Goal: Task Accomplishment & Management: Complete application form

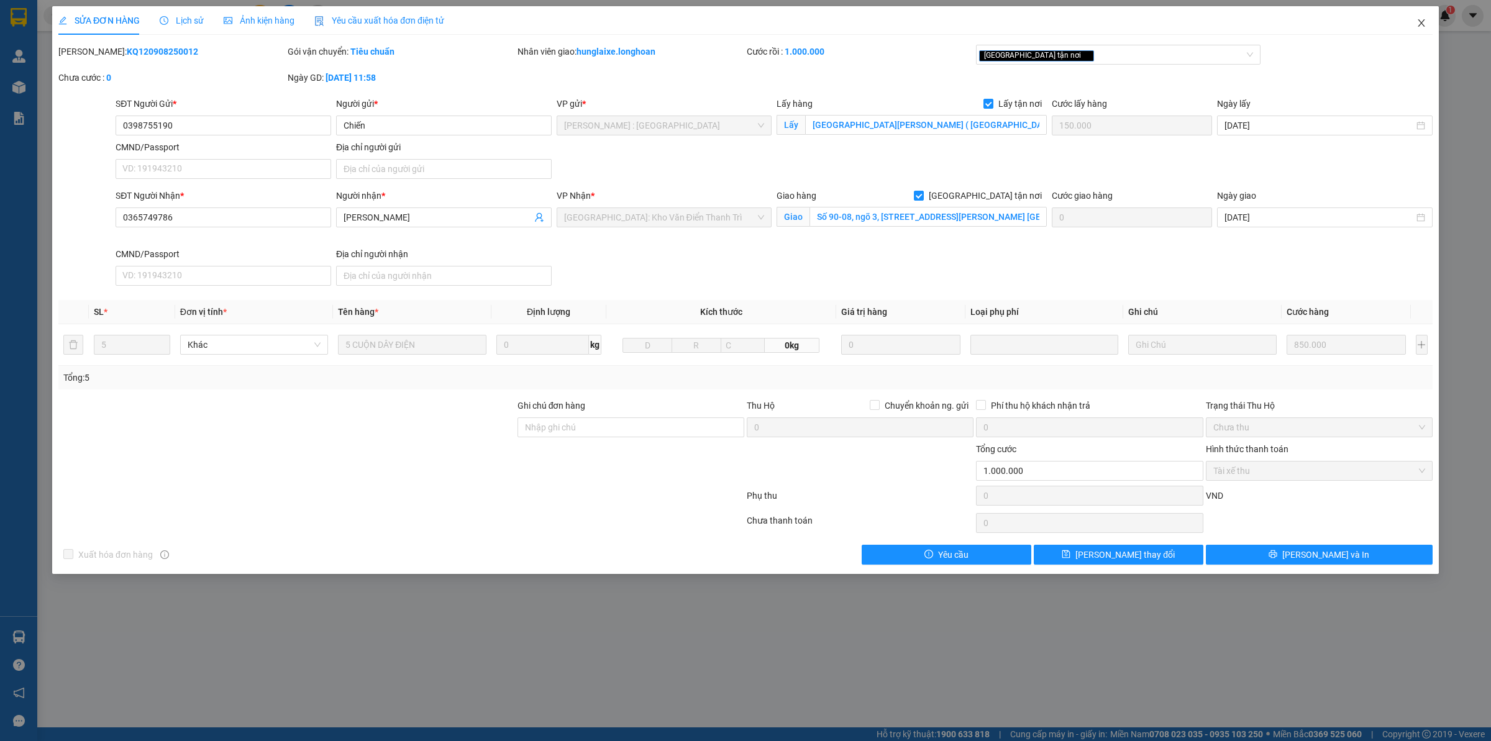
click at [1424, 29] on span "Close" at bounding box center [1421, 23] width 35 height 35
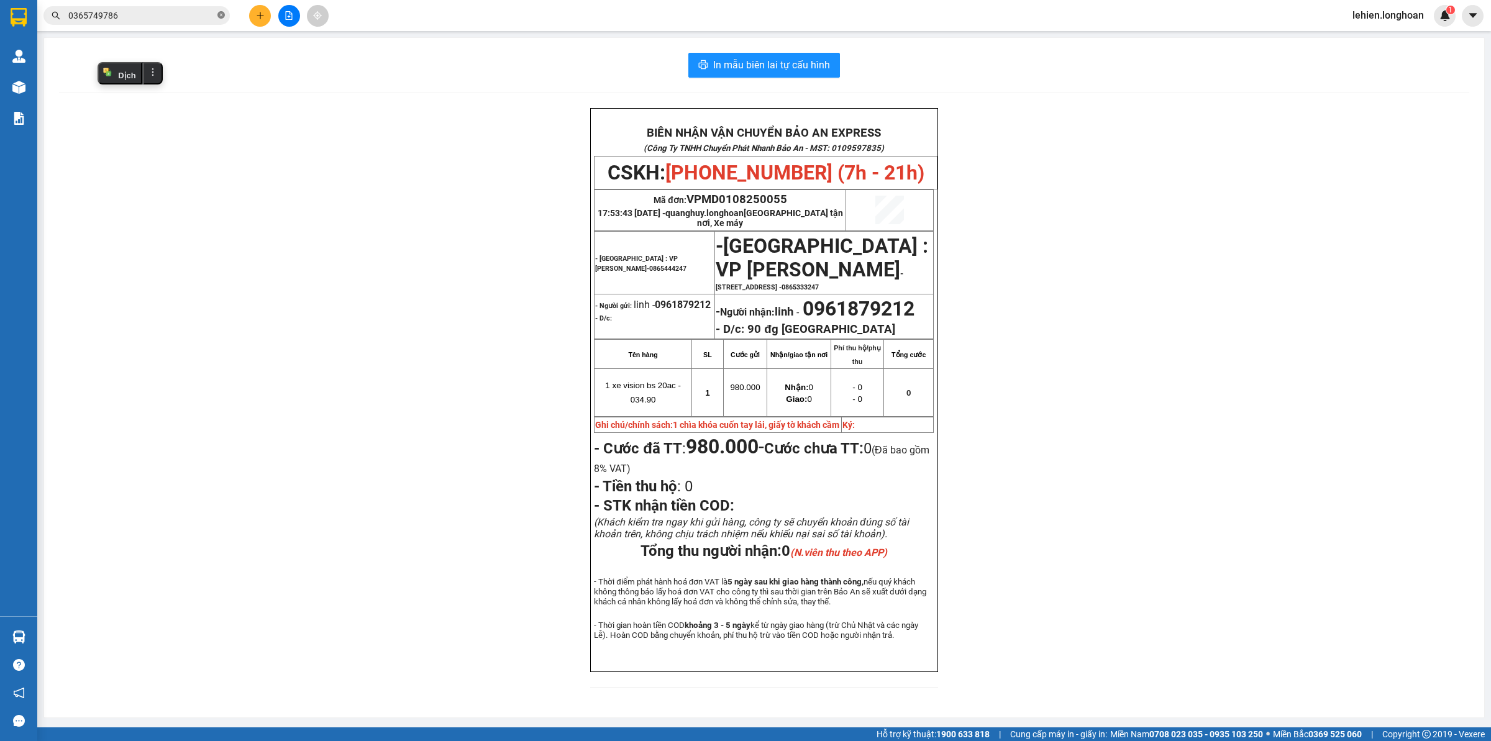
click at [222, 17] on icon "close-circle" at bounding box center [220, 14] width 7 height 7
paste input "0984898918"
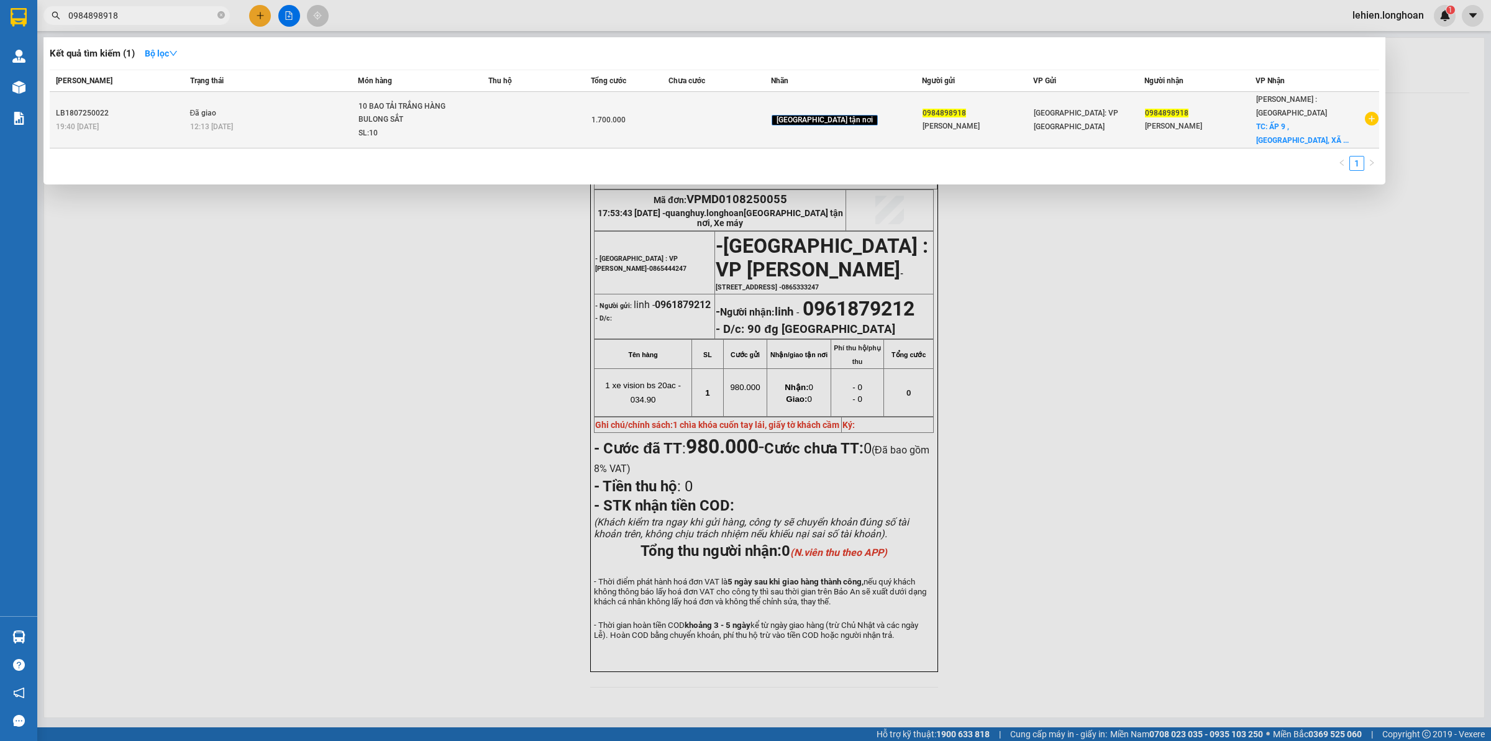
type input "0984898918"
click at [422, 116] on div "10 BAO TẢI TRẮNG HÀNG BULONG SẮT" at bounding box center [404, 113] width 93 height 27
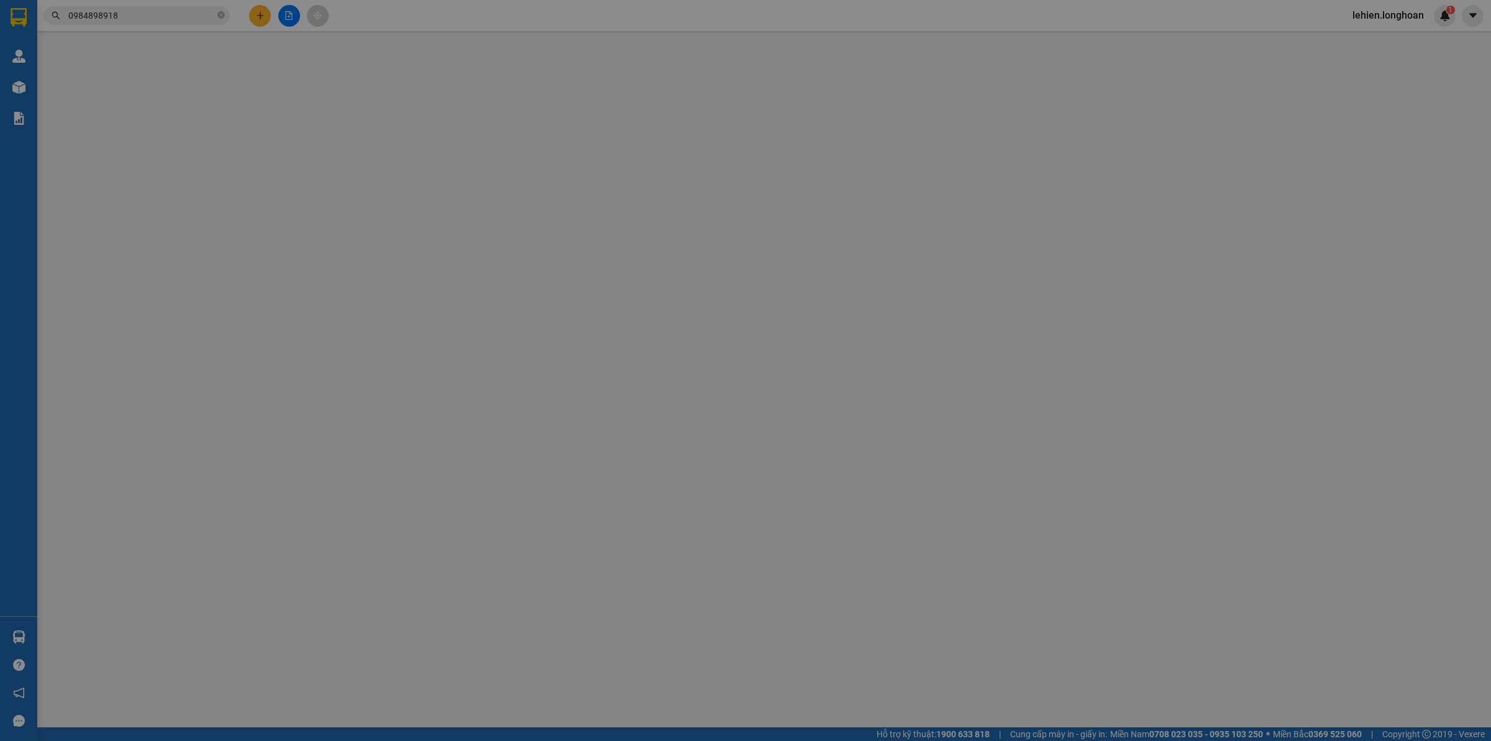
type input "0984898918"
type input "[PERSON_NAME]"
type input "0984898918"
type input "[PERSON_NAME]"
checkbox input "true"
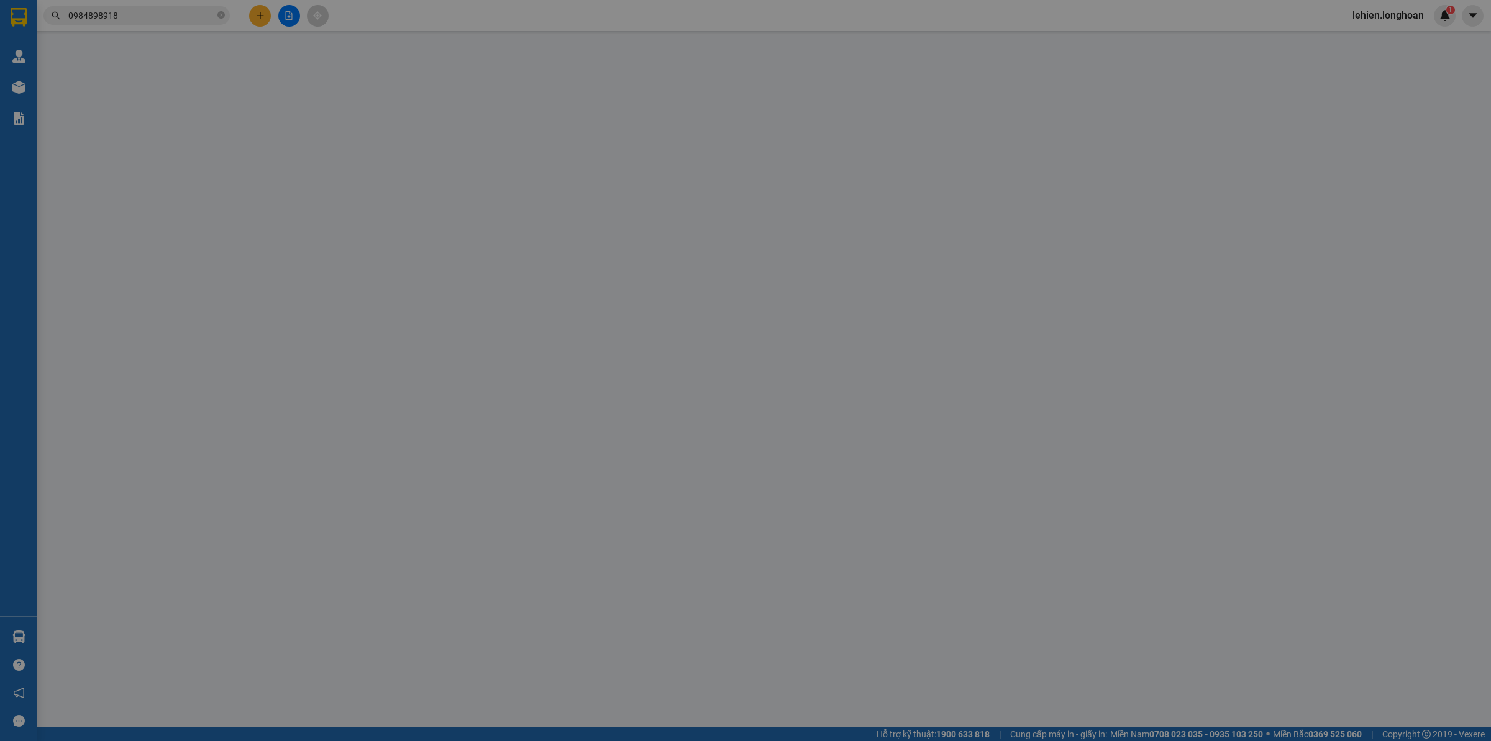
type input "ẤP 9 , [GEOGRAPHIC_DATA], XÃ [GEOGRAPHIC_DATA], [GEOGRAPHIC_DATA], [GEOGRAPHIC_…"
type input "1.700.000"
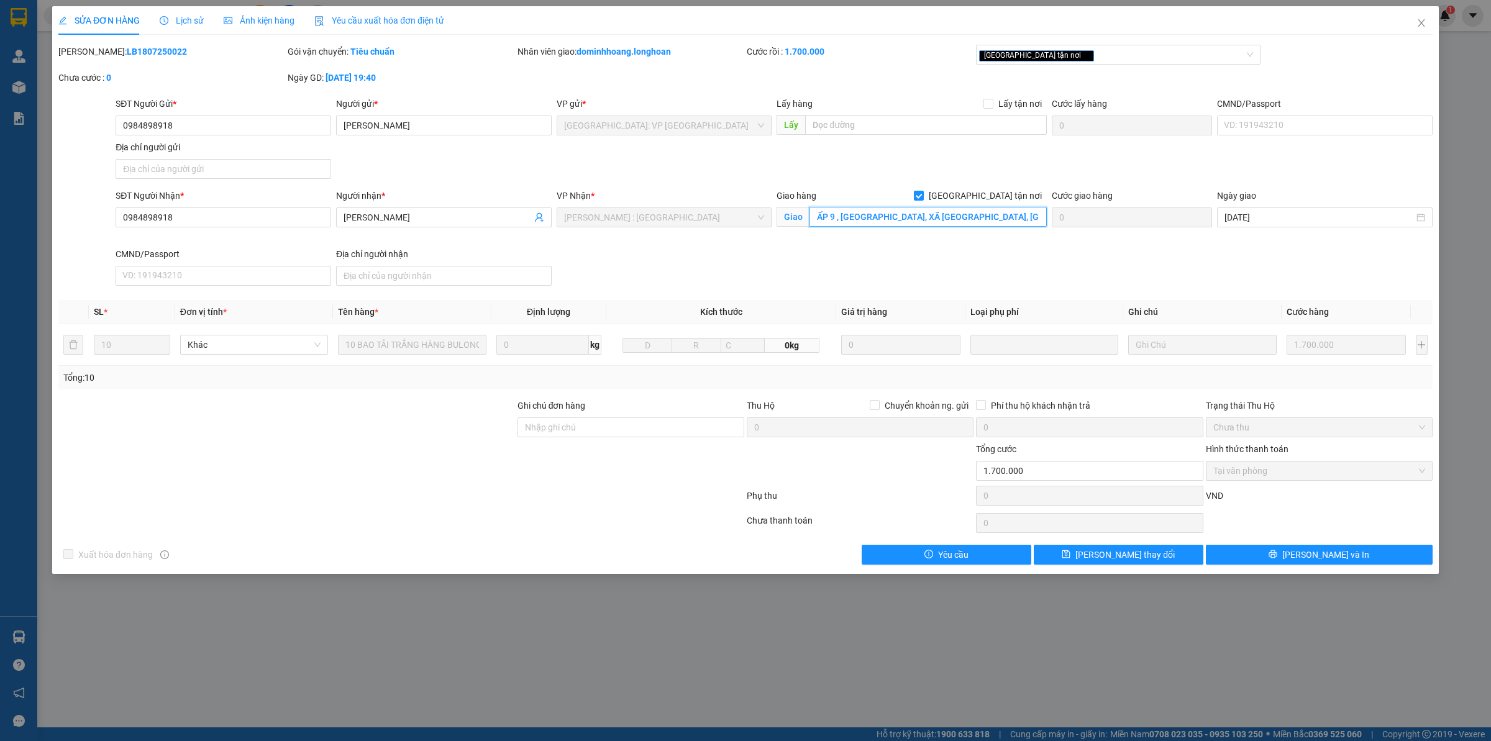
click at [980, 222] on input "ẤP 9 , [GEOGRAPHIC_DATA], XÃ [GEOGRAPHIC_DATA], [GEOGRAPHIC_DATA], [GEOGRAPHIC_…" at bounding box center [927, 217] width 237 height 20
click at [988, 215] on input "ẤP 9 , [GEOGRAPHIC_DATA], XÃ [GEOGRAPHIC_DATA], [GEOGRAPHIC_DATA], [GEOGRAPHIC_…" at bounding box center [927, 217] width 237 height 20
click at [954, 209] on input "ẤP 9 , [GEOGRAPHIC_DATA], XÃ [GEOGRAPHIC_DATA], [GEOGRAPHIC_DATA], [GEOGRAPHIC_…" at bounding box center [927, 217] width 237 height 20
click at [973, 209] on input "ẤP 9 , [GEOGRAPHIC_DATA], XÃ [GEOGRAPHIC_DATA], [GEOGRAPHIC_DATA], [GEOGRAPHIC_…" at bounding box center [927, 217] width 237 height 20
click at [1429, 20] on span "Close" at bounding box center [1421, 23] width 35 height 35
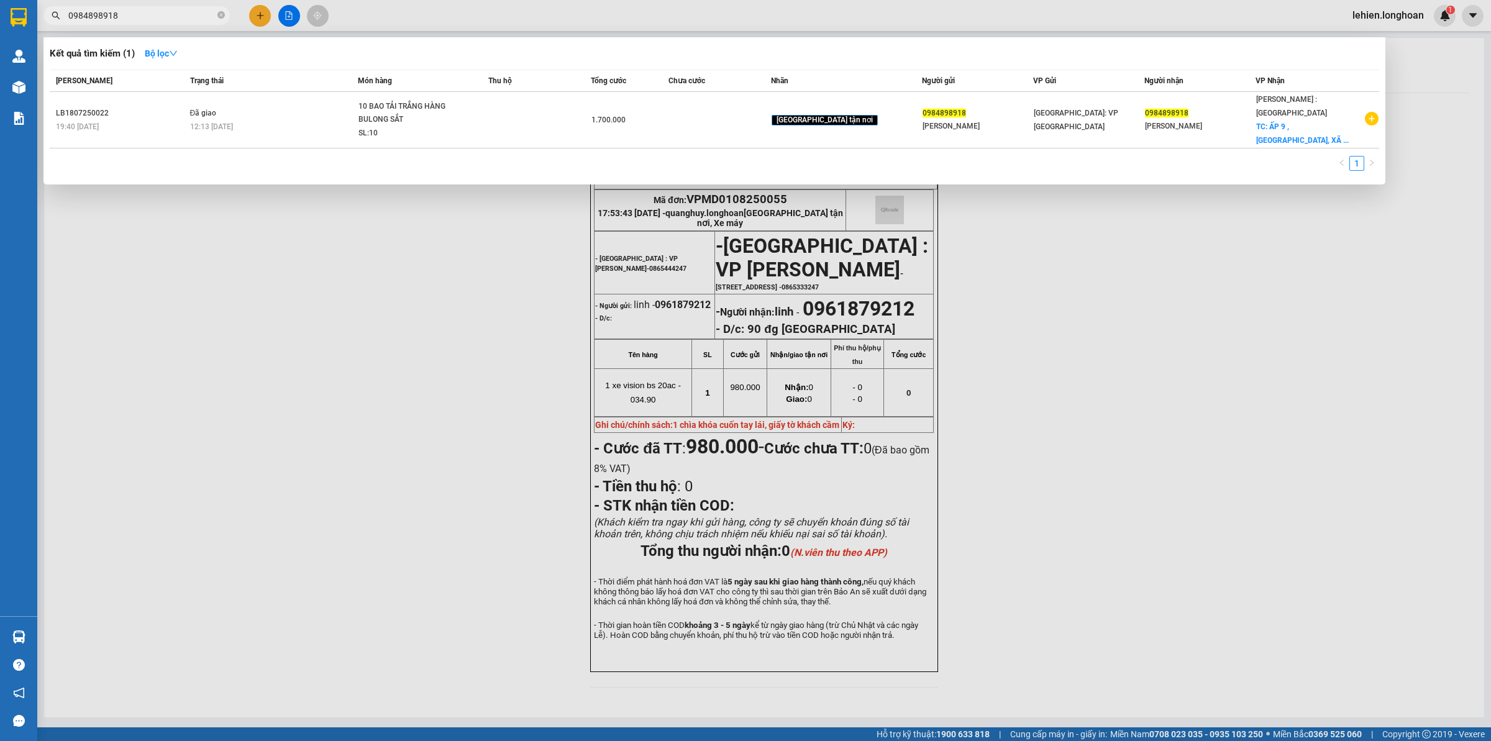
click at [151, 9] on input "0984898918" at bounding box center [141, 16] width 147 height 14
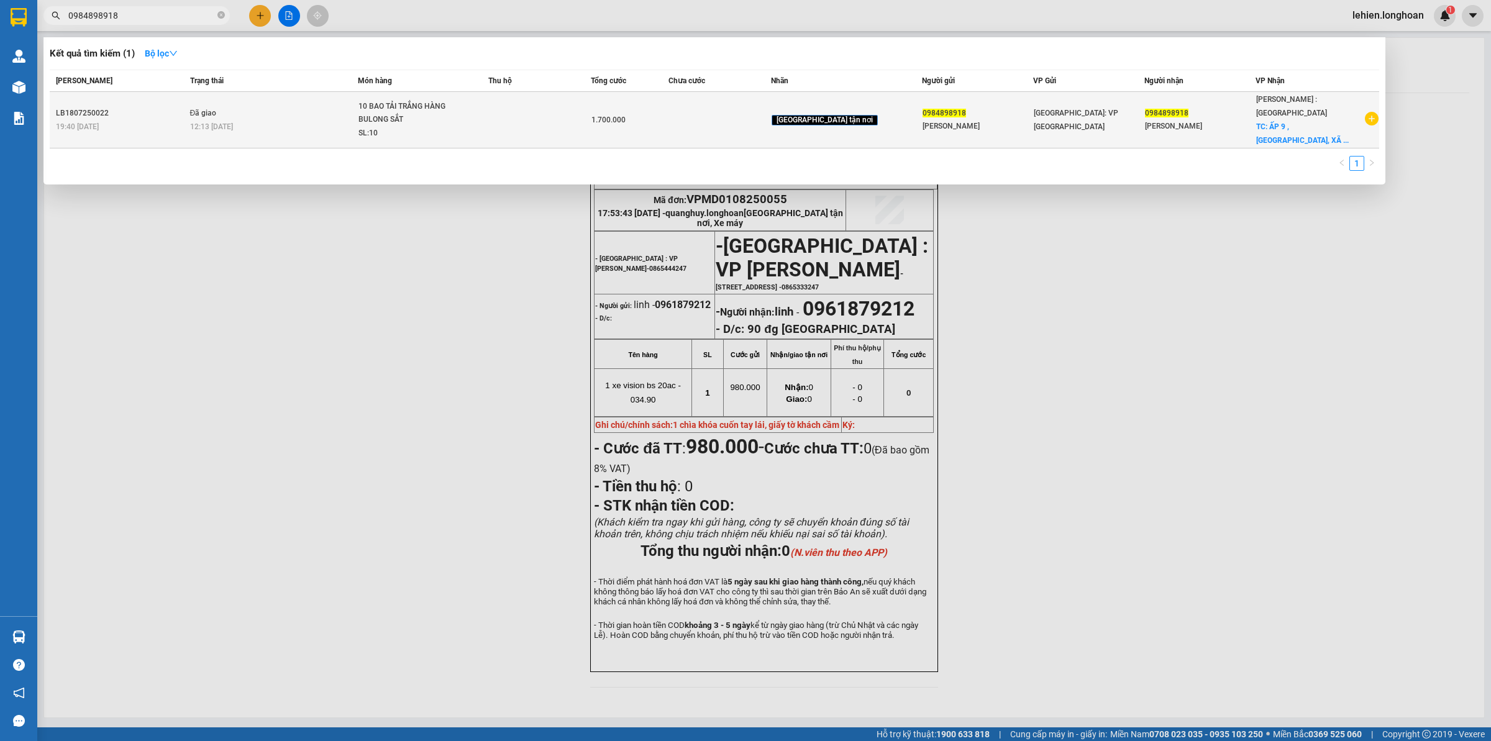
click at [483, 106] on span "10 BAO TẢI TRẮNG HÀNG BULONG SẮT SL: 10" at bounding box center [422, 120] width 129 height 40
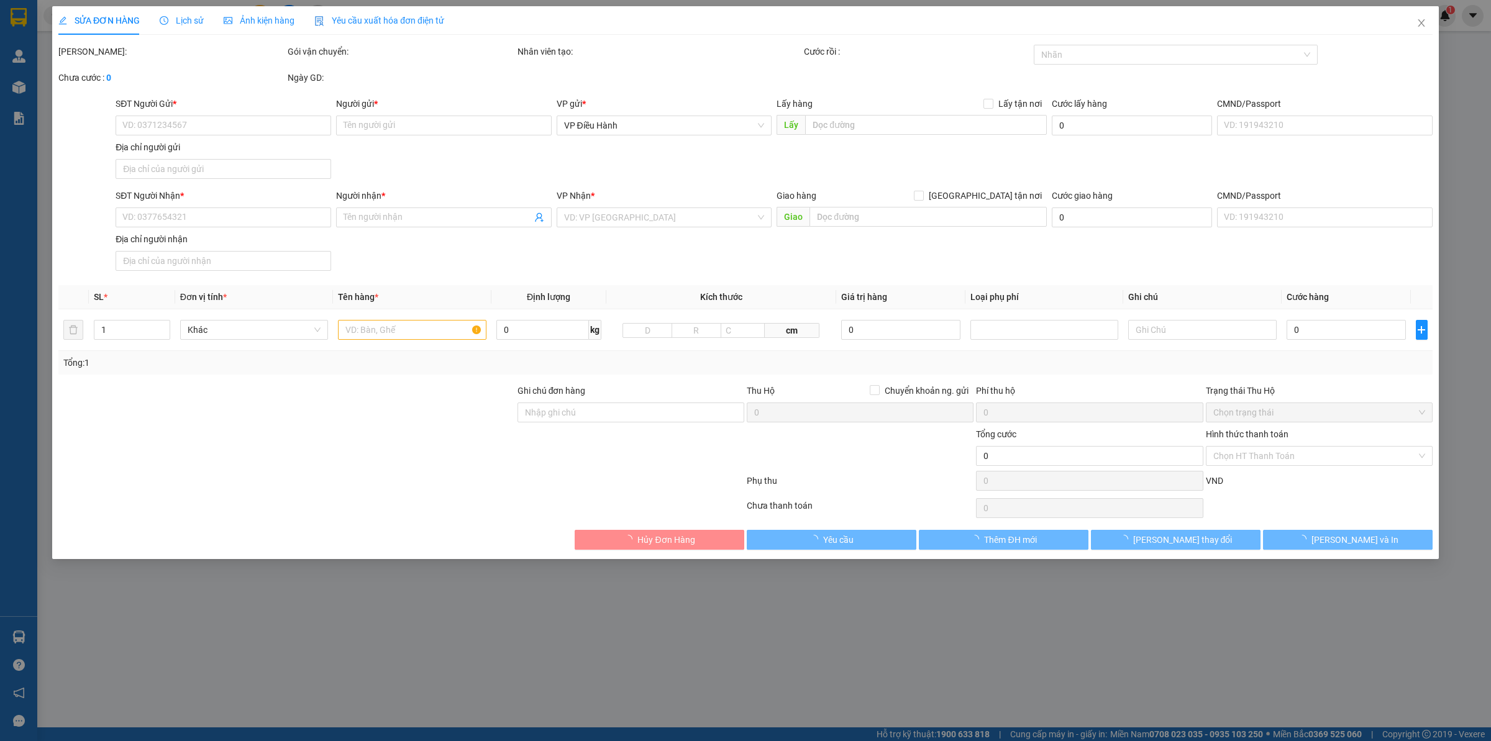
type input "0984898918"
type input "[PERSON_NAME]"
type input "0984898918"
type input "[PERSON_NAME]"
checkbox input "true"
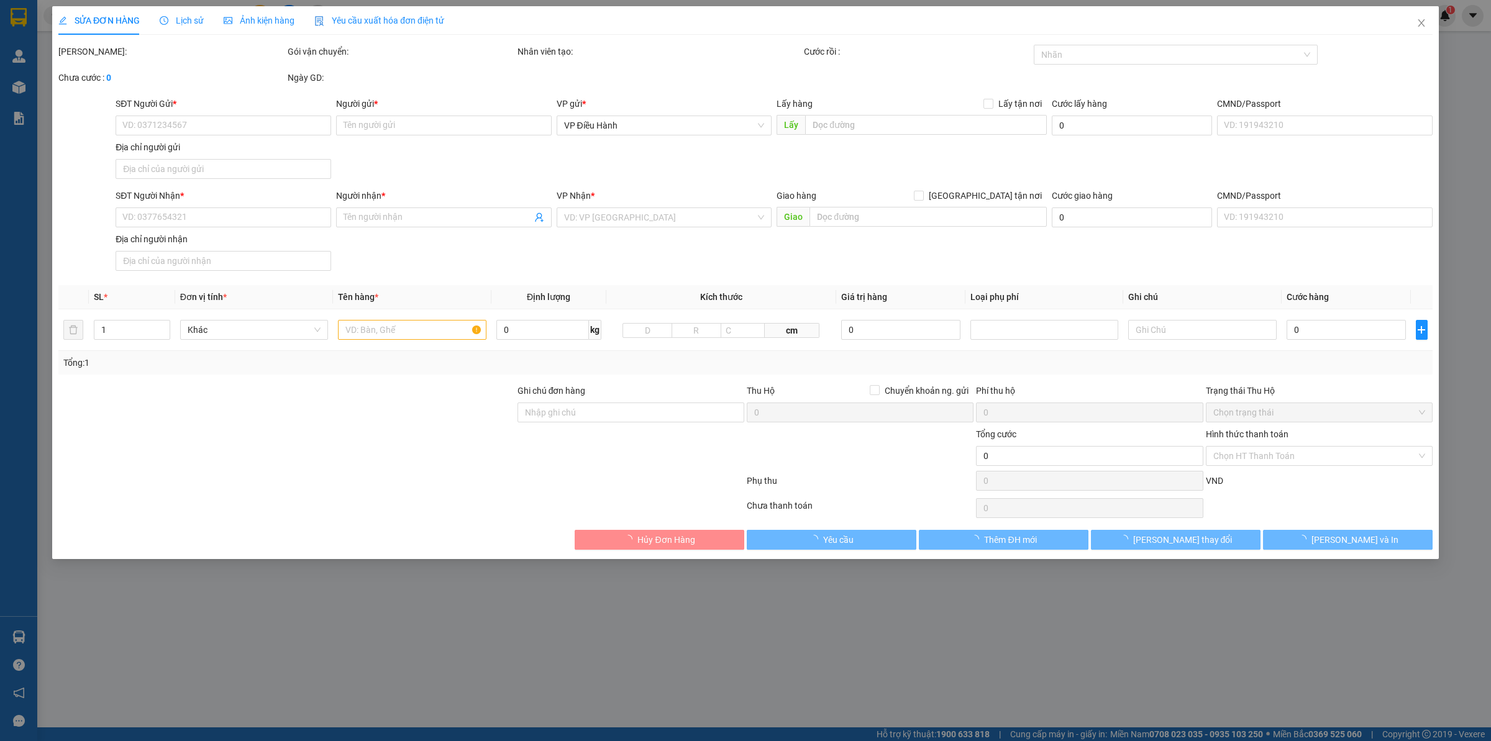
type input "ẤP 9 , [GEOGRAPHIC_DATA], XÃ [GEOGRAPHIC_DATA], [GEOGRAPHIC_DATA], [GEOGRAPHIC_…"
type input "1.700.000"
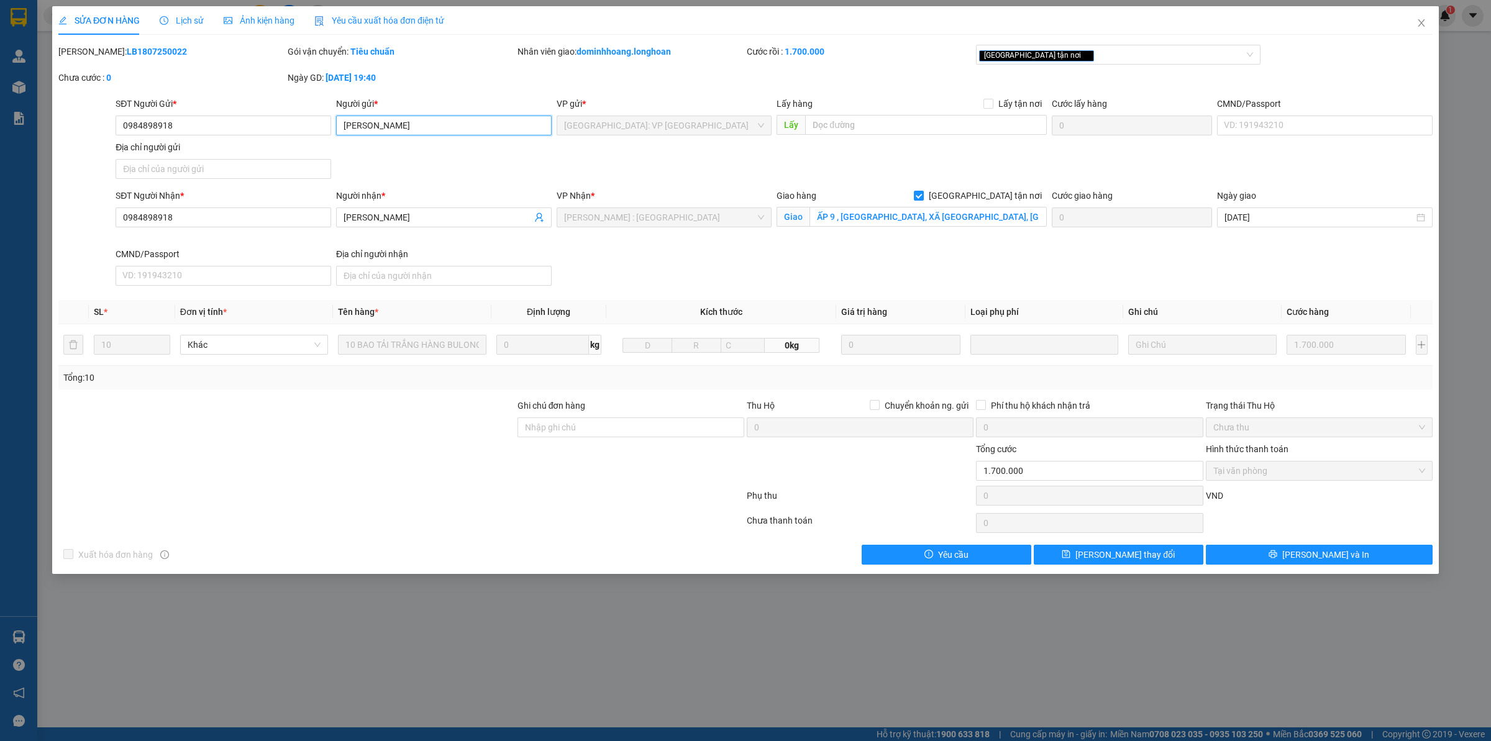
drag, startPoint x: 430, startPoint y: 128, endPoint x: 289, endPoint y: 137, distance: 141.3
click at [321, 128] on div "SĐT Người Gửi * 0984898918 Người gửi * ANH TUẤN ANH TUẤN VP gửi * [GEOGRAPHIC_D…" at bounding box center [774, 140] width 1322 height 87
drag, startPoint x: 196, startPoint y: 126, endPoint x: 51, endPoint y: 124, distance: 145.4
click at [51, 124] on div "SỬA ĐƠN HÀNG Lịch sử Ảnh kiện hàng Yêu cầu xuất hóa đơn điện tử Total Paid Fee …" at bounding box center [745, 370] width 1491 height 741
click at [936, 216] on input "ẤP 9 , [GEOGRAPHIC_DATA], XÃ [GEOGRAPHIC_DATA], [GEOGRAPHIC_DATA], [GEOGRAPHIC_…" at bounding box center [927, 217] width 237 height 20
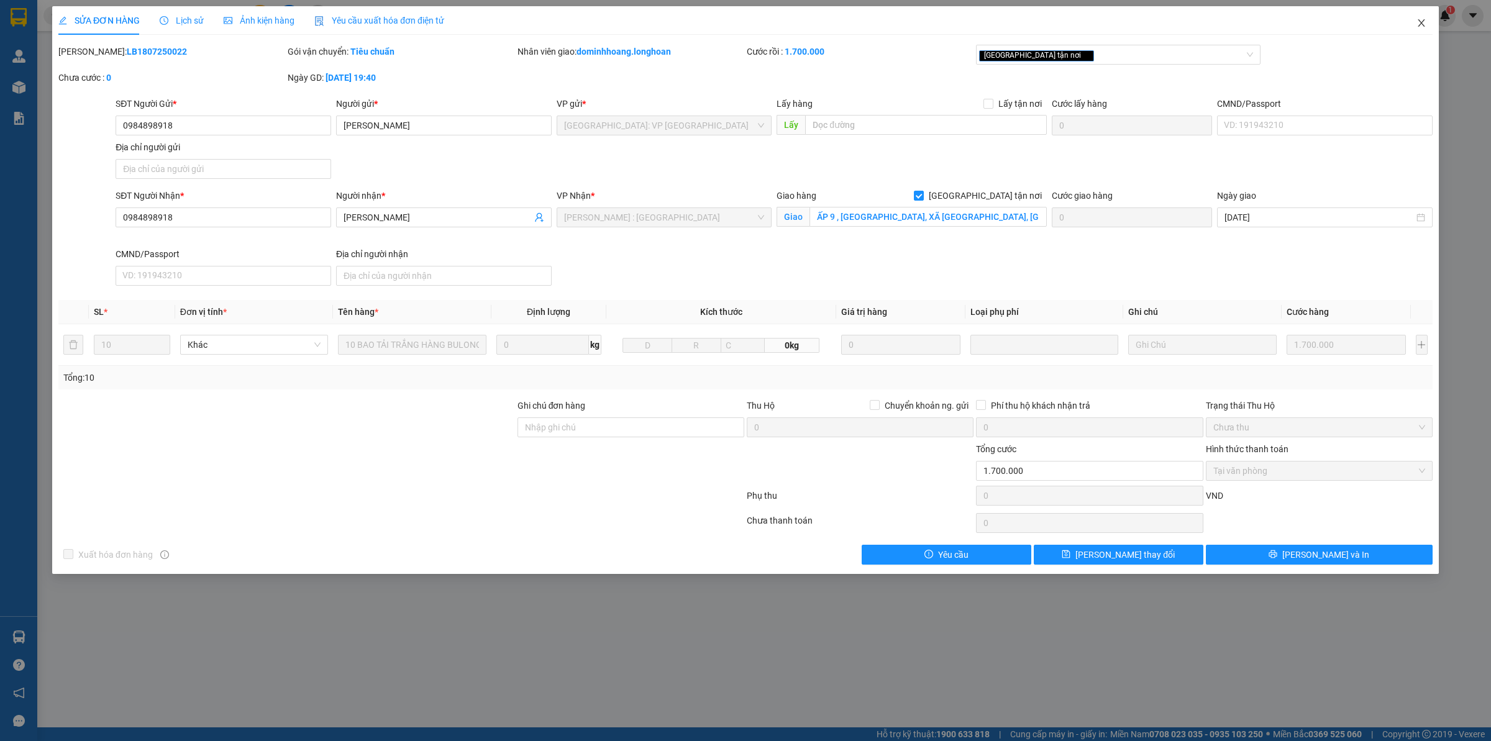
click at [1418, 16] on span "Close" at bounding box center [1421, 23] width 35 height 35
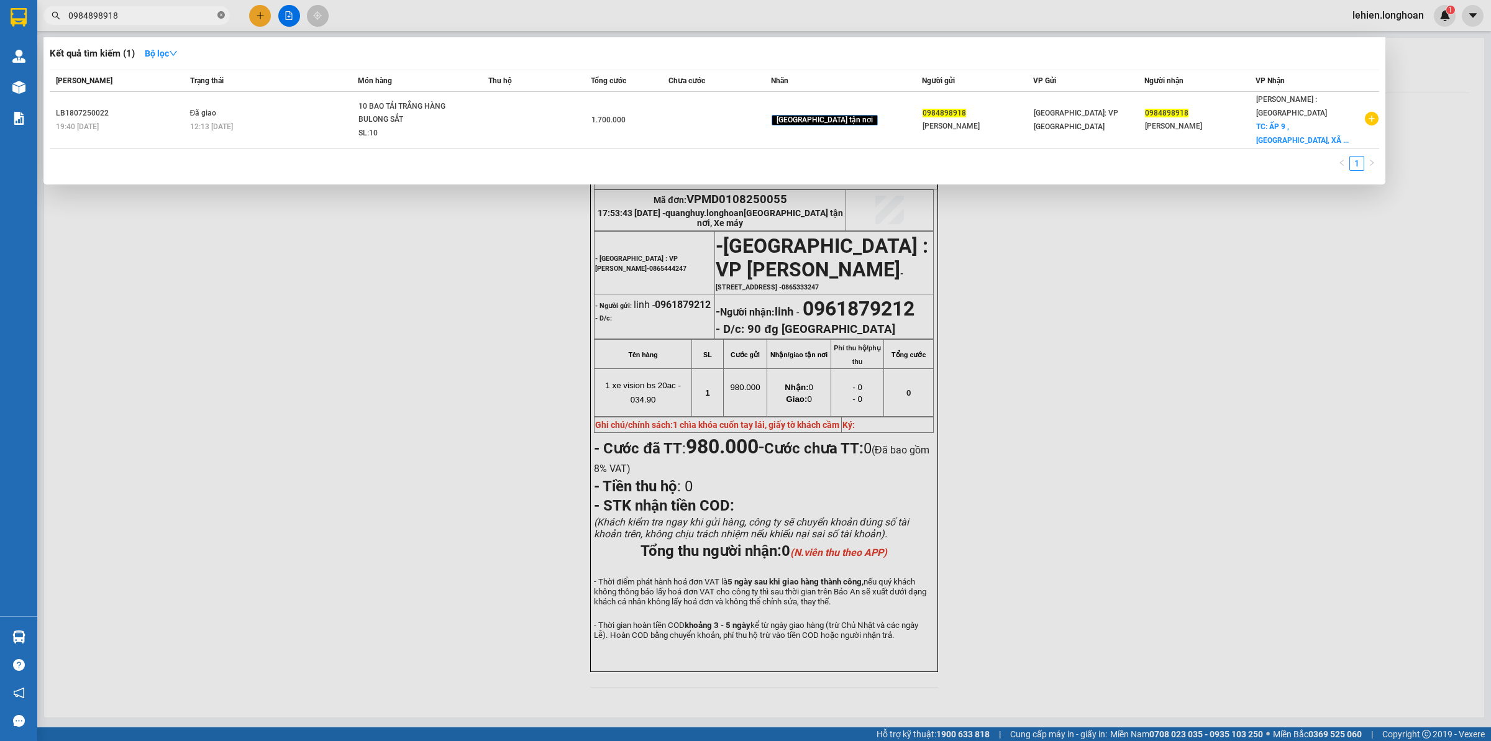
click at [222, 16] on icon "close-circle" at bounding box center [220, 14] width 7 height 7
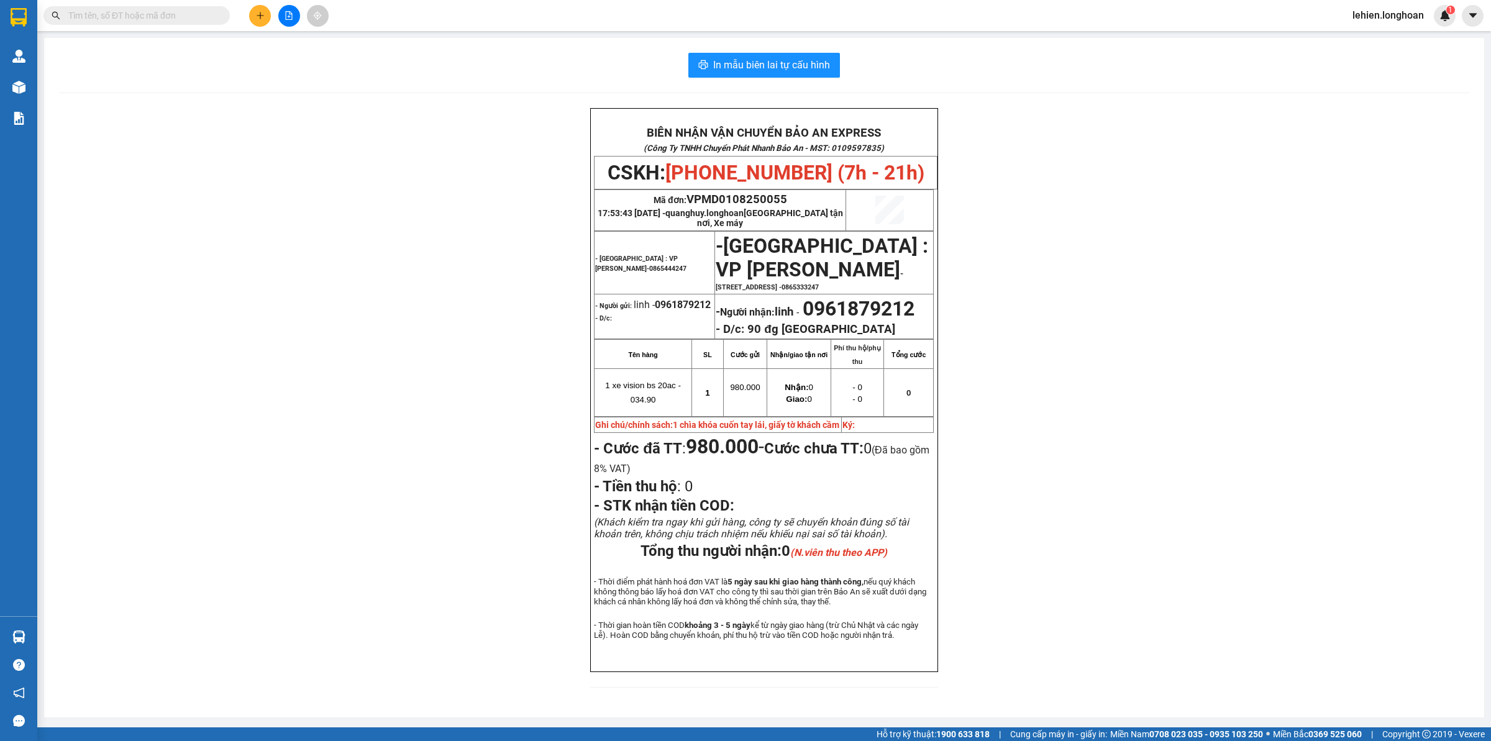
paste input "0379895859"
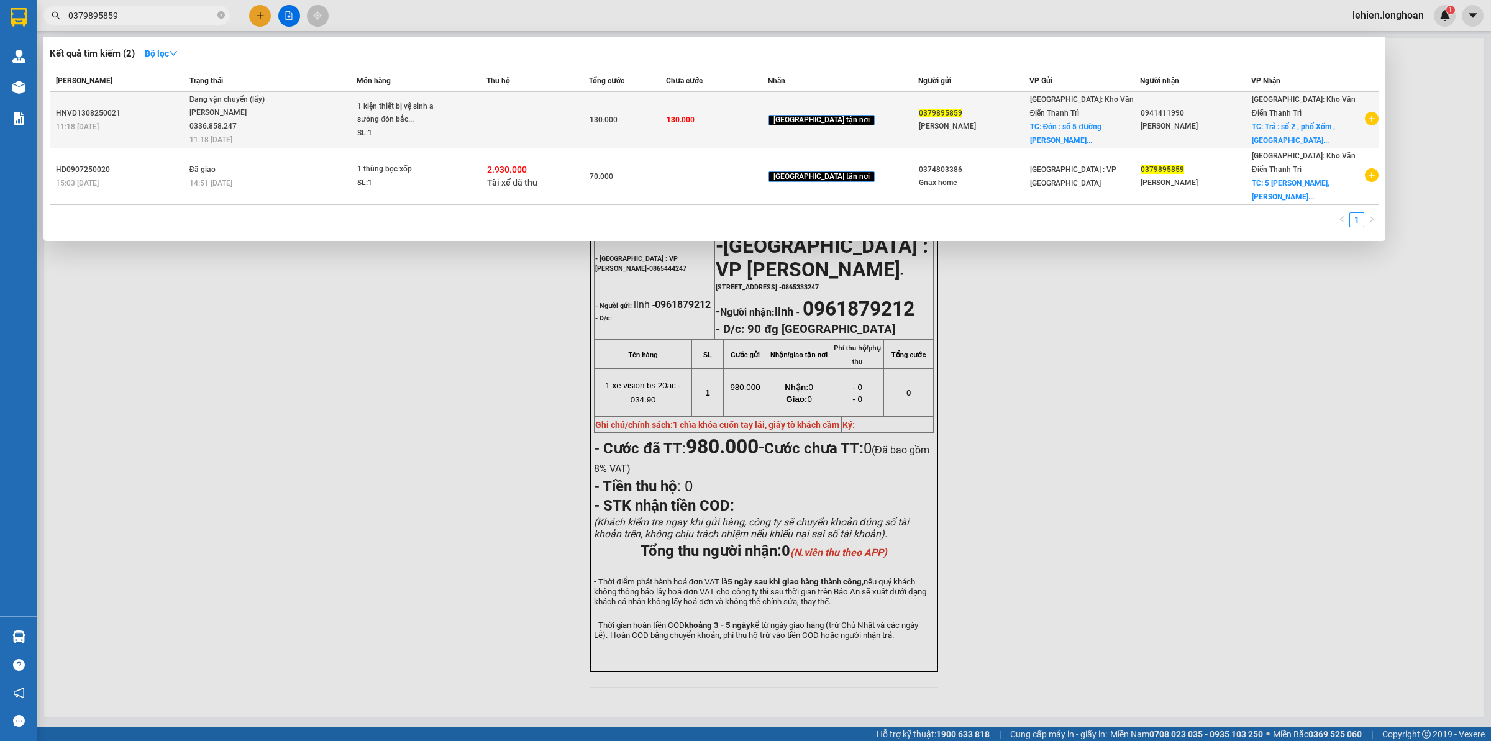
type input "0379895859"
click at [292, 112] on span "Đang vận chuyển (lấy) [PERSON_NAME] 0336.858.247 11:18 [DATE]" at bounding box center [272, 119] width 167 height 52
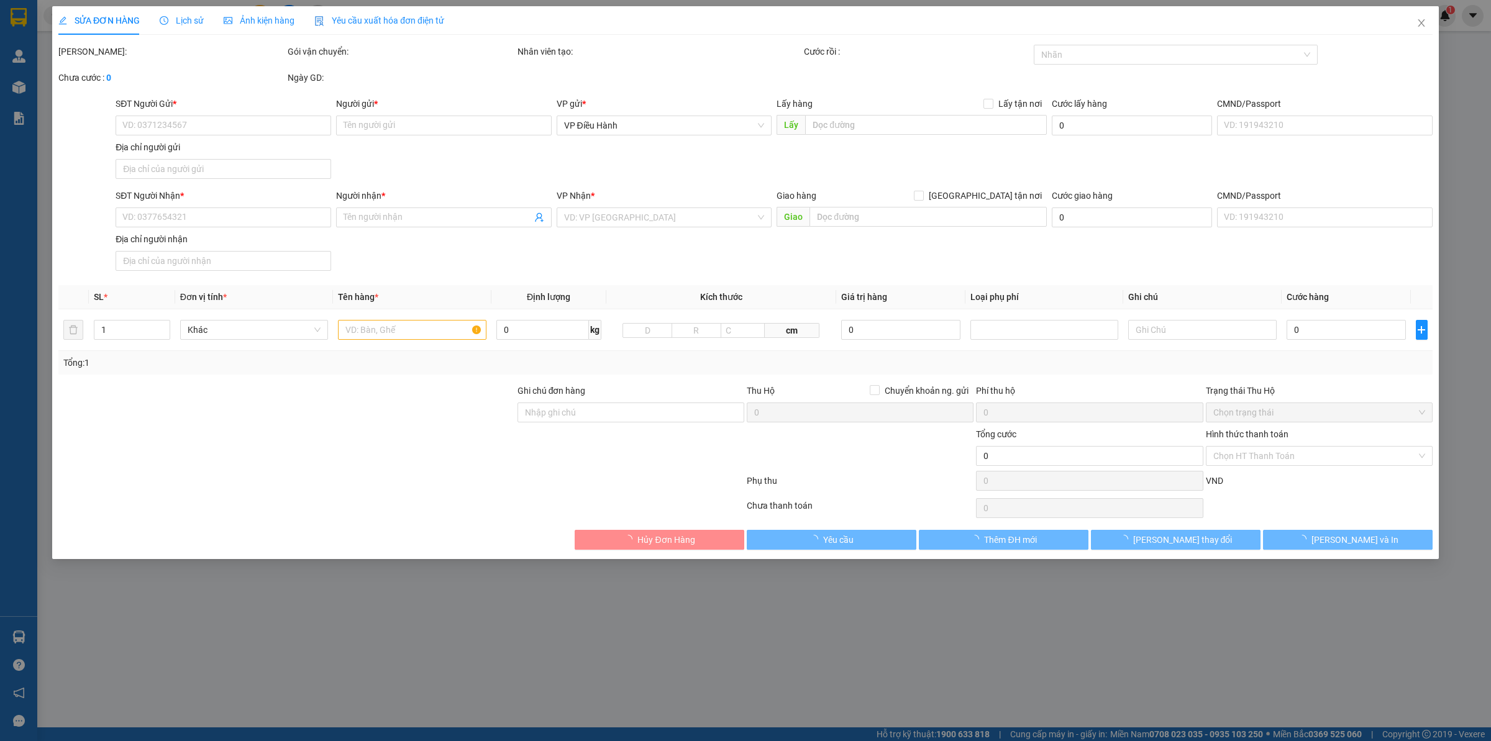
type input "0379895859"
type input "[PERSON_NAME]"
checkbox input "true"
type input "Đón : [STREET_ADDRESS][PERSON_NAME]"
type input "0941411990"
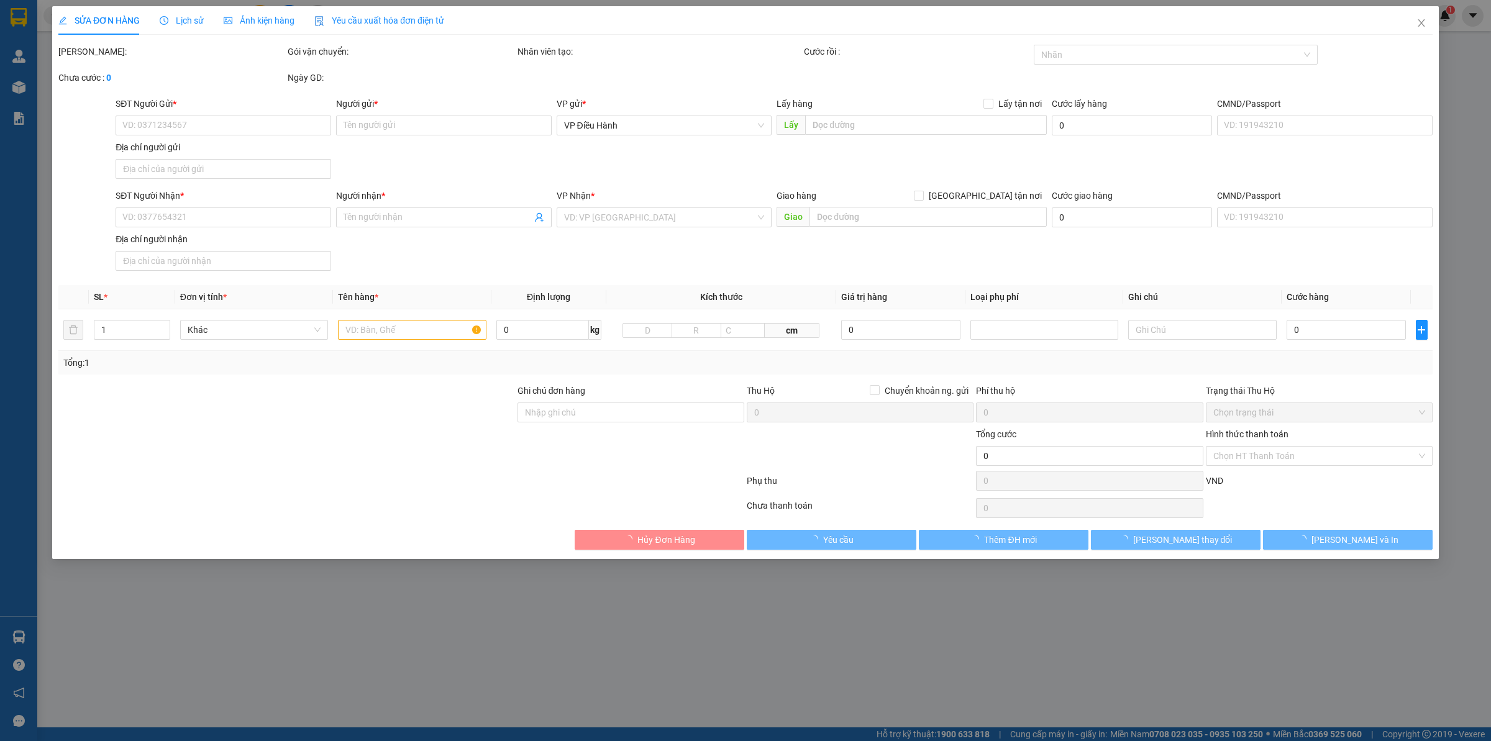
type input "[PERSON_NAME]"
checkbox input "true"
type input "Trả : [STREET_ADDRESS]"
type input "130.000"
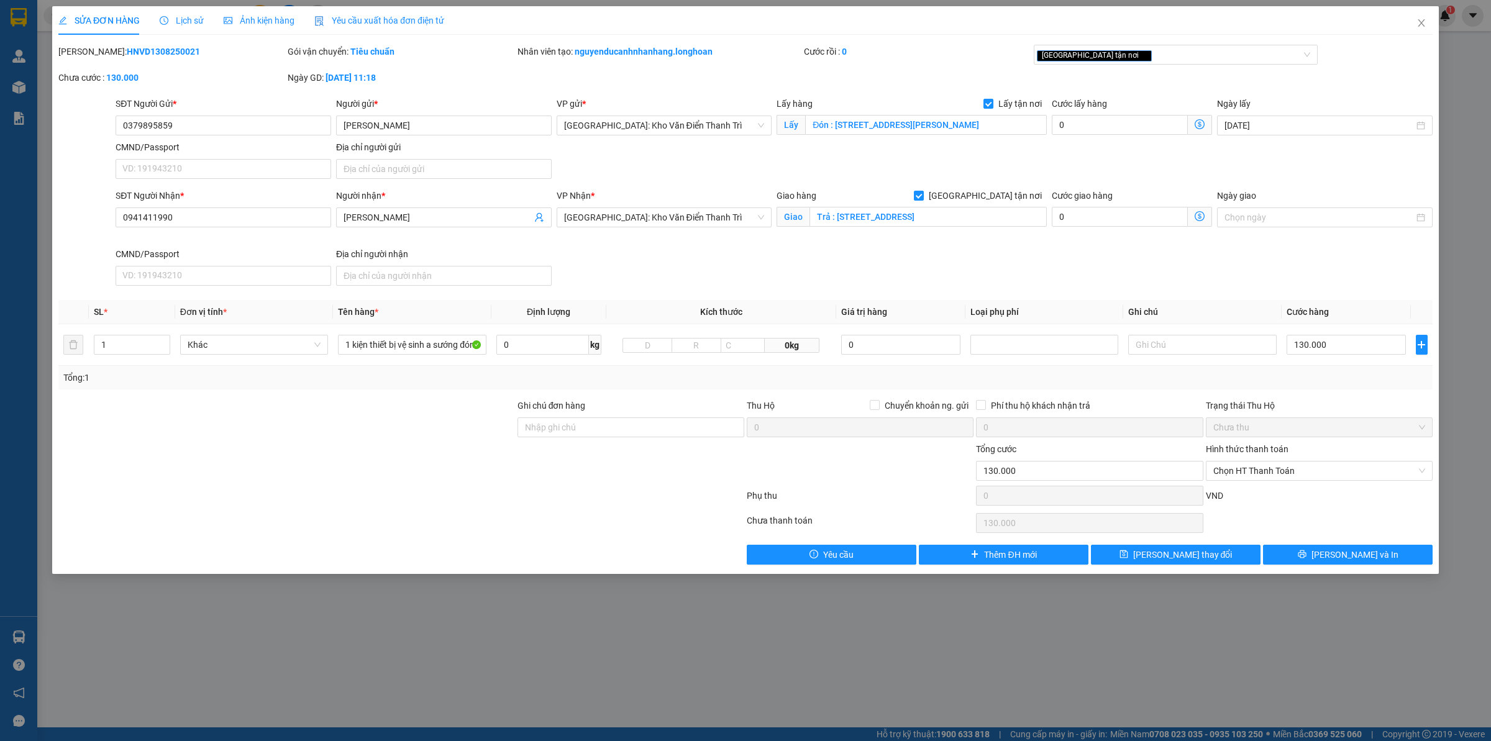
click at [188, 14] on div "Lịch sử" at bounding box center [182, 21] width 44 height 14
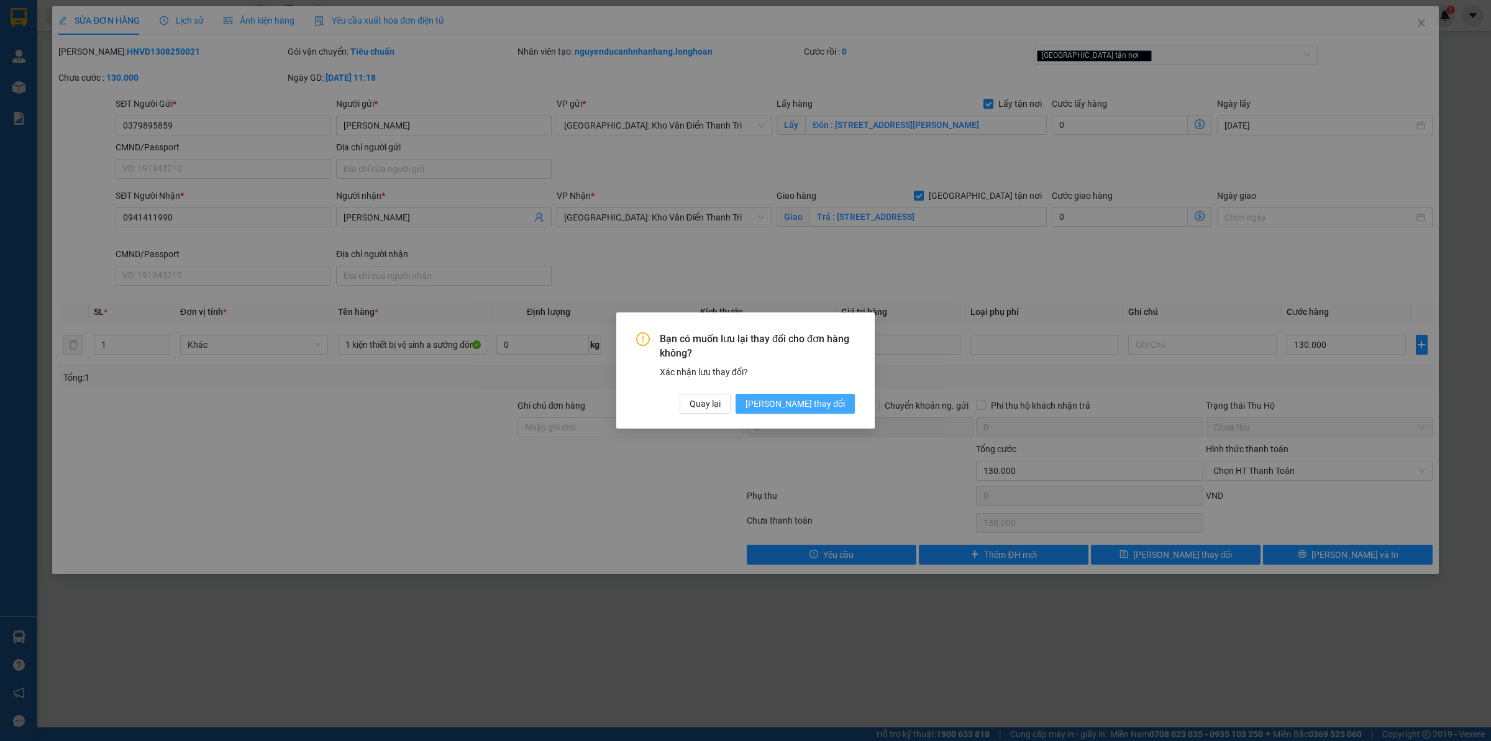
click at [809, 408] on span "[PERSON_NAME] thay đổi" at bounding box center [794, 404] width 99 height 14
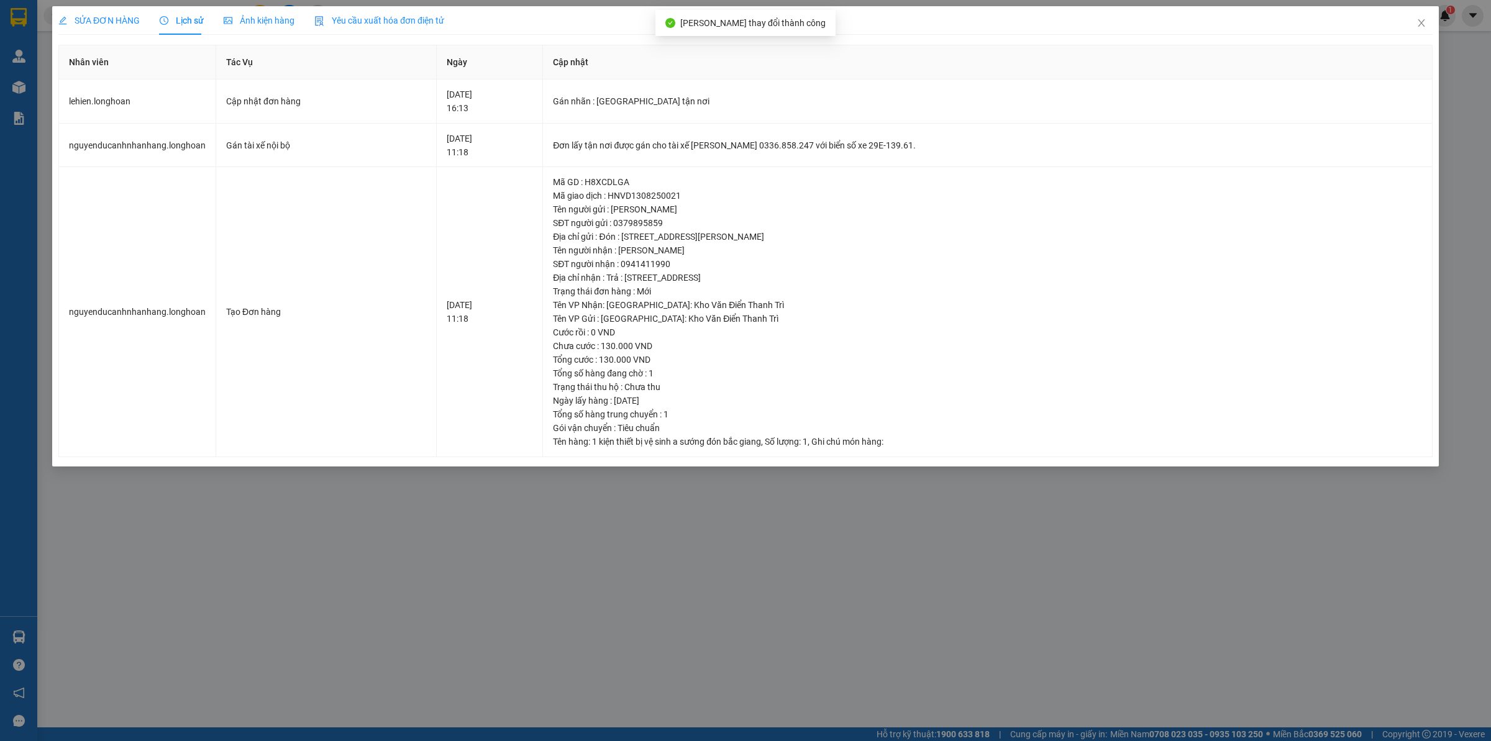
click at [104, 14] on div "SỬA ĐƠN HÀNG" at bounding box center [98, 21] width 81 height 14
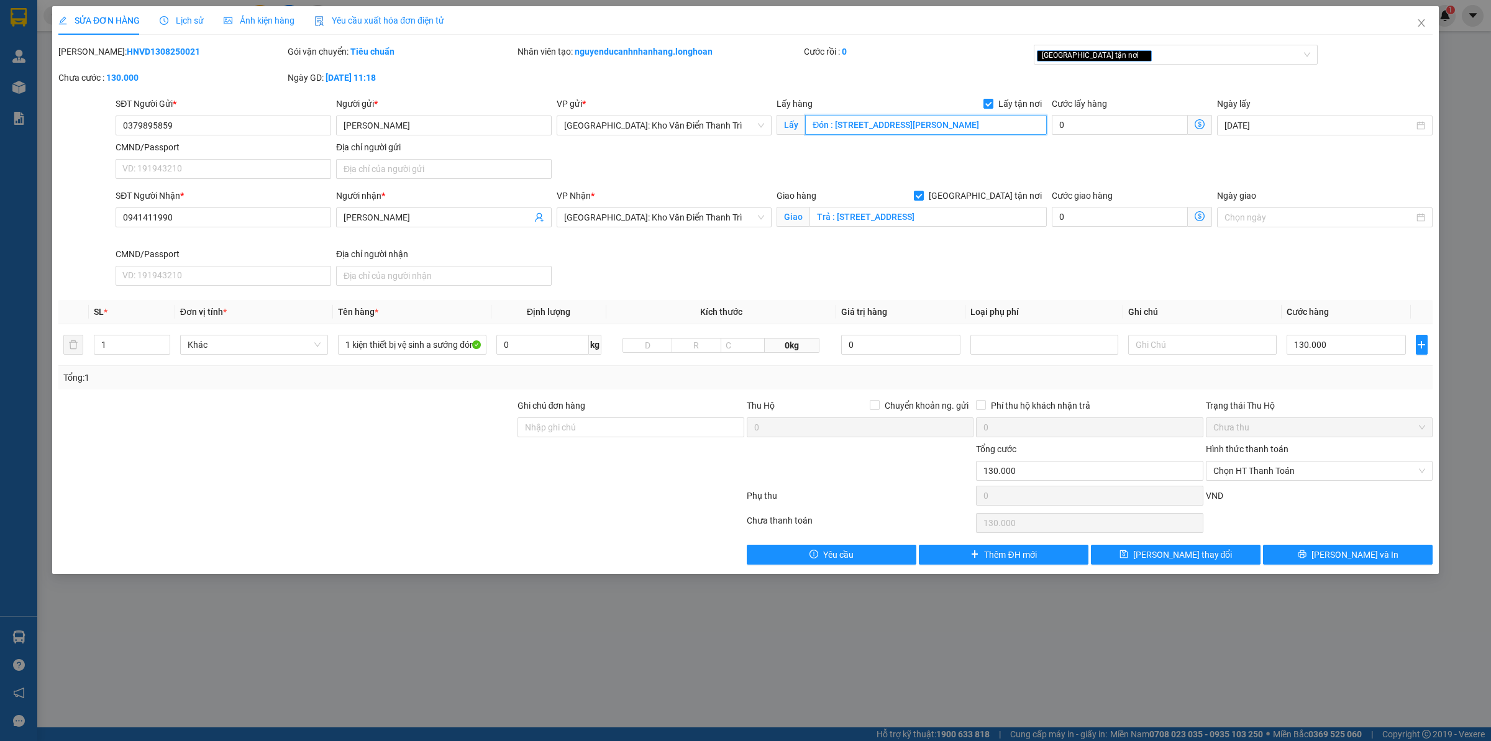
click at [952, 128] on input "Đón : [STREET_ADDRESS][PERSON_NAME]" at bounding box center [926, 125] width 242 height 20
click at [943, 127] on input "Đón : [STREET_ADDRESS][PERSON_NAME]" at bounding box center [926, 125] width 242 height 20
click at [188, 19] on span "Lịch sử" at bounding box center [182, 21] width 44 height 10
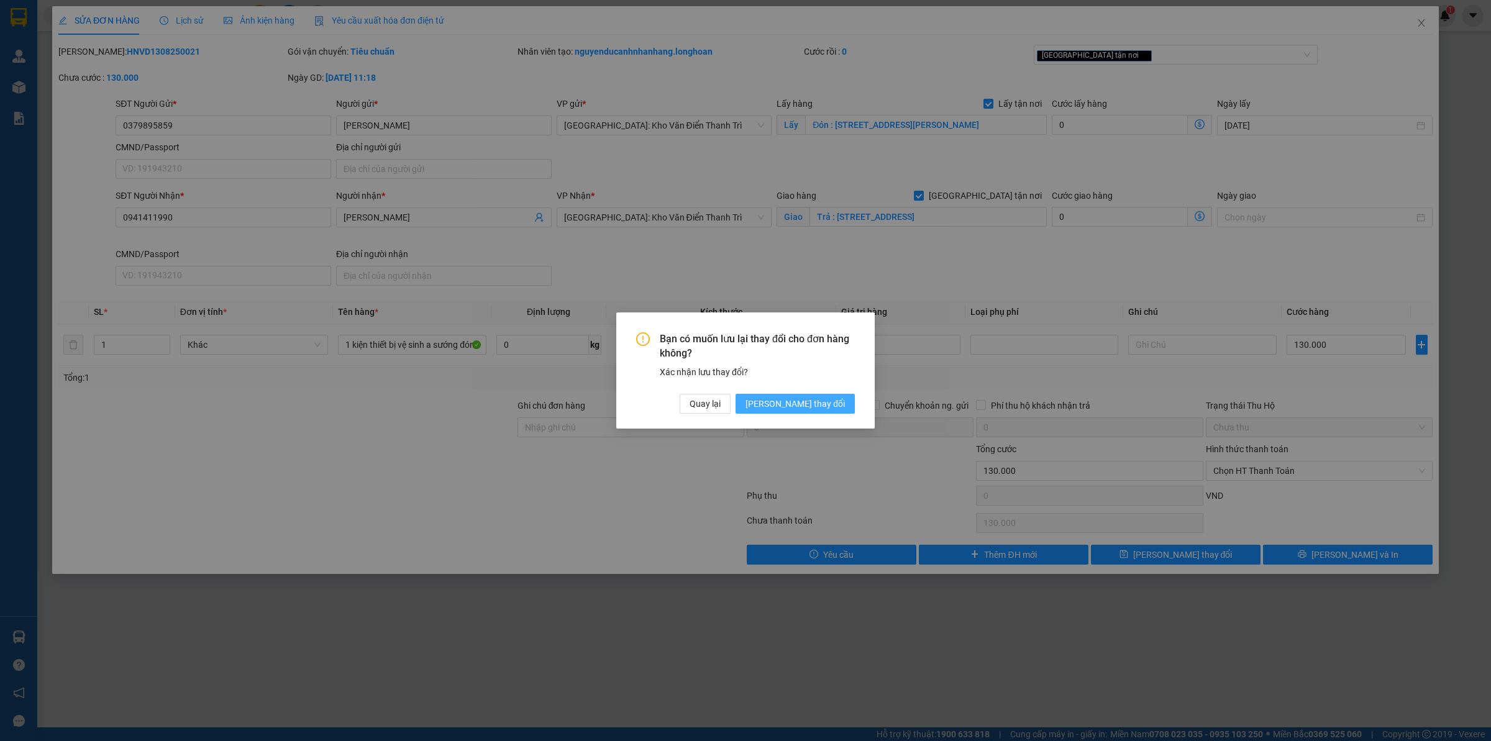
click at [821, 406] on span "[PERSON_NAME] thay đổi" at bounding box center [794, 404] width 99 height 14
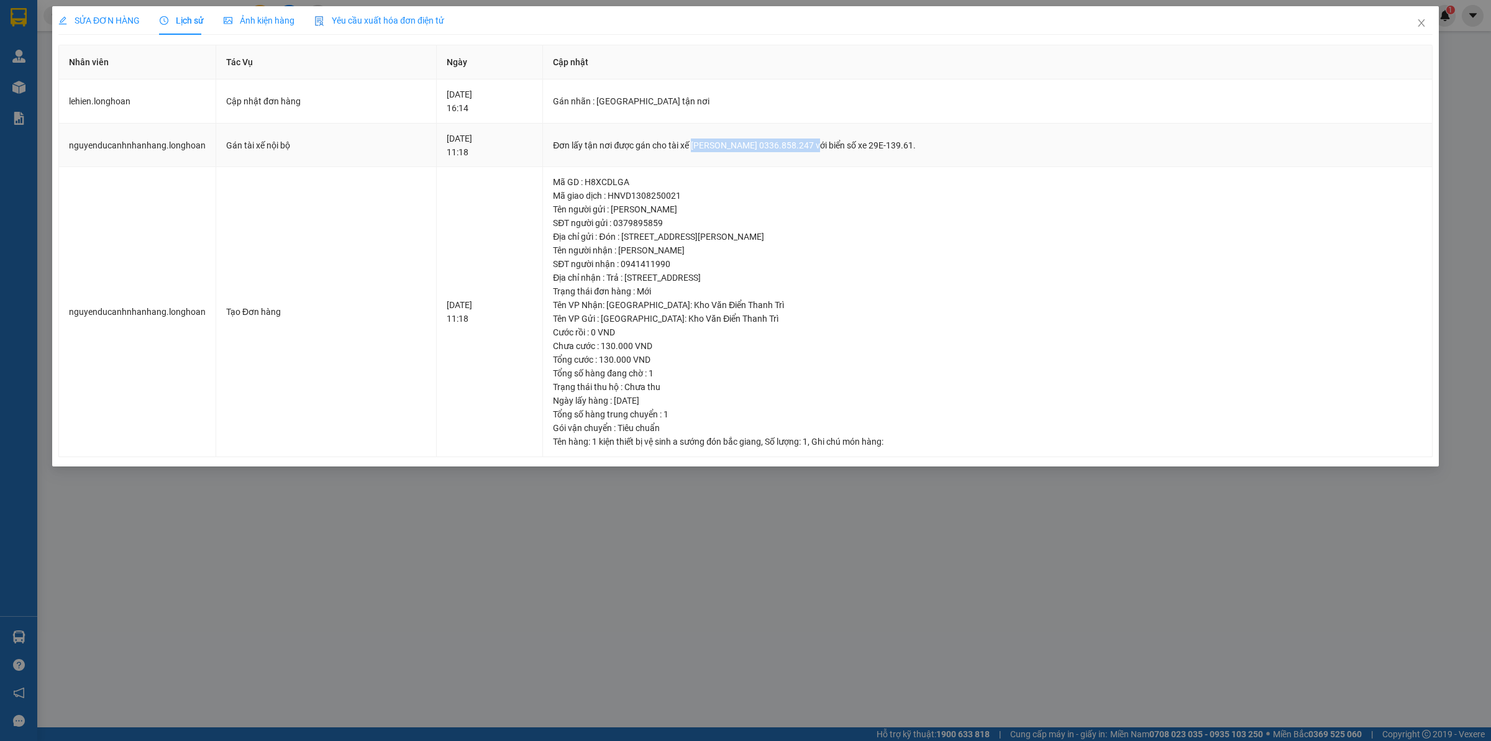
drag, startPoint x: 726, startPoint y: 149, endPoint x: 842, endPoint y: 150, distance: 116.8
click at [842, 150] on div "Đơn lấy tận nơi được gán cho tài xế [PERSON_NAME] 0336.858.247 với biển số xe 2…" at bounding box center [987, 146] width 869 height 14
copy div "[PERSON_NAME] 0336.858.247"
click at [1411, 17] on span "Close" at bounding box center [1421, 23] width 35 height 35
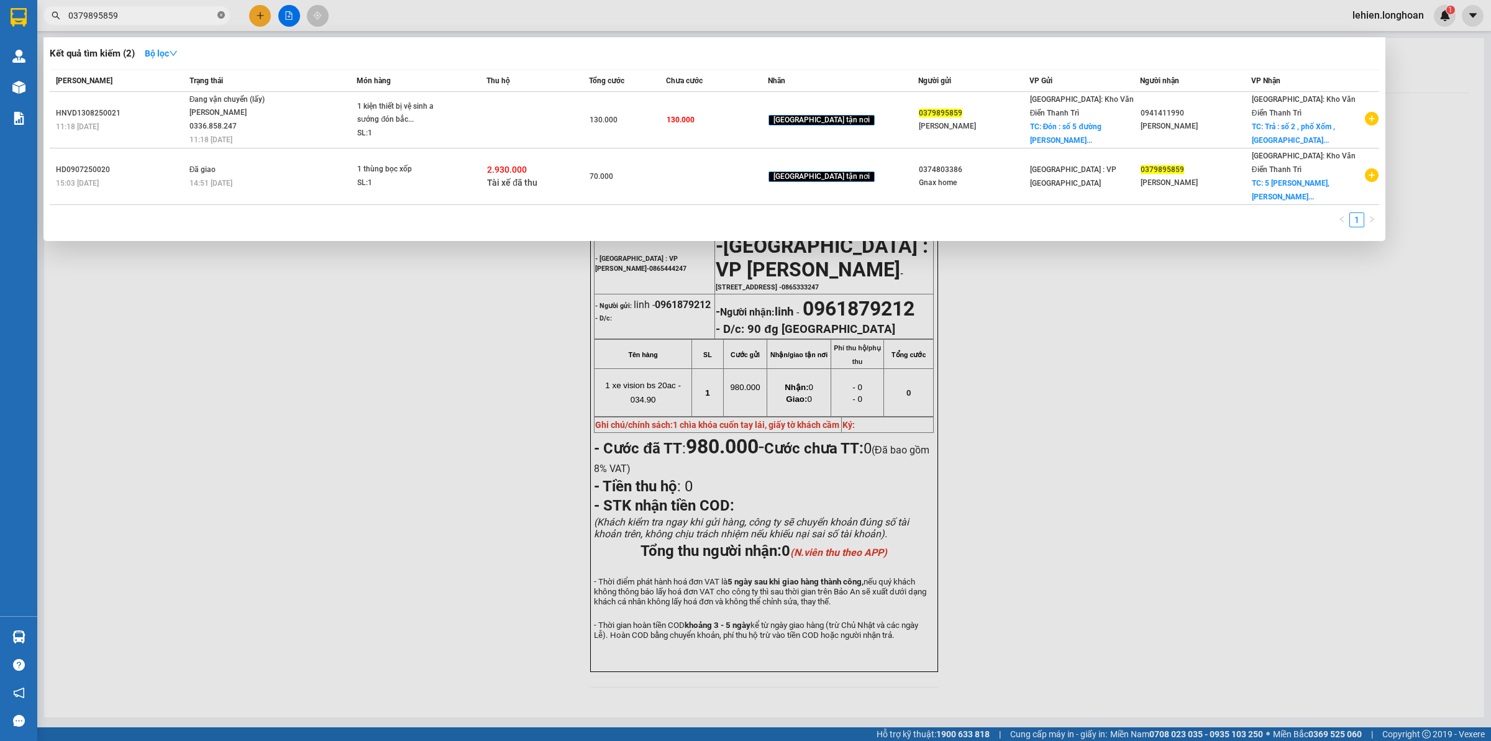
click at [219, 12] on icon "close-circle" at bounding box center [220, 14] width 7 height 7
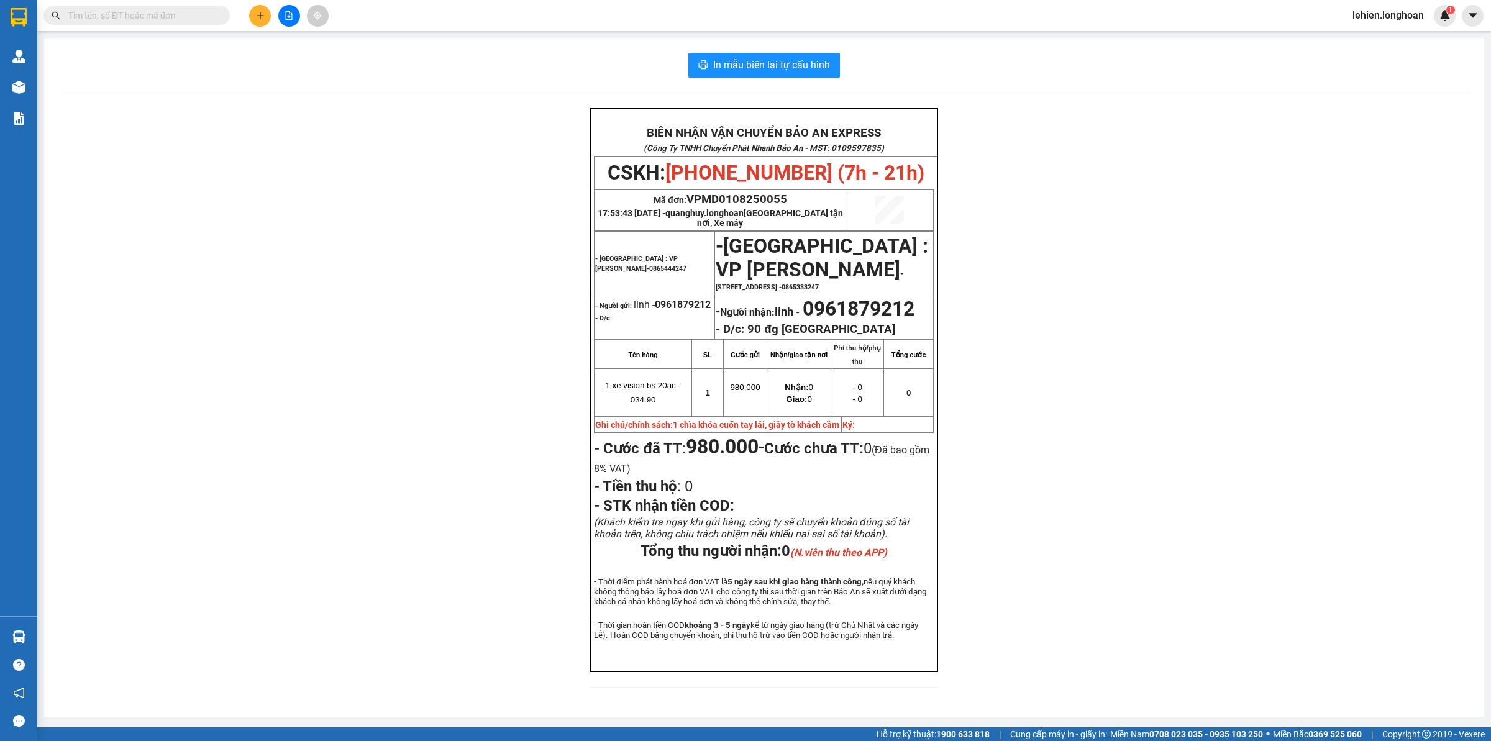
paste input "0369050895"
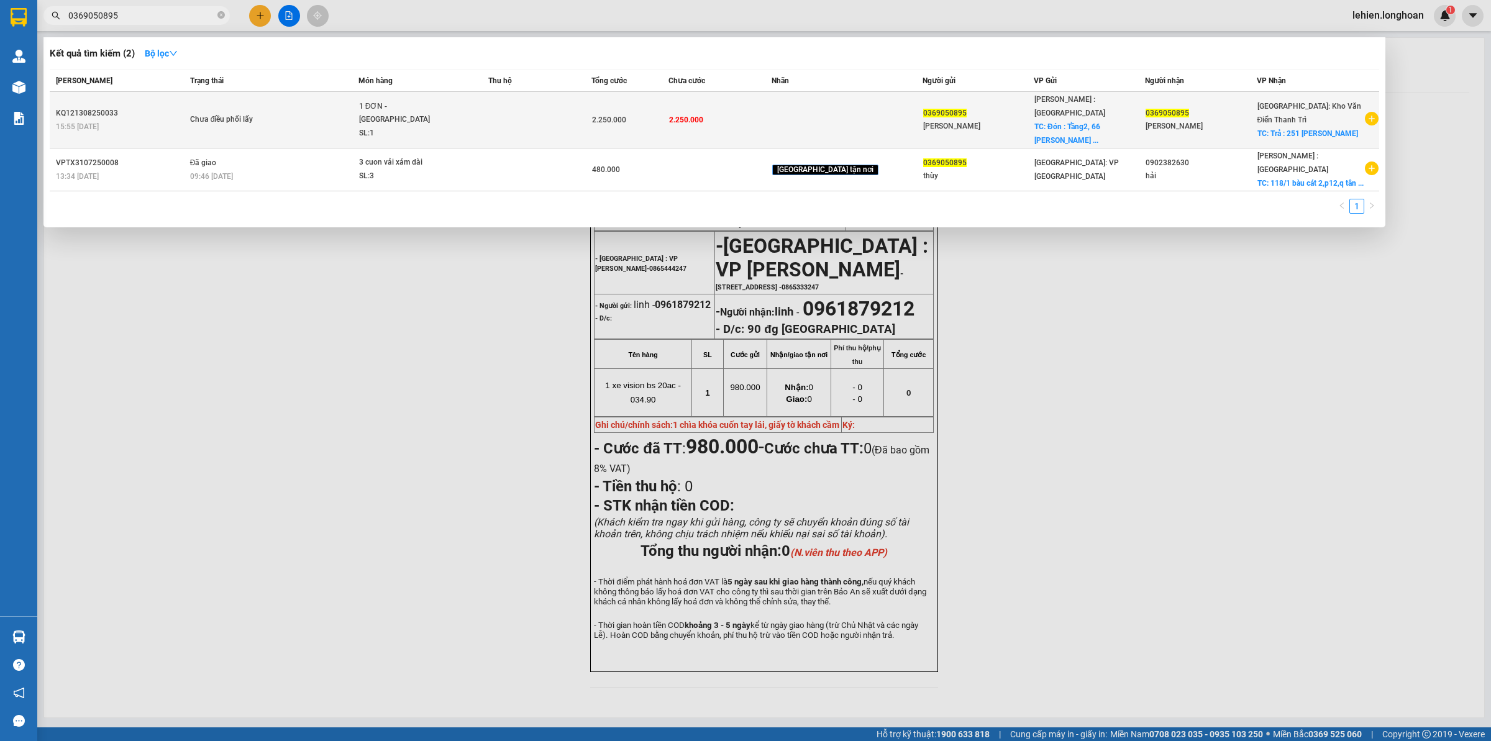
type input "0369050895"
click at [296, 116] on span "Chưa điều phối lấy" at bounding box center [274, 120] width 168 height 14
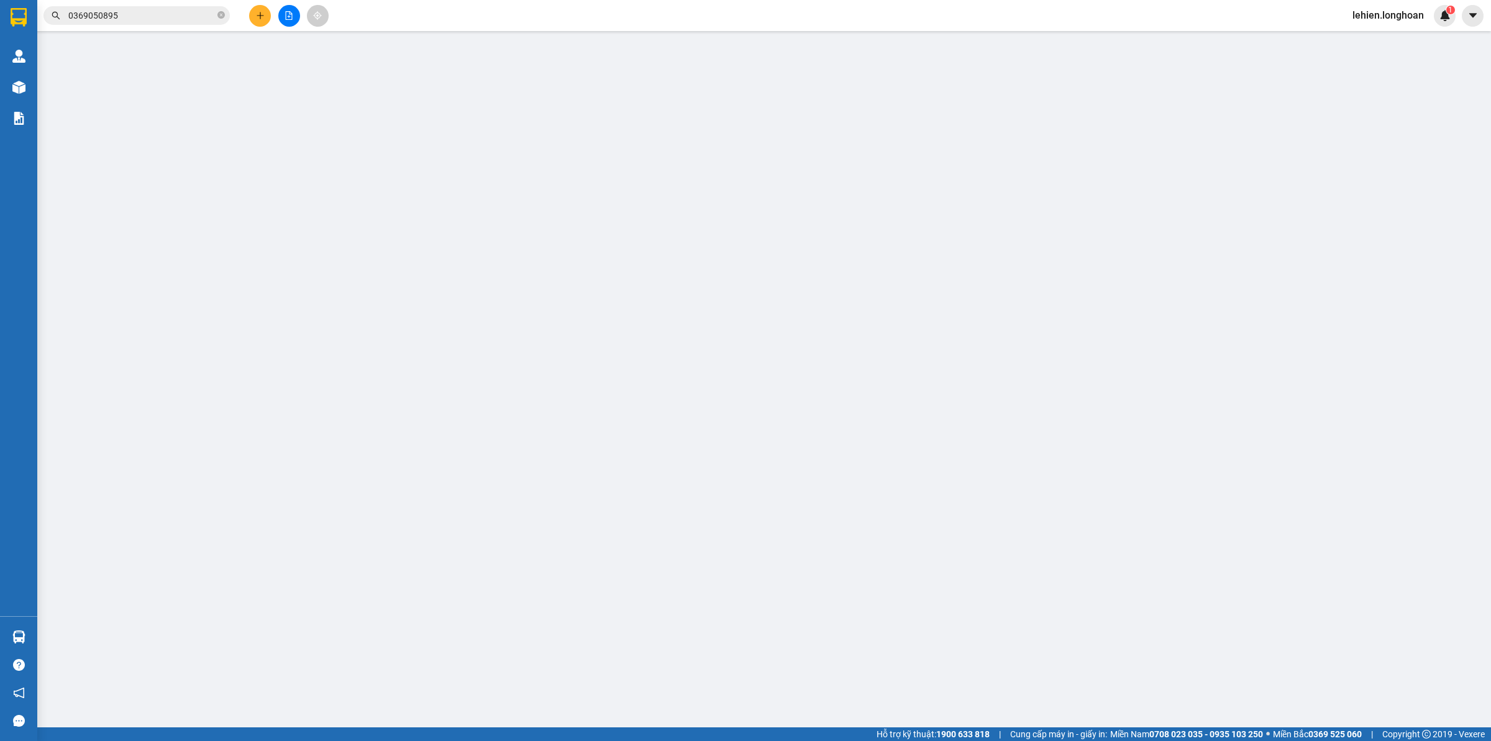
type input "0369050895"
type input "[PERSON_NAME]"
checkbox input "true"
type input "Đón : Tầng2, 66 [PERSON_NAME], p12, tân bình, hcm"
type input "0369050895"
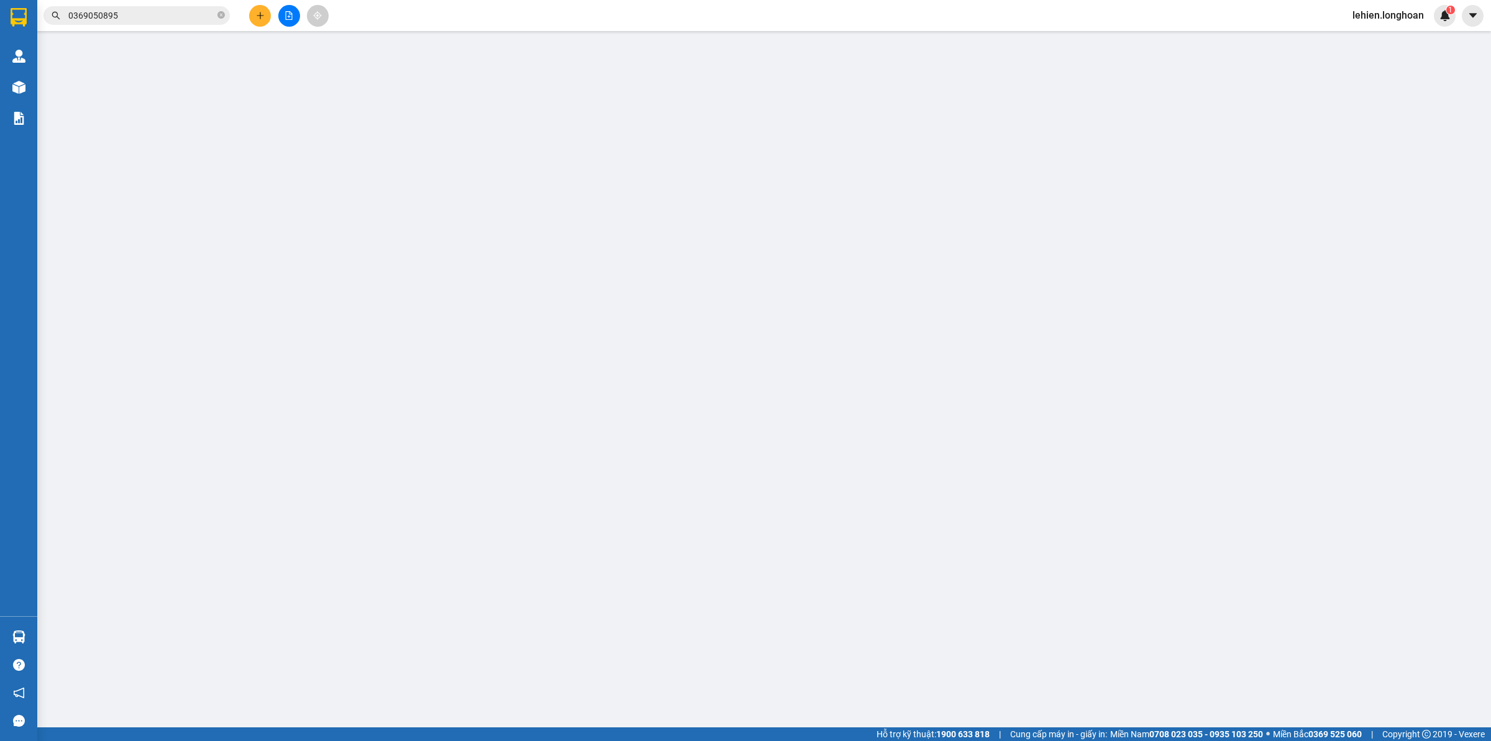
type input "[PERSON_NAME]"
checkbox input "true"
type input "Trả : 251 [PERSON_NAME] , [GEOGRAPHIC_DATA] , [GEOGRAPHIC_DATA]"
type input "2.250.000"
type input "200.000"
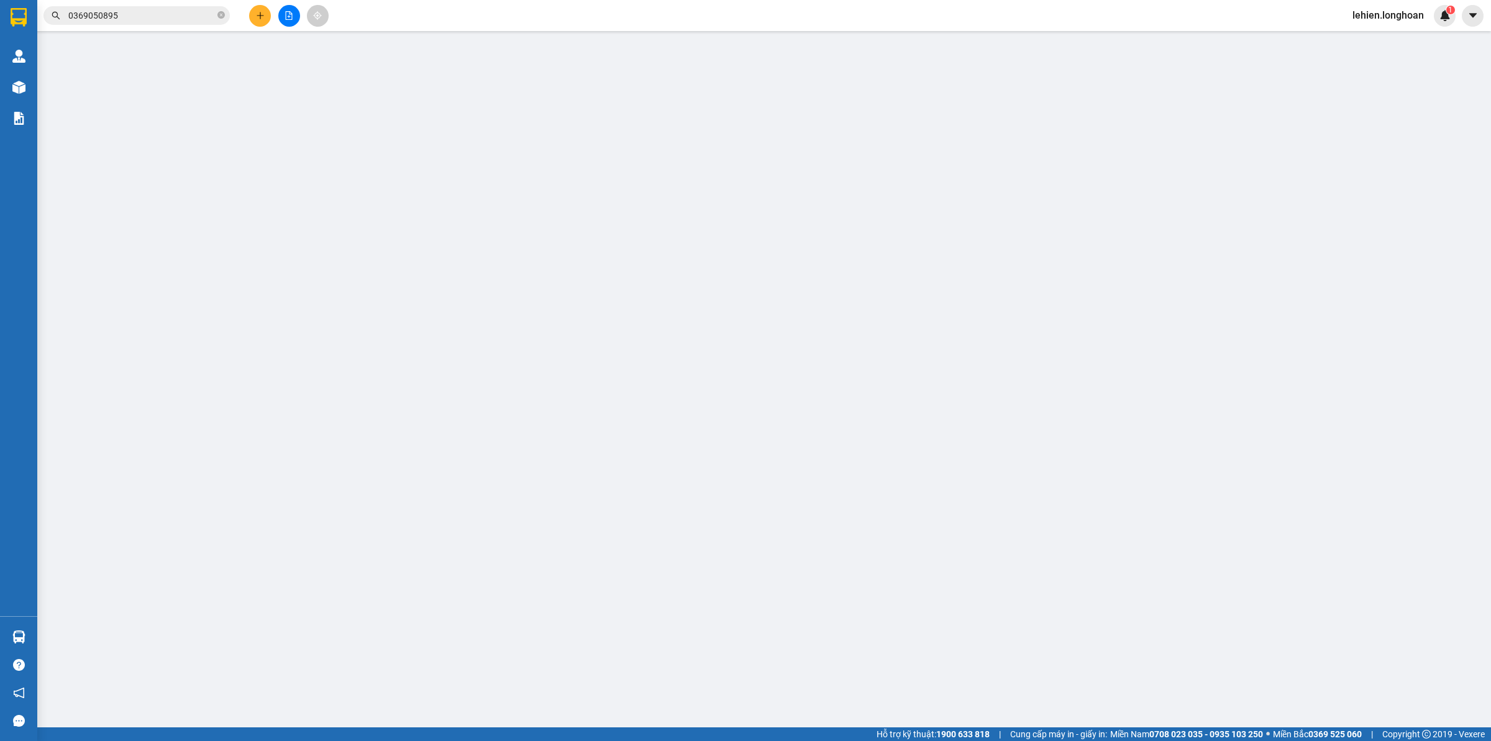
type input "2.250.000"
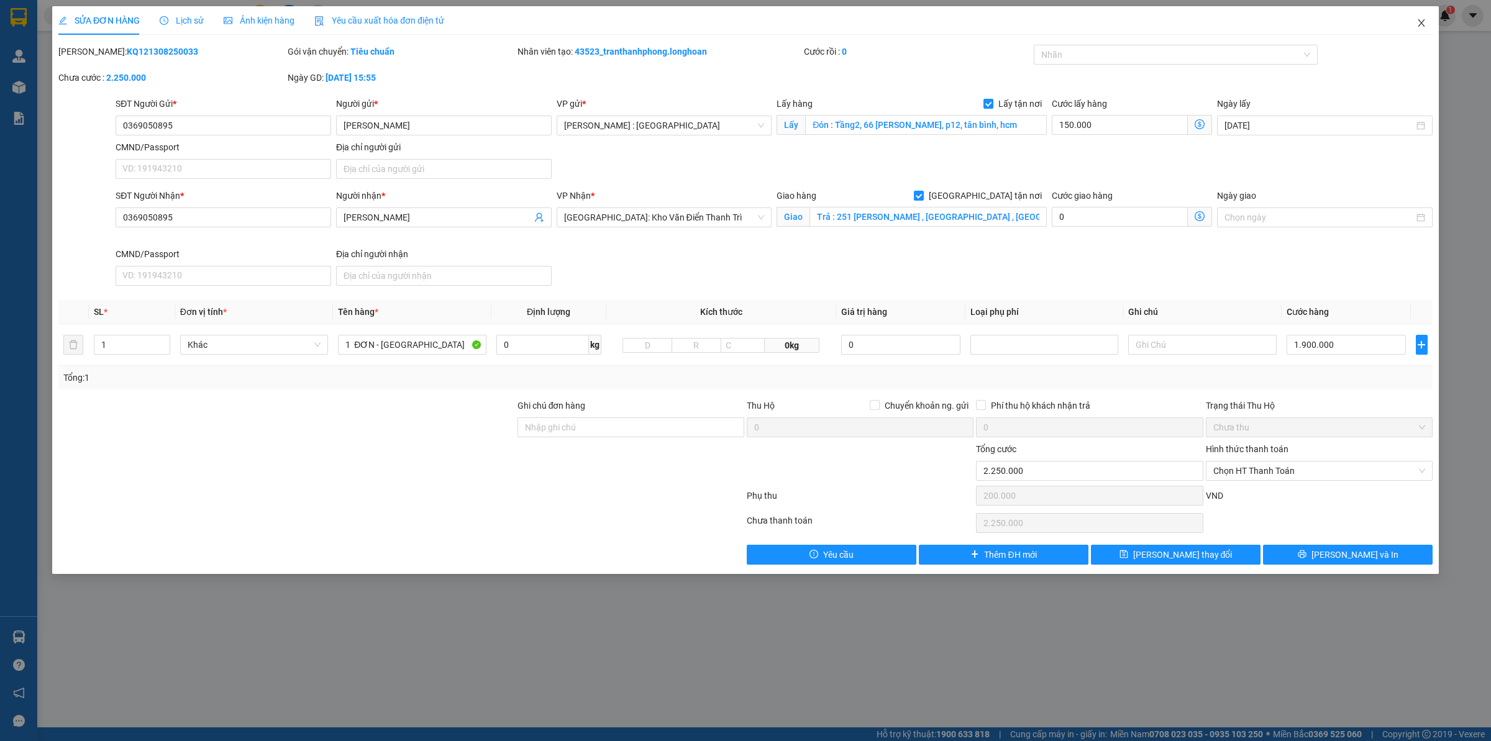
click at [1426, 22] on icon "close" at bounding box center [1421, 23] width 10 height 10
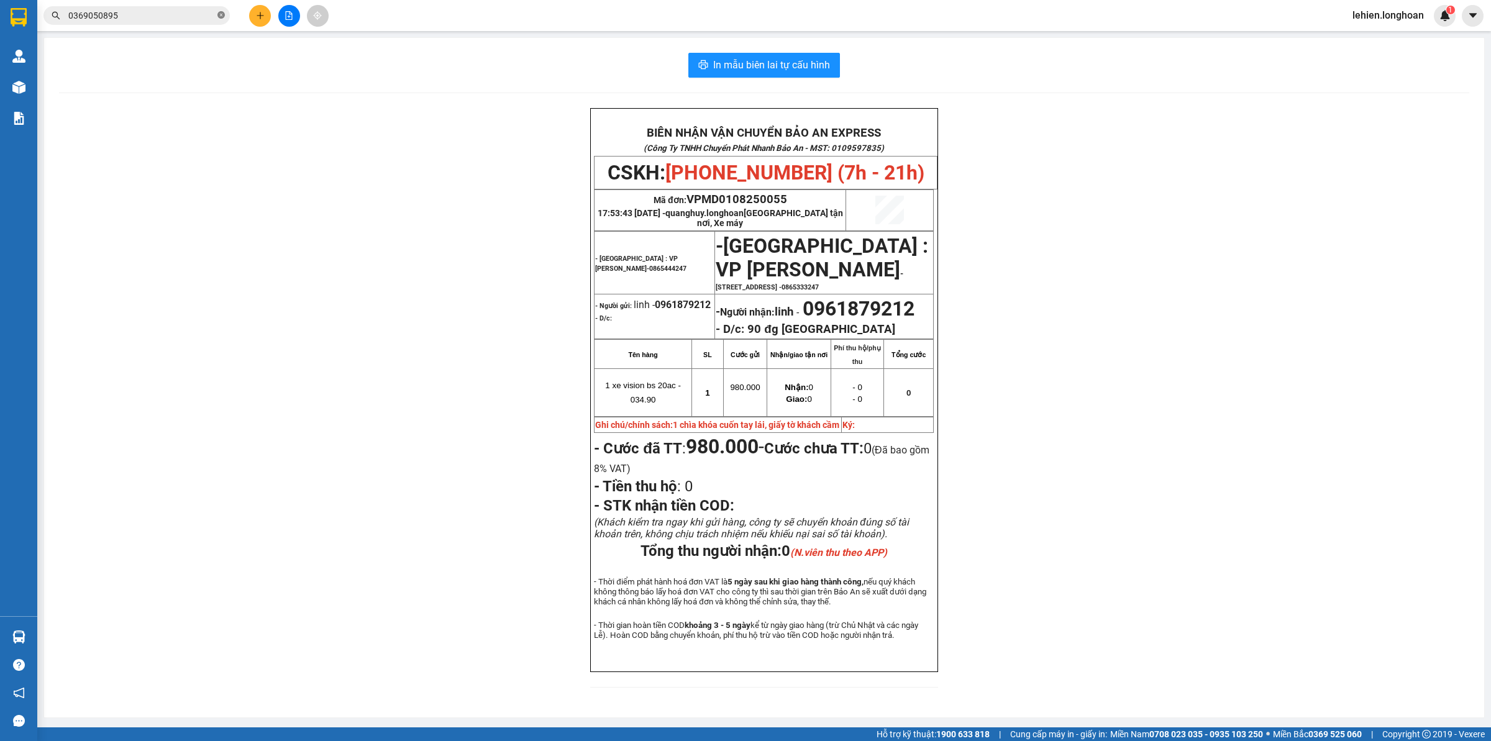
click at [224, 12] on icon "close-circle" at bounding box center [220, 14] width 7 height 7
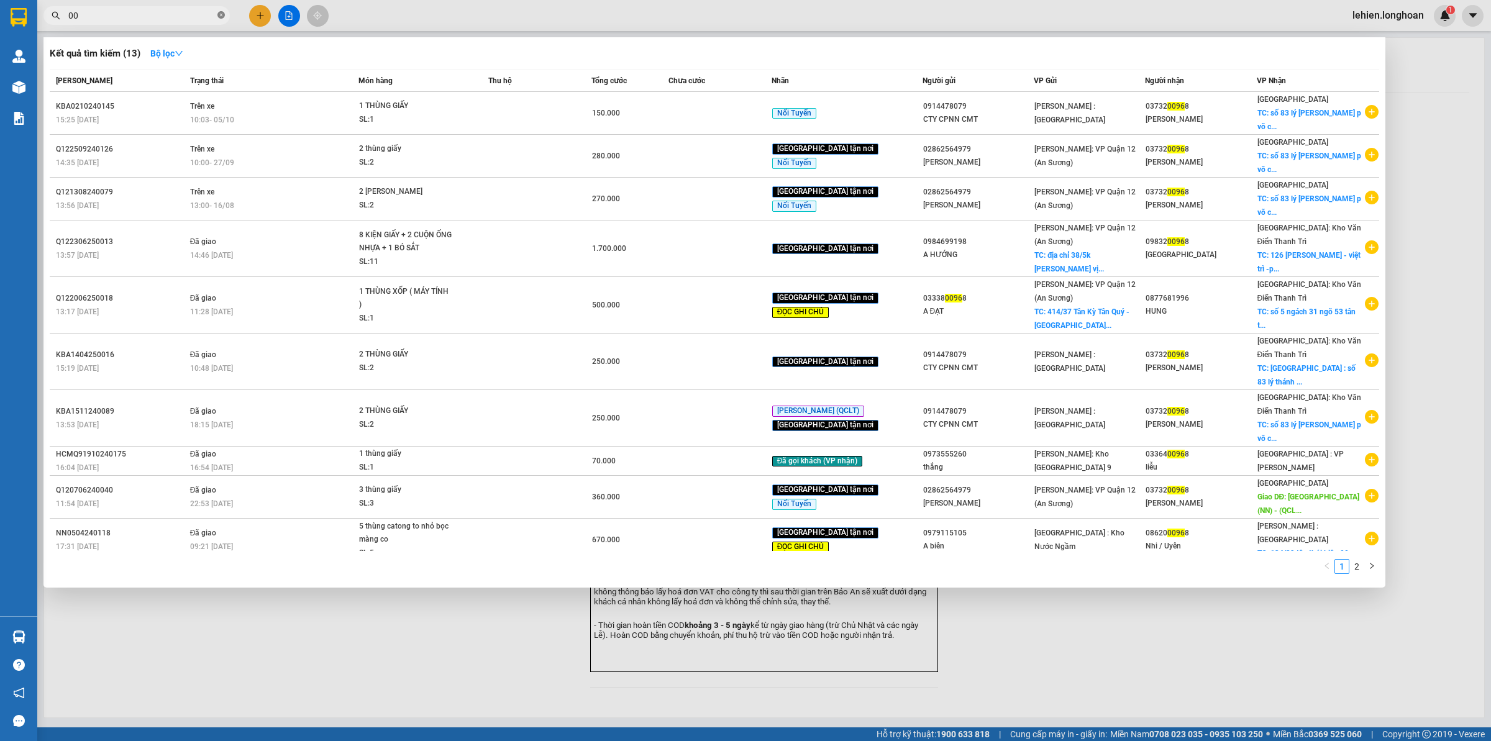
type input "0"
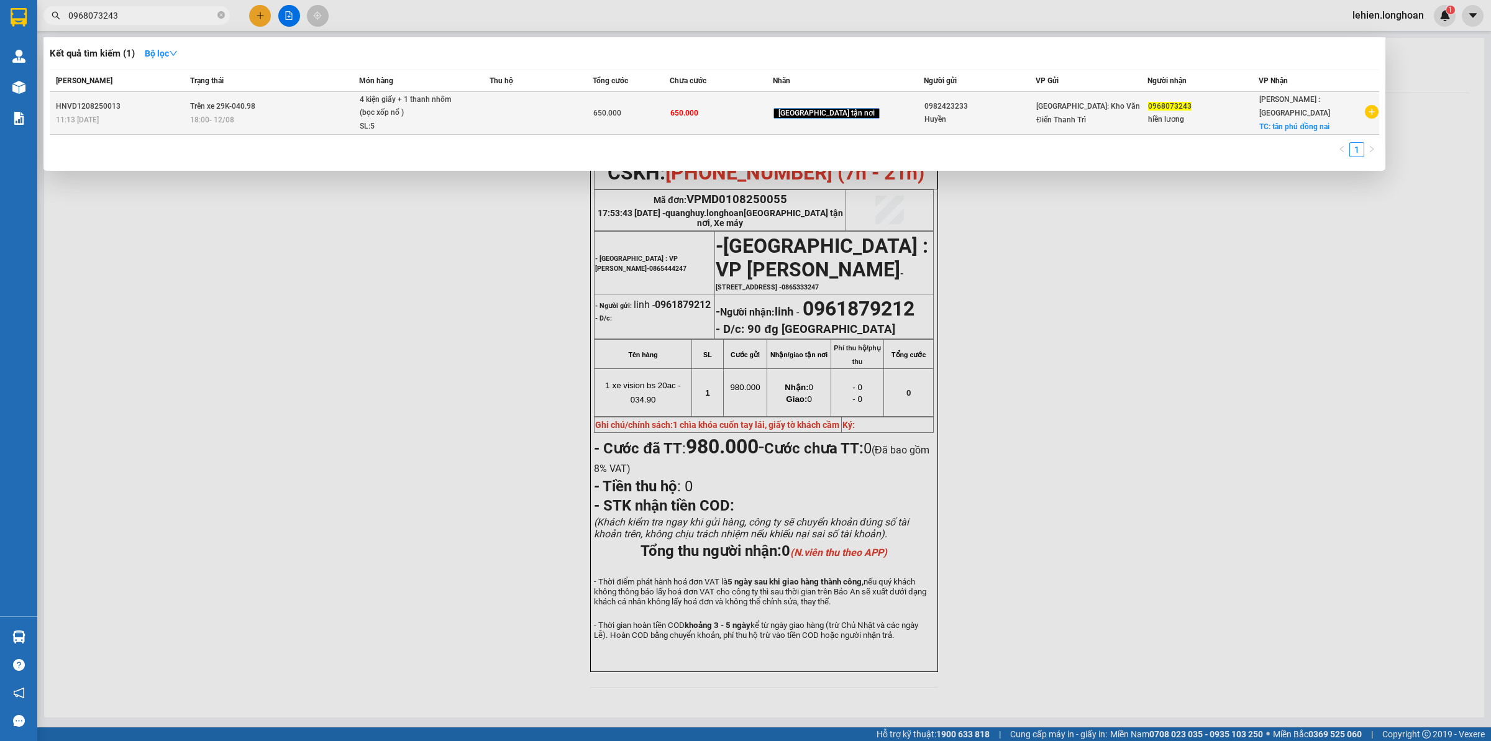
type input "0968073243"
click at [391, 116] on div "4 kiện giấy + 1 thanh nhôm (bọc xốp nổ )" at bounding box center [406, 106] width 93 height 27
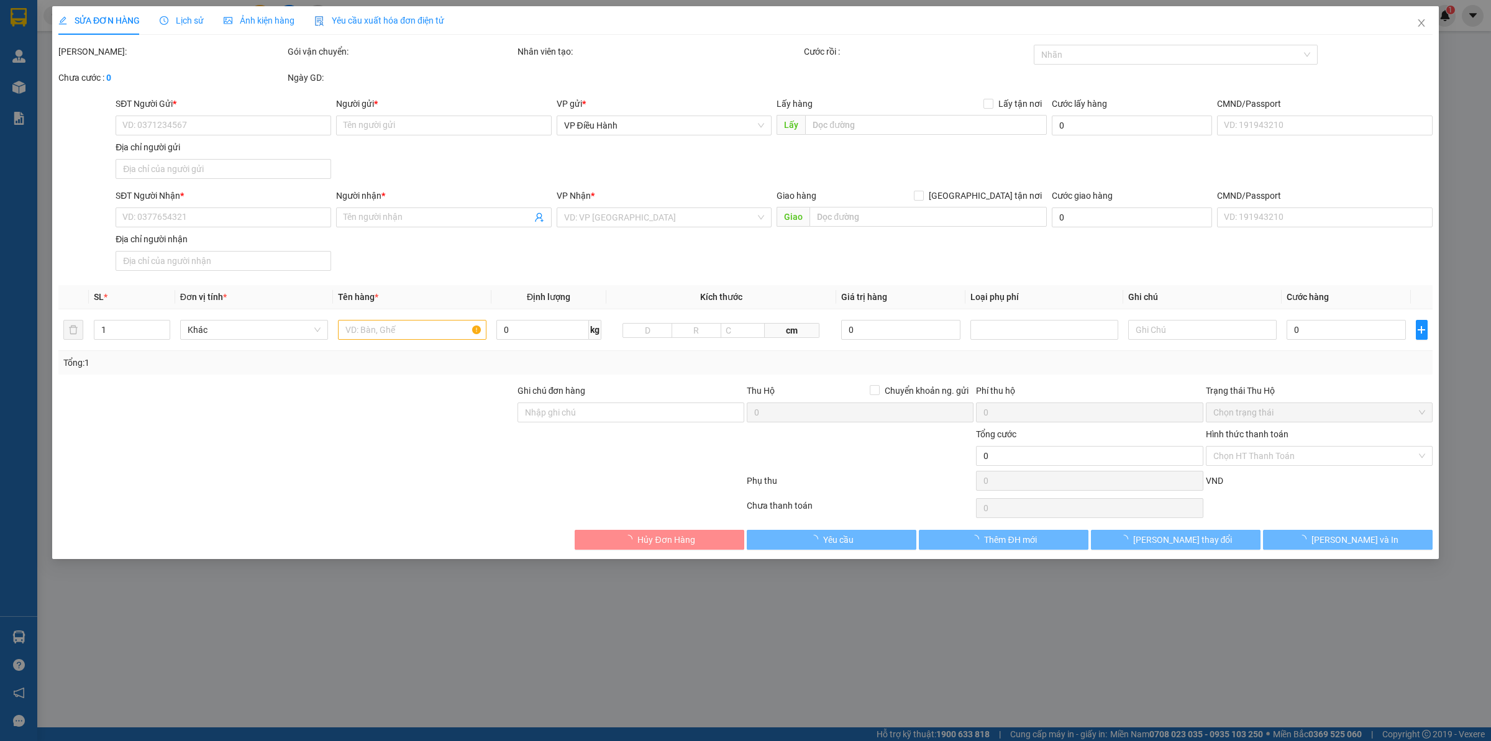
type input "0982423233"
type input "Huyền"
type input "0968073243"
type input "hiền lương"
checkbox input "true"
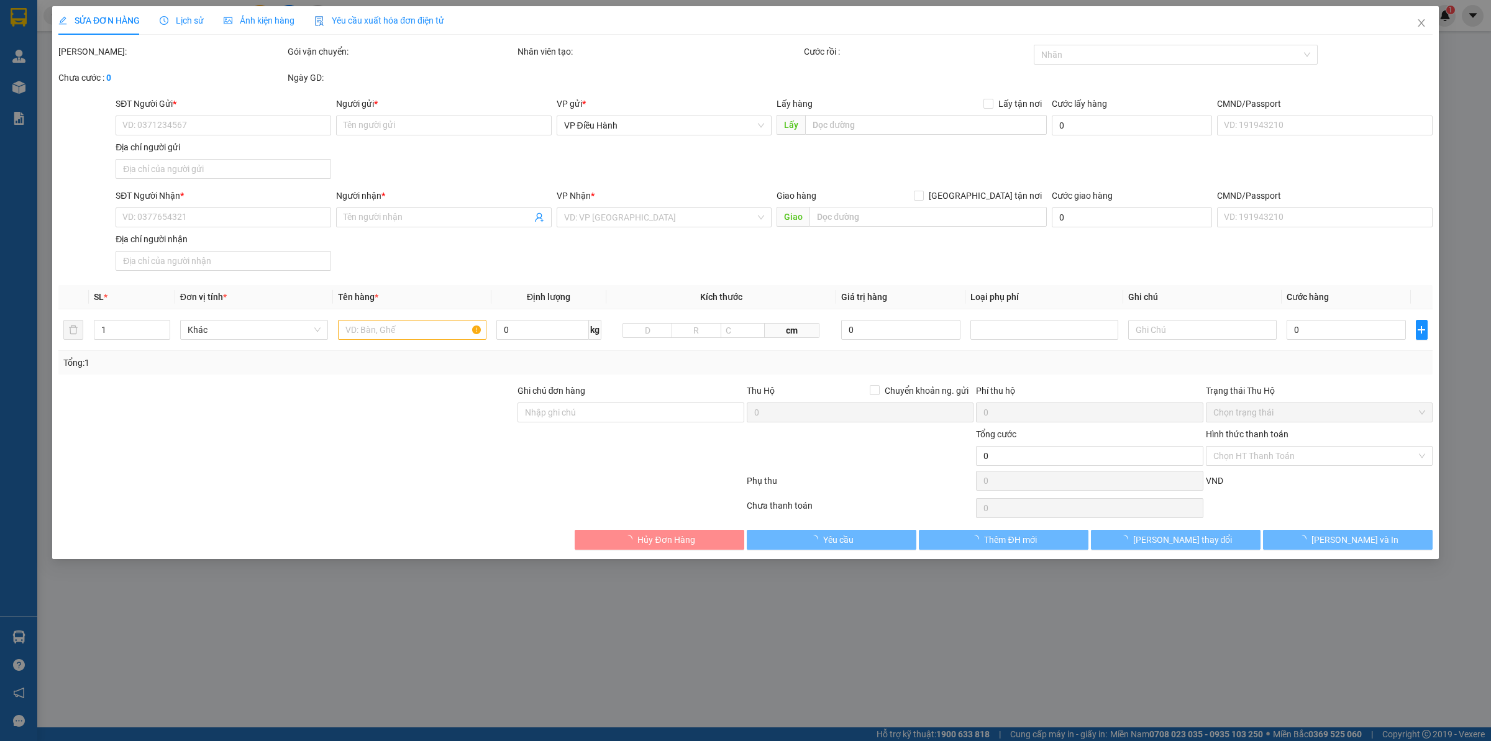
type input "tân phú đồng nai"
type input "HÀNG DỄ VỠ CHÚ Ý BỐC XẾP CẨN THẬN ( HƯ VỠ KHÔNG ĐỀN GIÁ TRỊ HÀNG )"
type input "650.000"
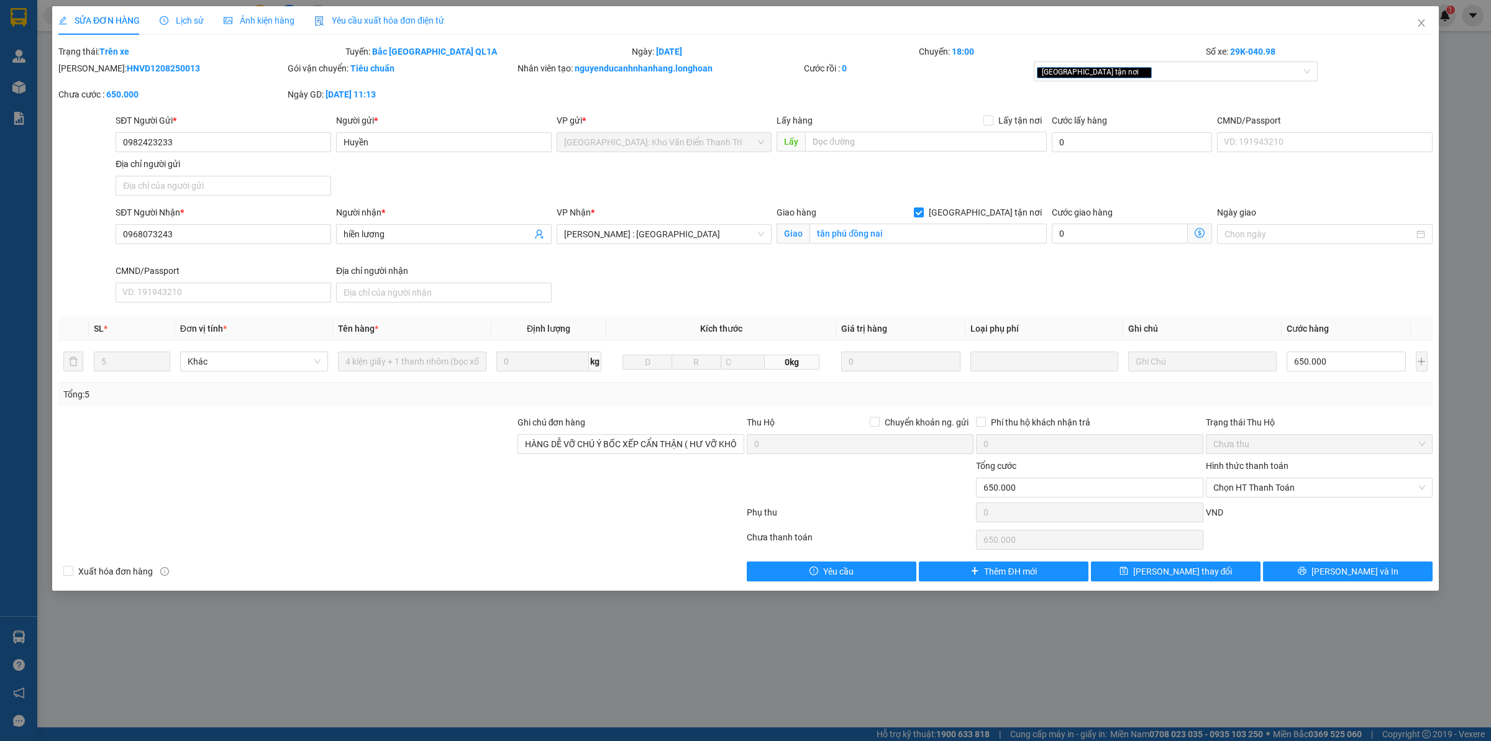
click at [181, 22] on span "Lịch sử" at bounding box center [182, 21] width 44 height 10
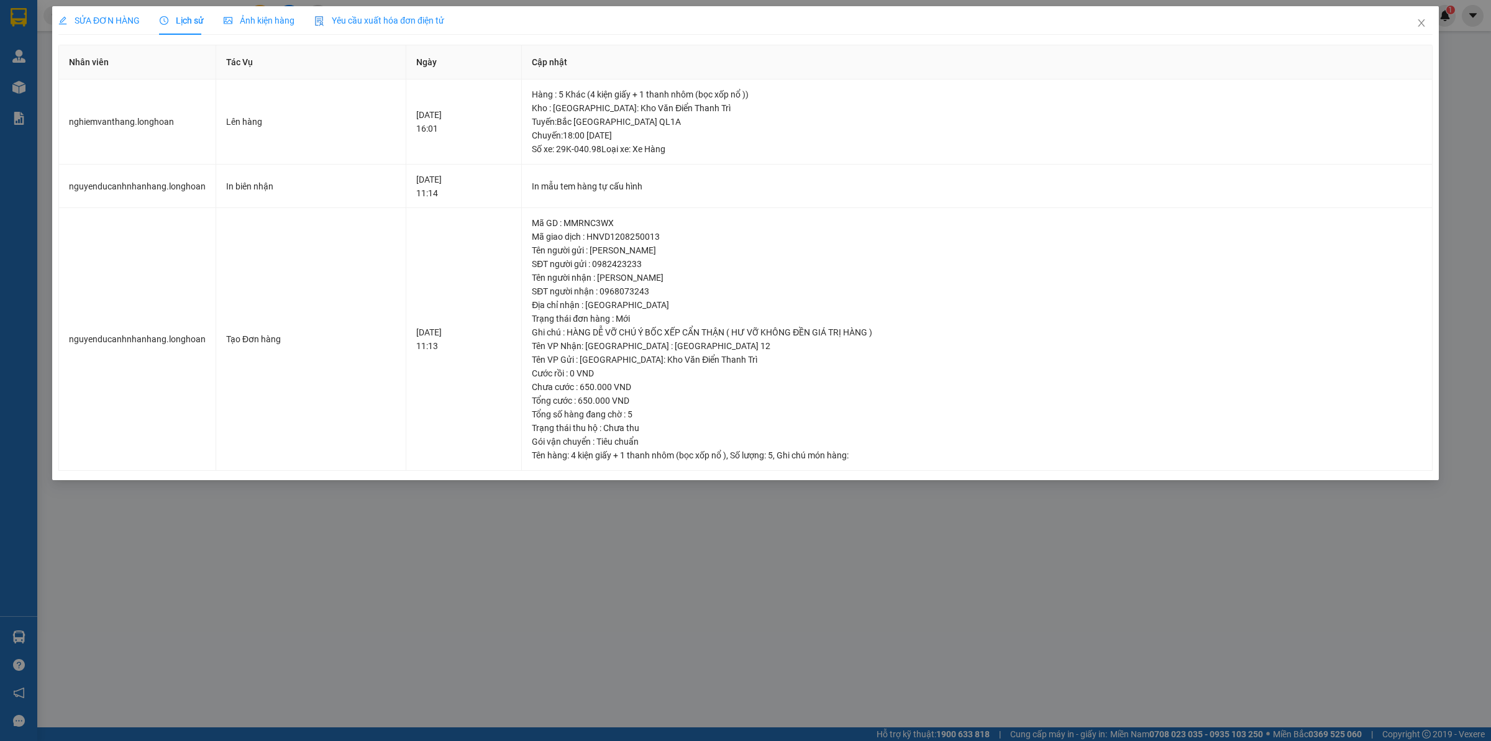
click at [78, 8] on div "SỬA ĐƠN HÀNG" at bounding box center [98, 20] width 81 height 29
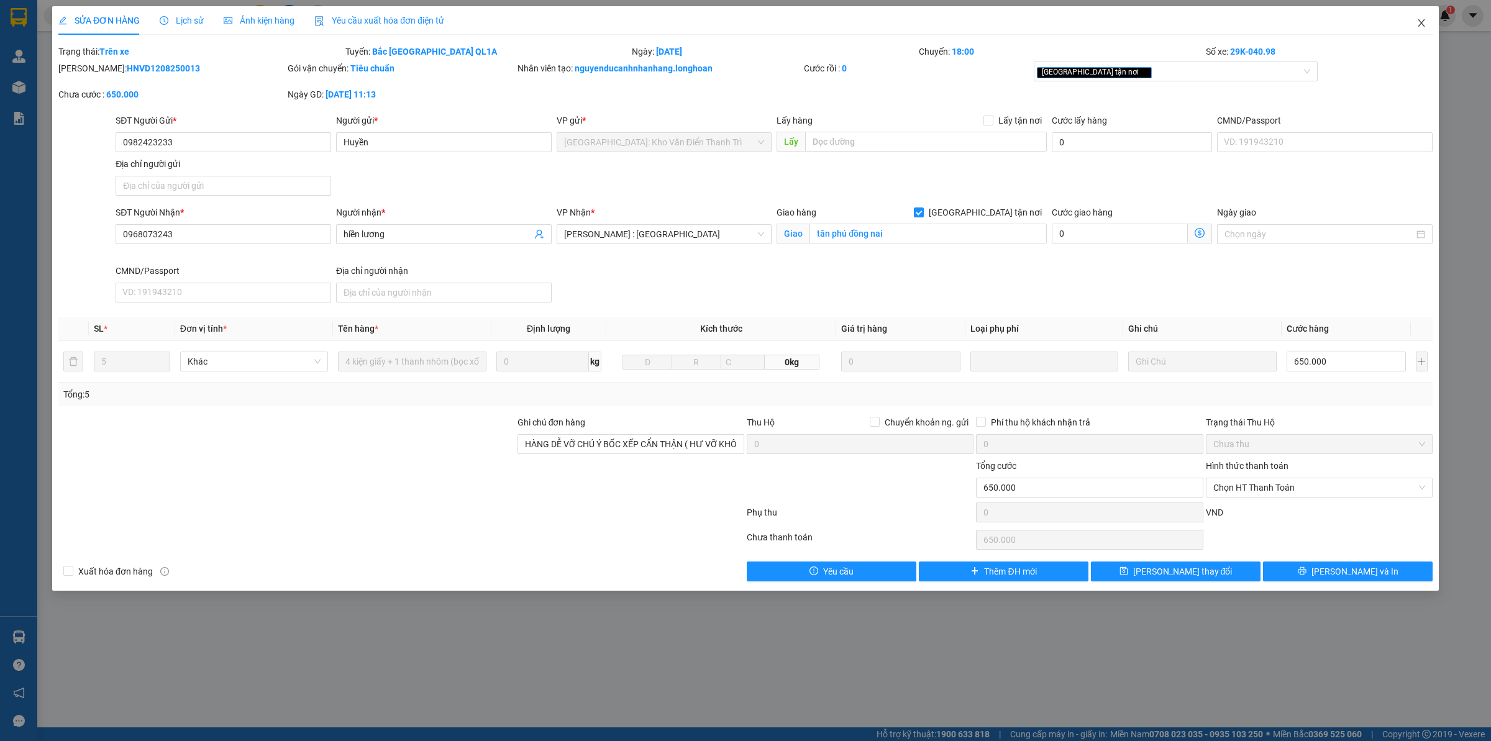
click at [1430, 25] on span "Close" at bounding box center [1421, 23] width 35 height 35
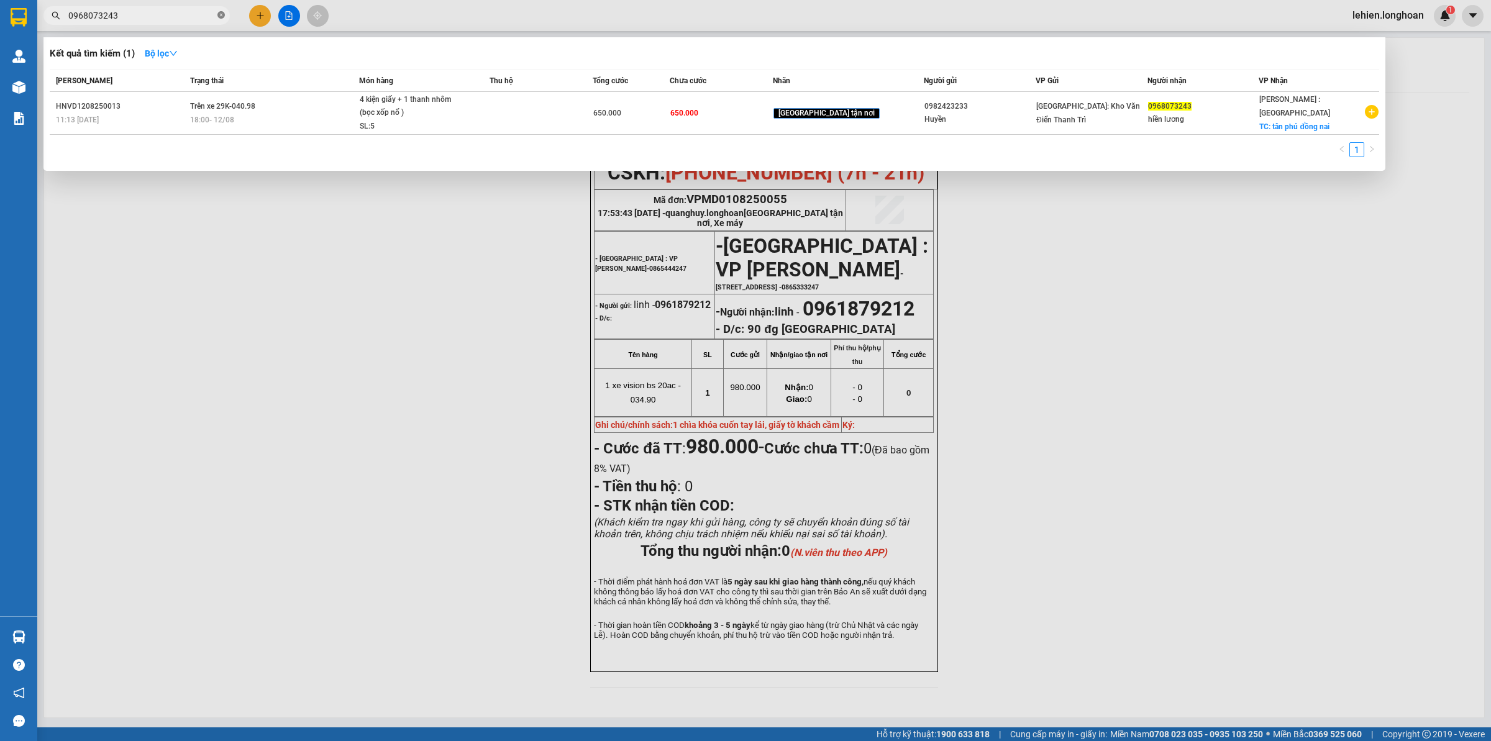
click at [224, 16] on icon "close-circle" at bounding box center [220, 14] width 7 height 7
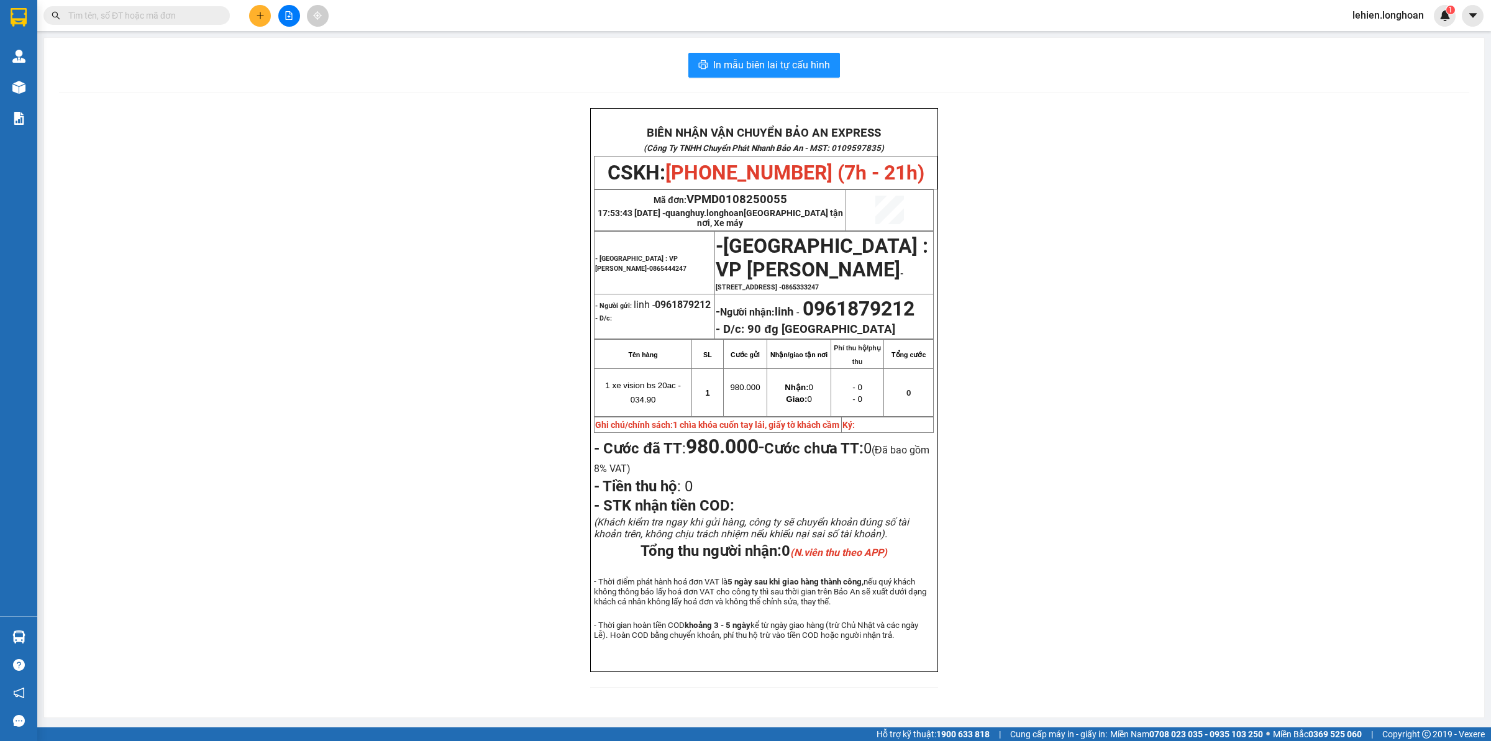
paste input "0905836044"
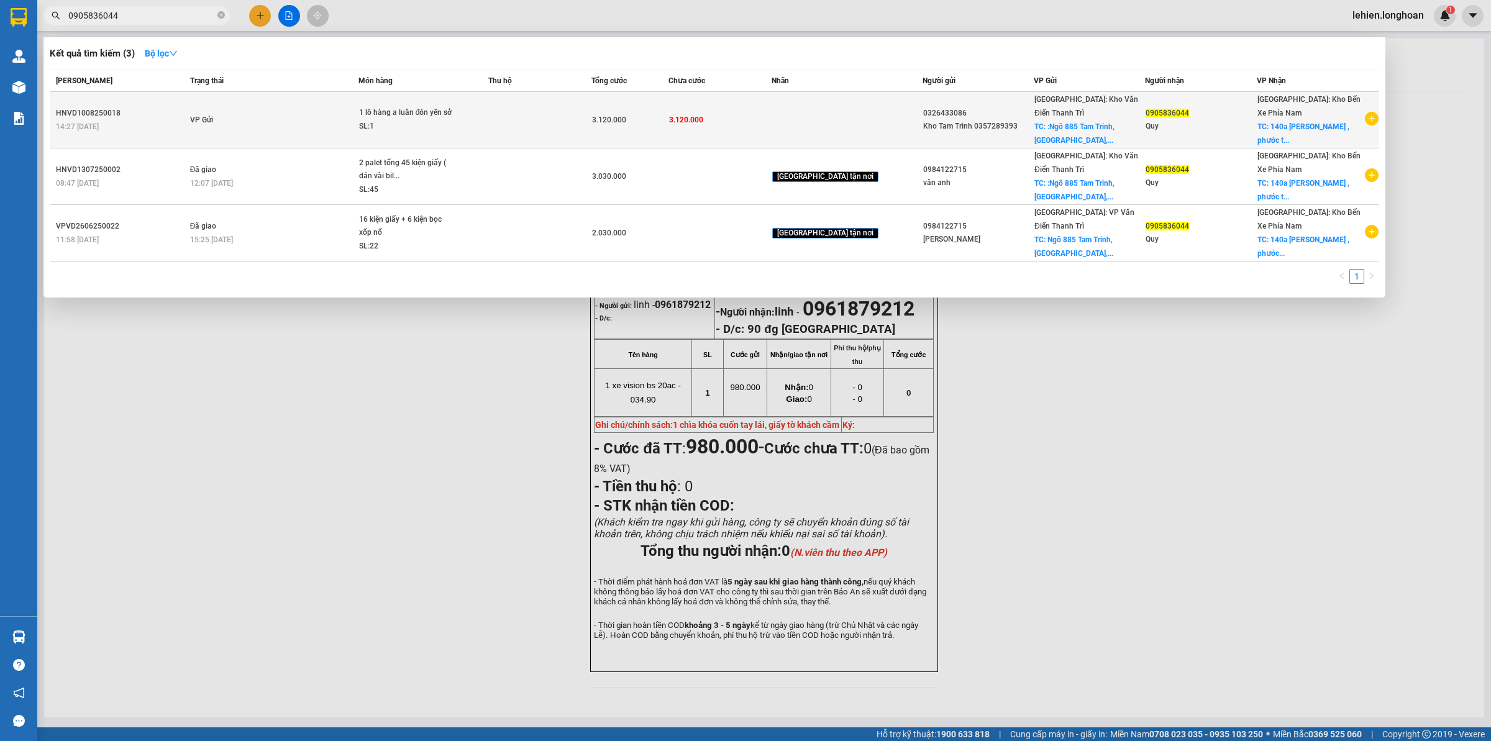
type input "0905836044"
click at [253, 106] on td "VP Gửi" at bounding box center [272, 120] width 171 height 57
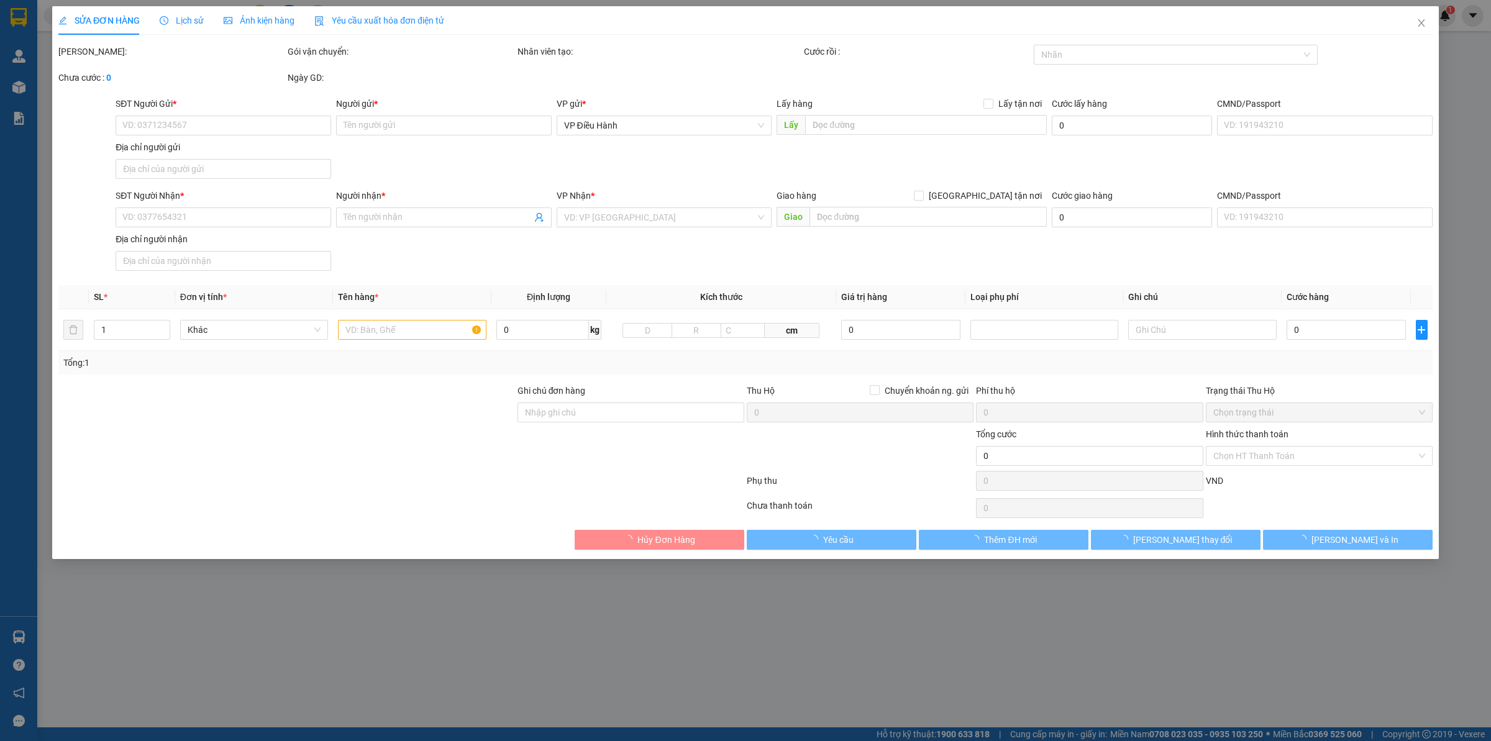
type input "0326433086"
type input "Kho Tam Trinh 0357289393"
checkbox input "true"
type input ":Ngõ 885 Tam Trinh,[GEOGRAPHIC_DATA], Hoàng Mai, Hà Nôi"
type input "0905836044"
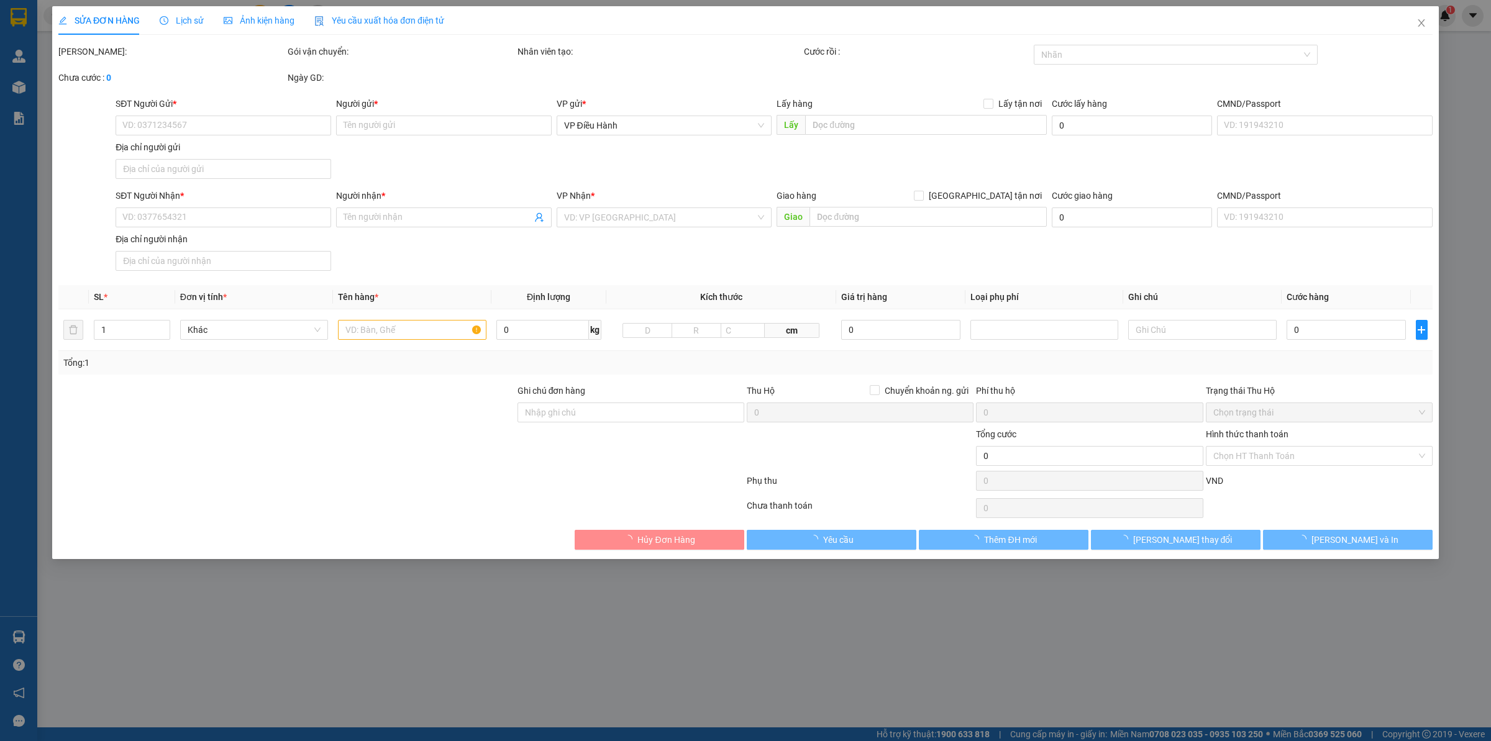
type input "Quy"
checkbox input "true"
type input "140a [PERSON_NAME] , [GEOGRAPHIC_DATA] , [GEOGRAPHIC_DATA]"
type input "3.120.000"
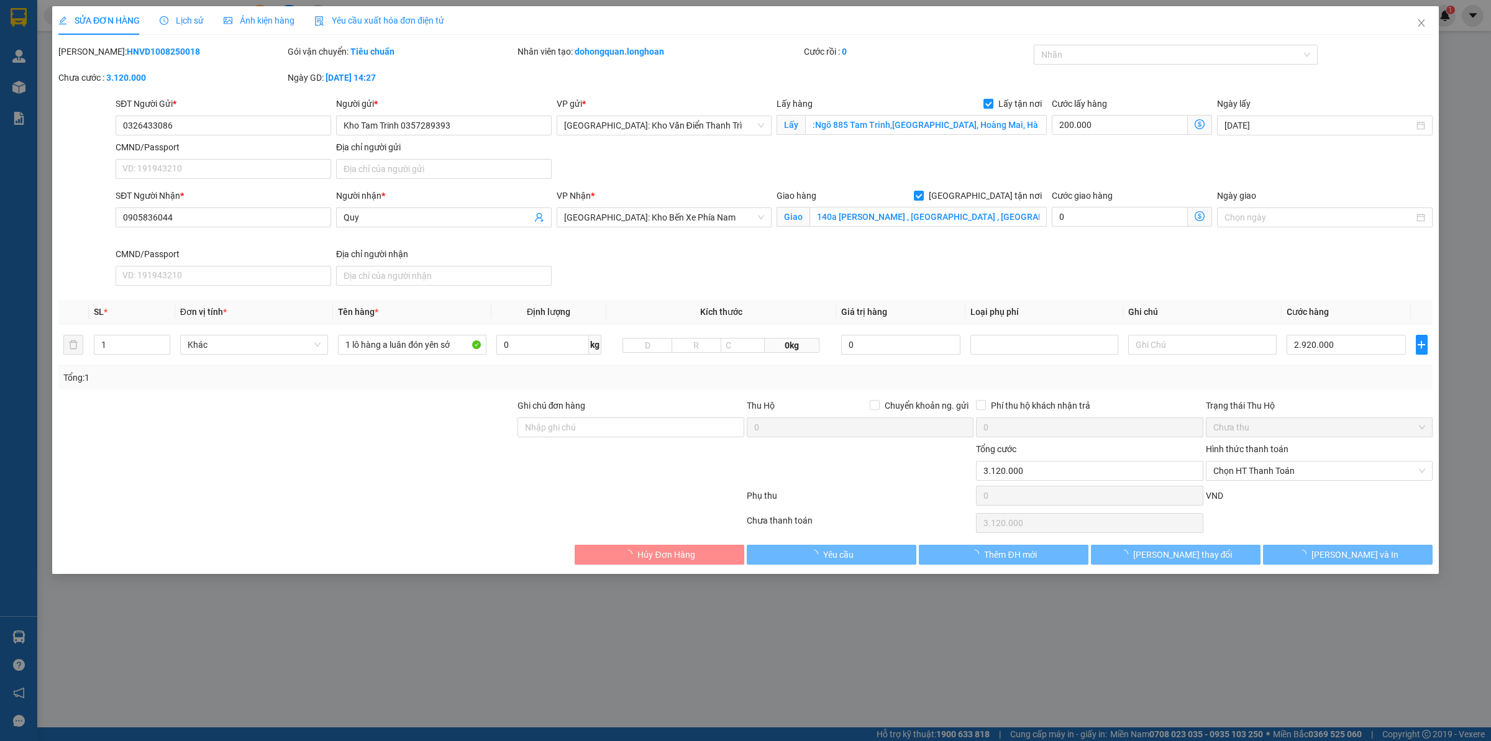
click at [183, 19] on span "Lịch sử" at bounding box center [182, 21] width 44 height 10
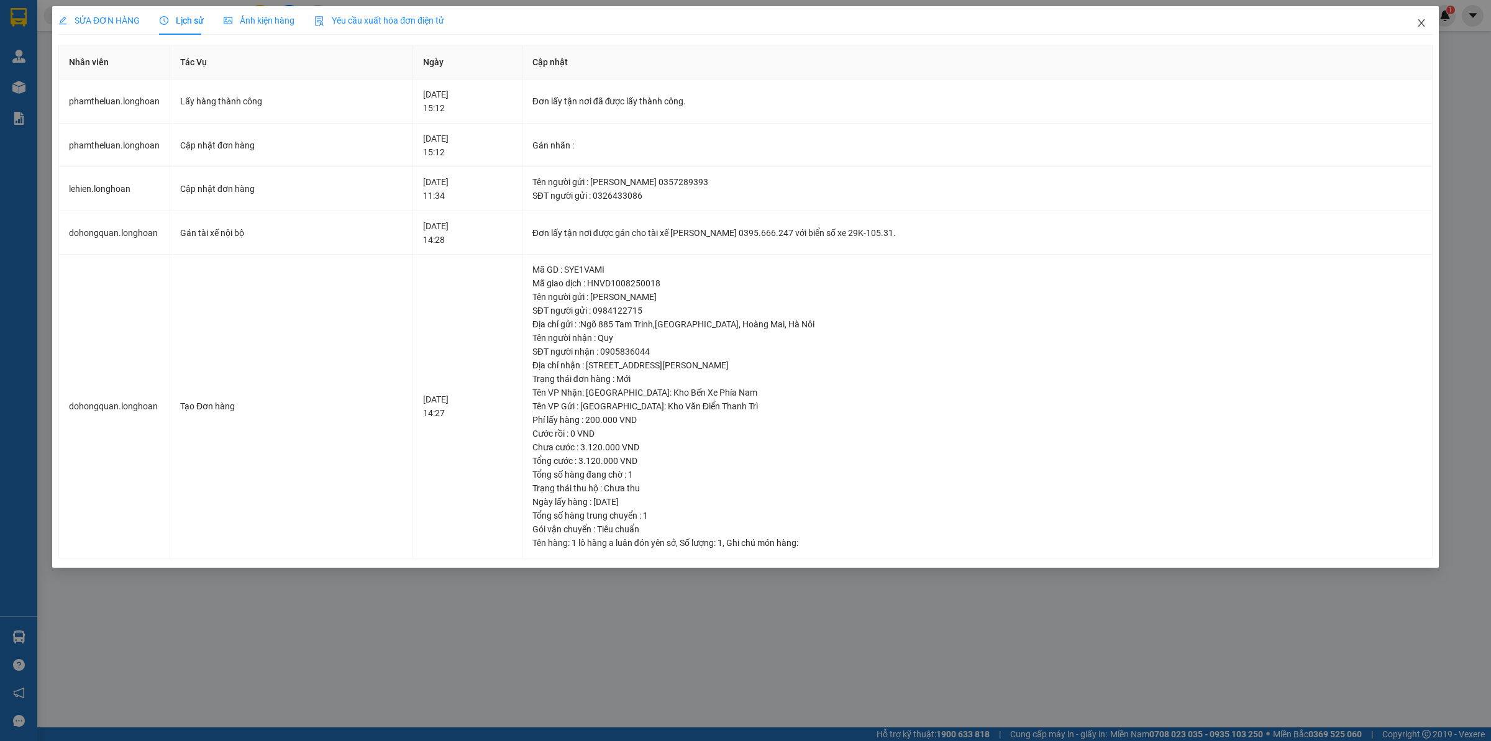
click at [1418, 30] on span "Close" at bounding box center [1421, 23] width 35 height 35
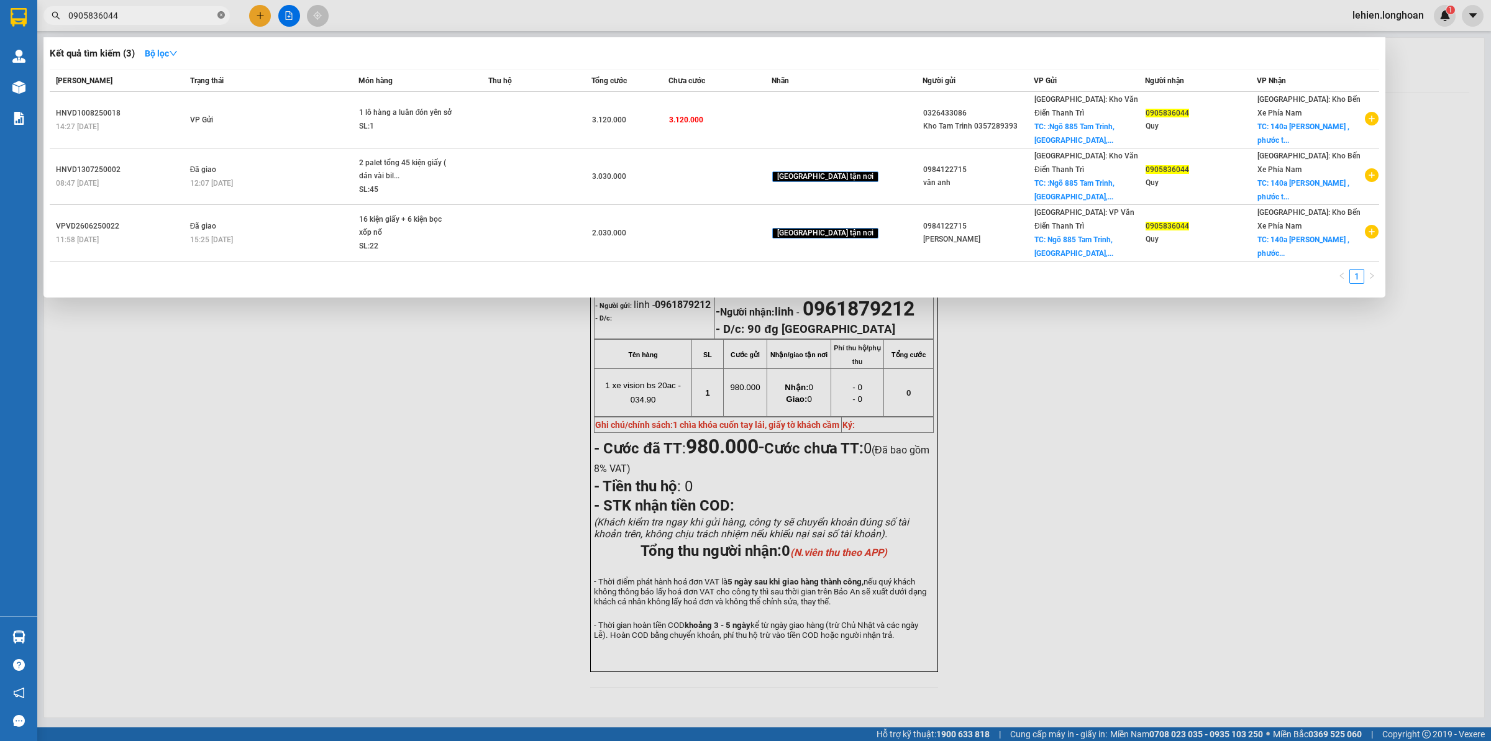
click at [222, 16] on icon "close-circle" at bounding box center [220, 14] width 7 height 7
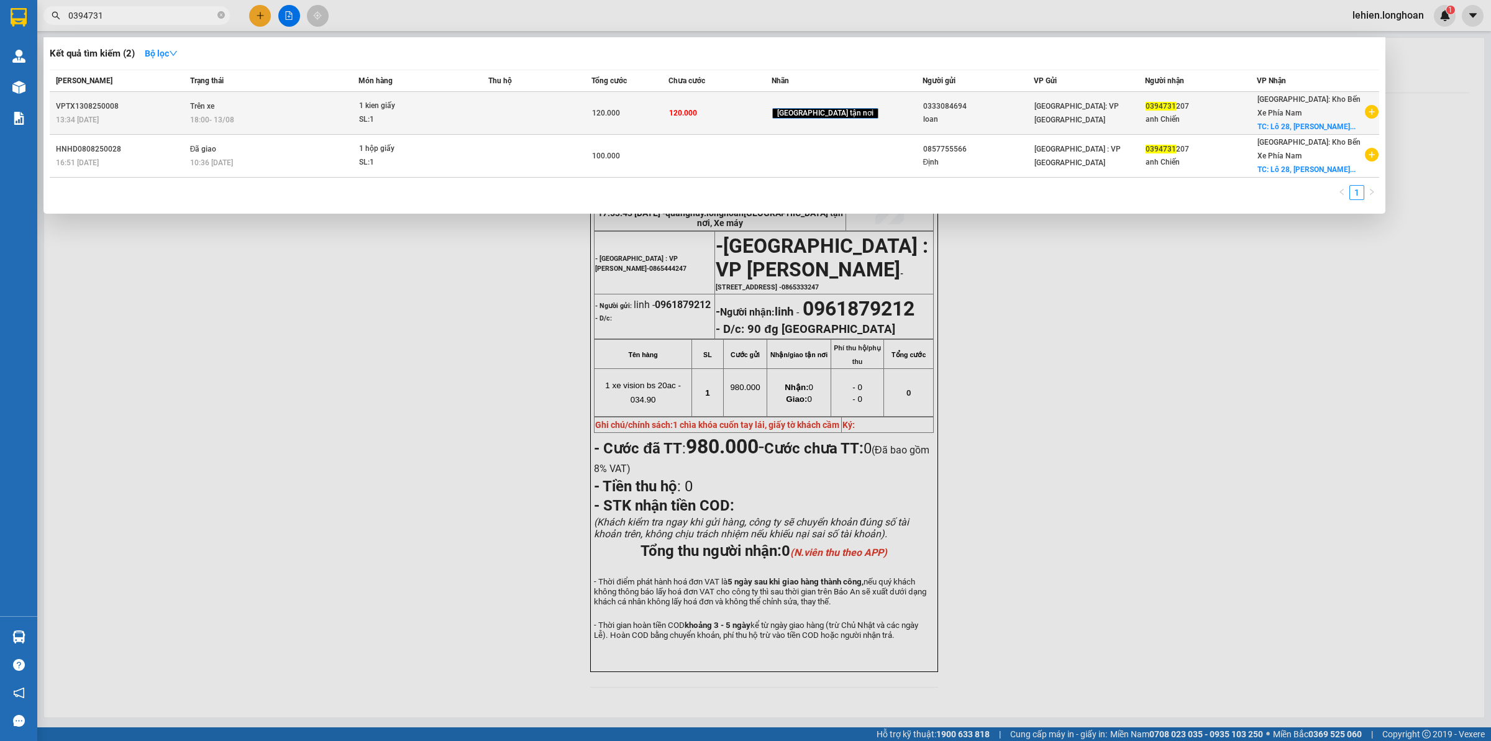
type input "0394731"
click at [384, 97] on td "1 kien giấy SL: 1" at bounding box center [423, 113] width 130 height 43
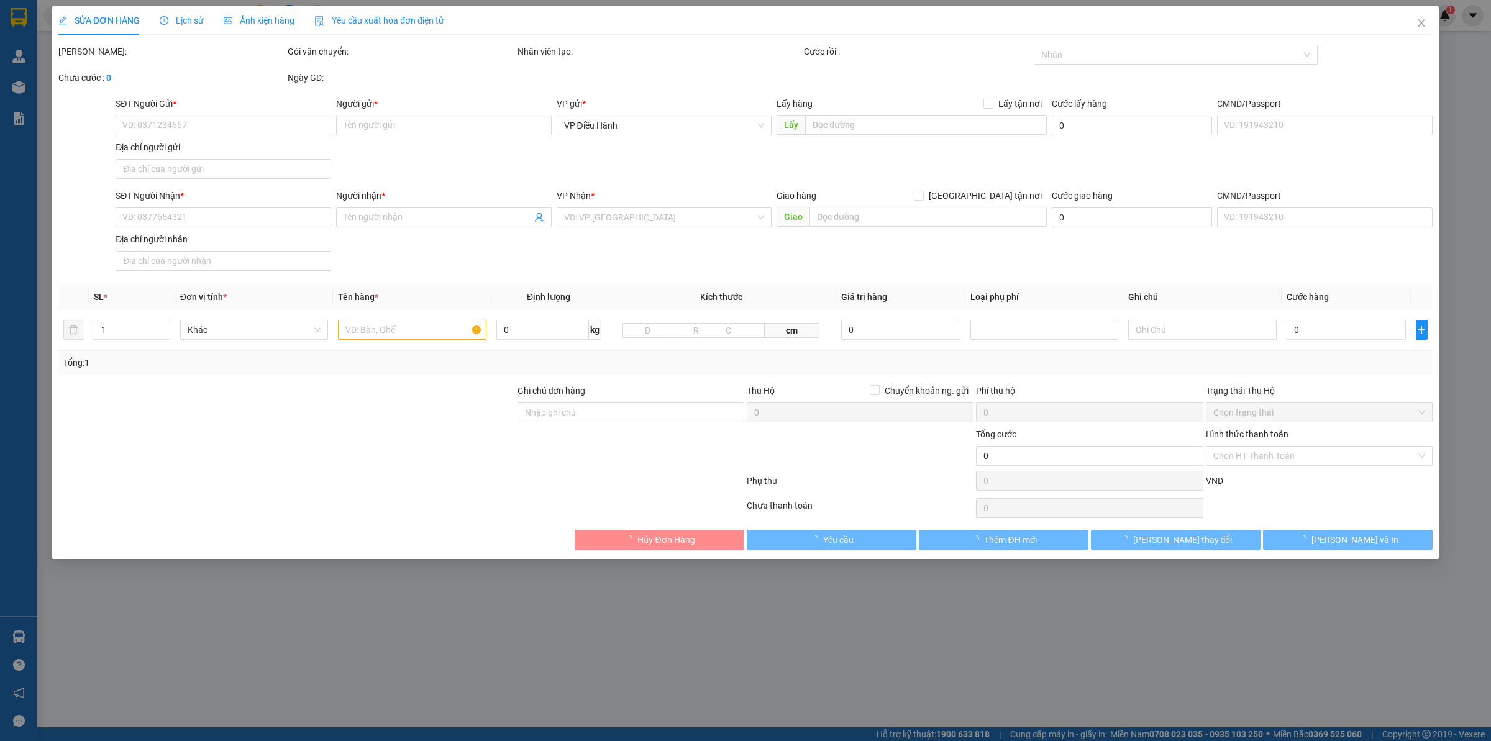
type input "0333084694"
type input "loan"
type input "0394731207"
type input "anh Chiến"
checkbox input "true"
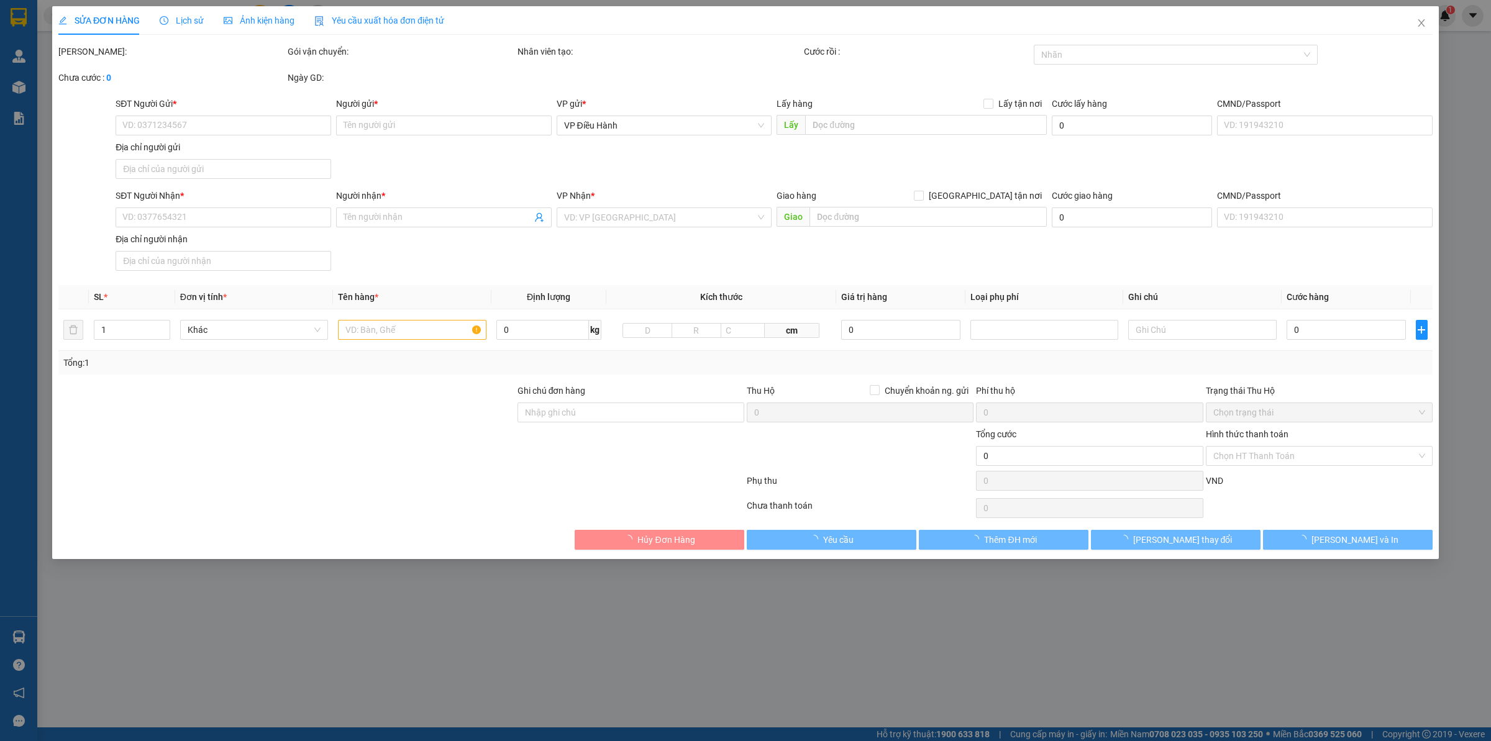
type input "Lô 28, [PERSON_NAME], KDT VCN Phước long, [GEOGRAPHIC_DATA]"
type input "120.000"
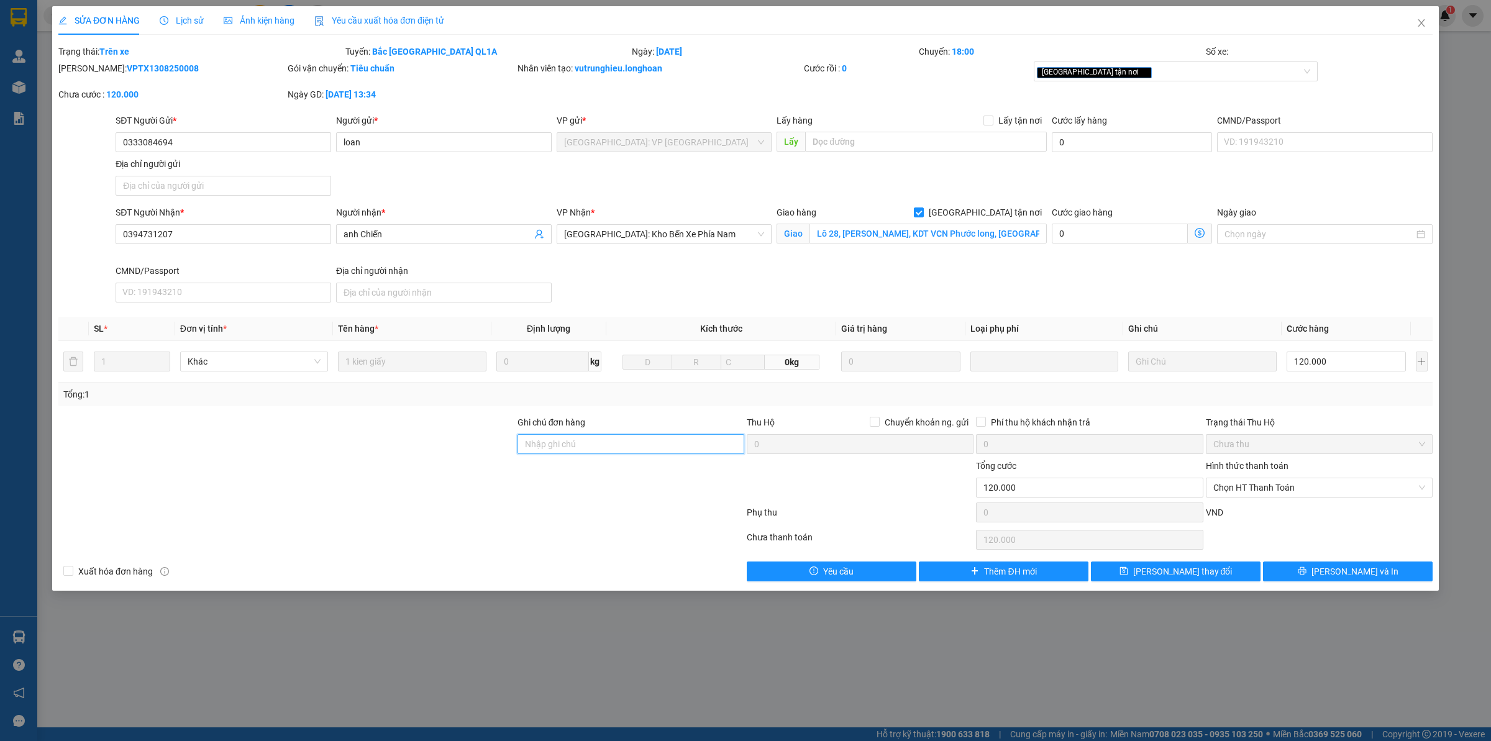
click at [575, 448] on input "Ghi chú đơn hàng" at bounding box center [630, 444] width 227 height 20
click at [1122, 79] on div "[GEOGRAPHIC_DATA] tận nơi" at bounding box center [1176, 71] width 285 height 20
type input "khi giao hàng chụp ảnh xác nhận đã giao"
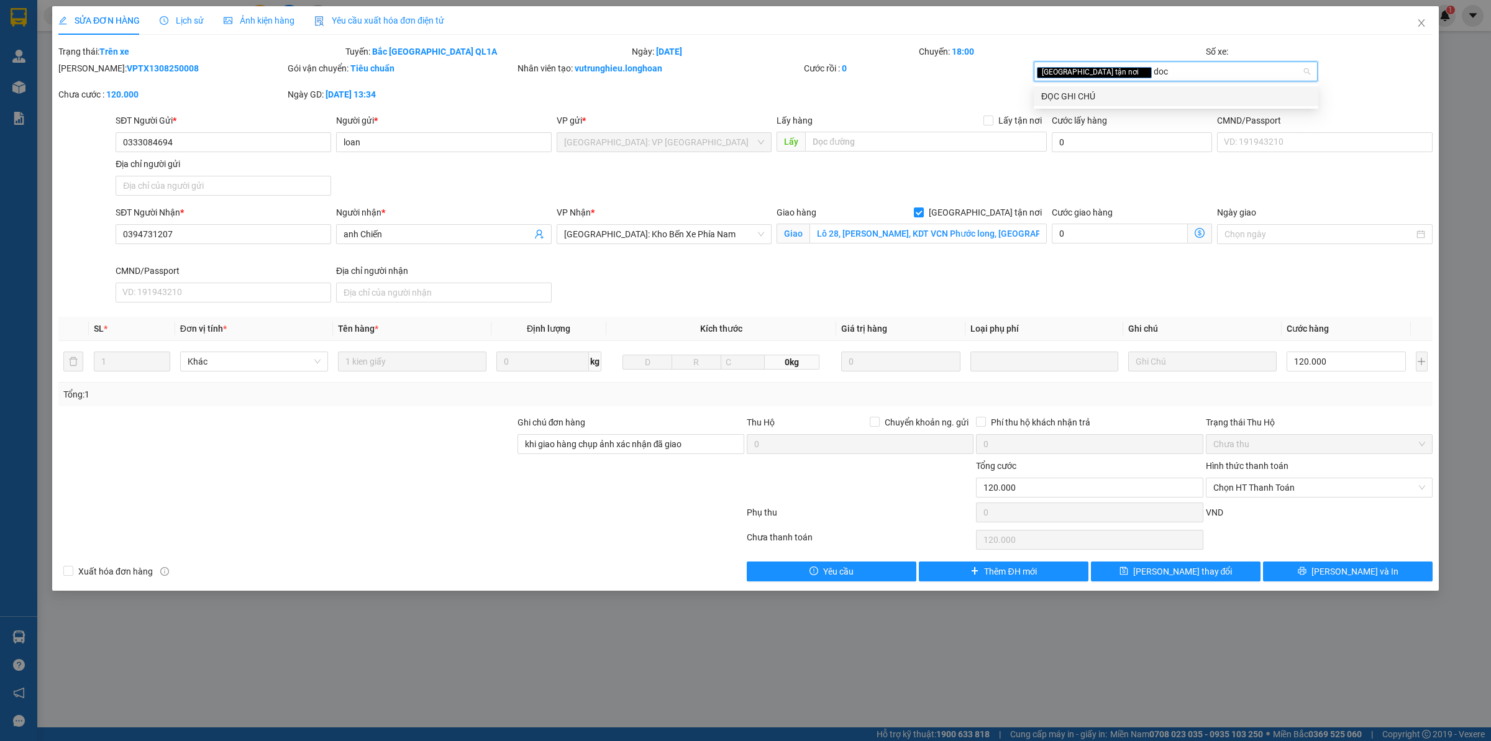
type input "doc"
click at [1098, 90] on div "ĐỌC GHI CHÚ" at bounding box center [1176, 96] width 270 height 14
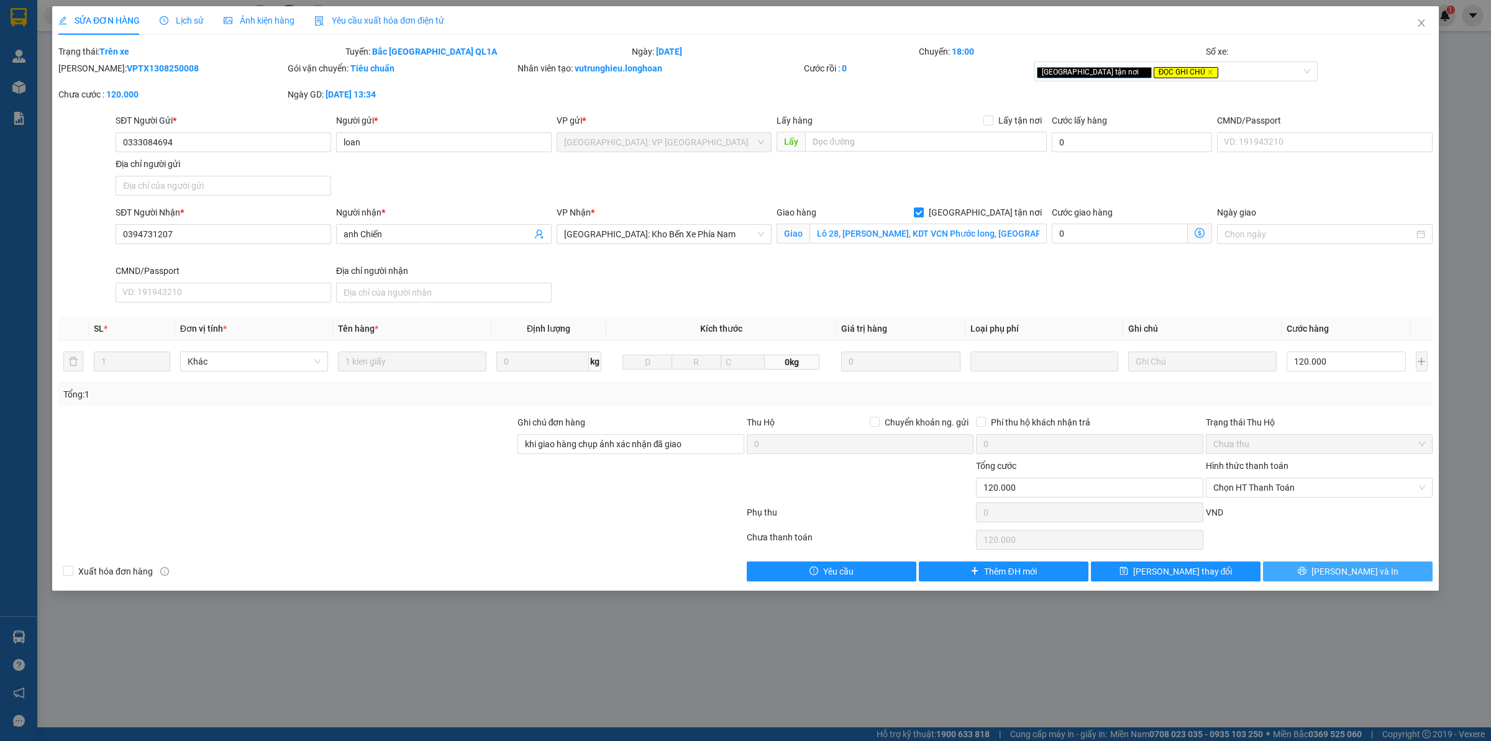
click at [1343, 573] on span "[PERSON_NAME] và In" at bounding box center [1354, 572] width 87 height 14
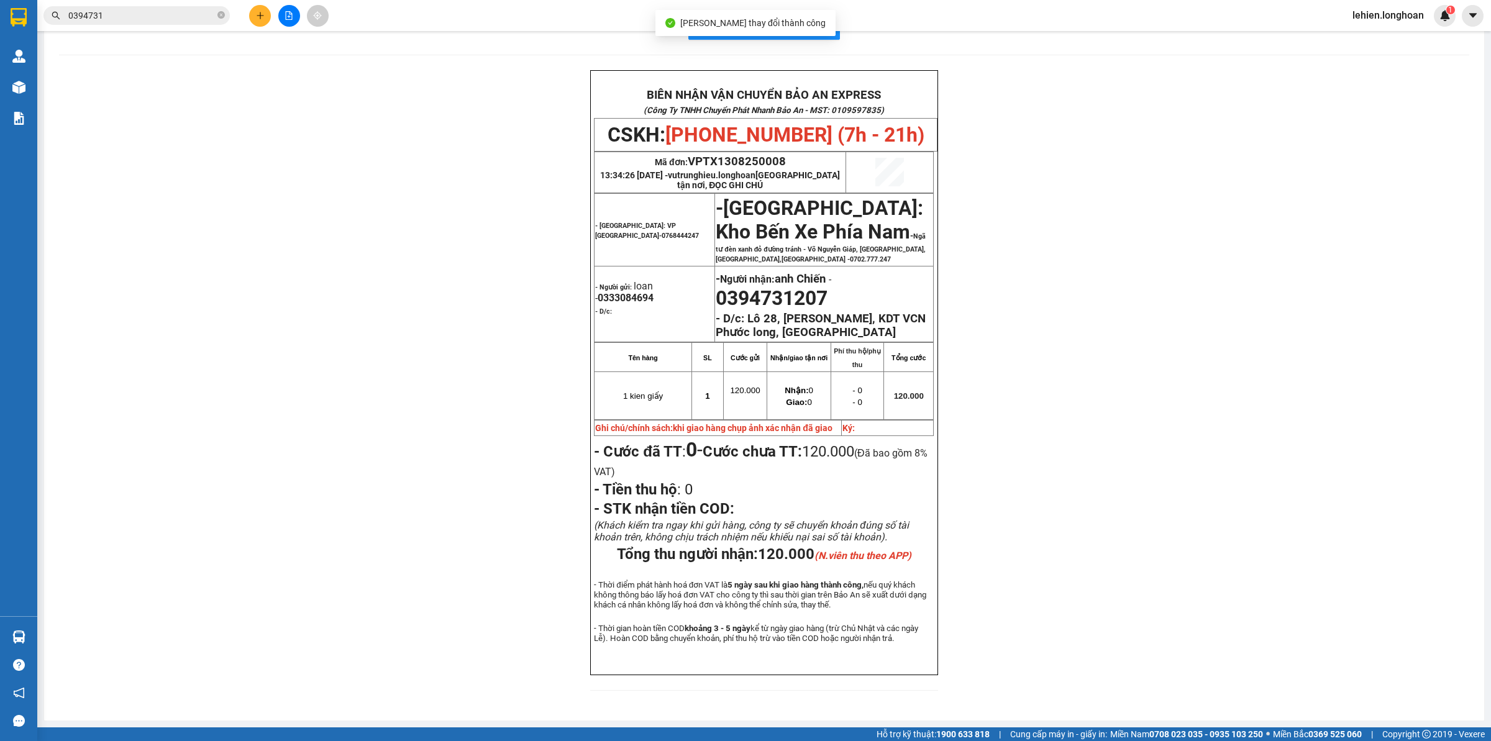
scroll to position [59, 0]
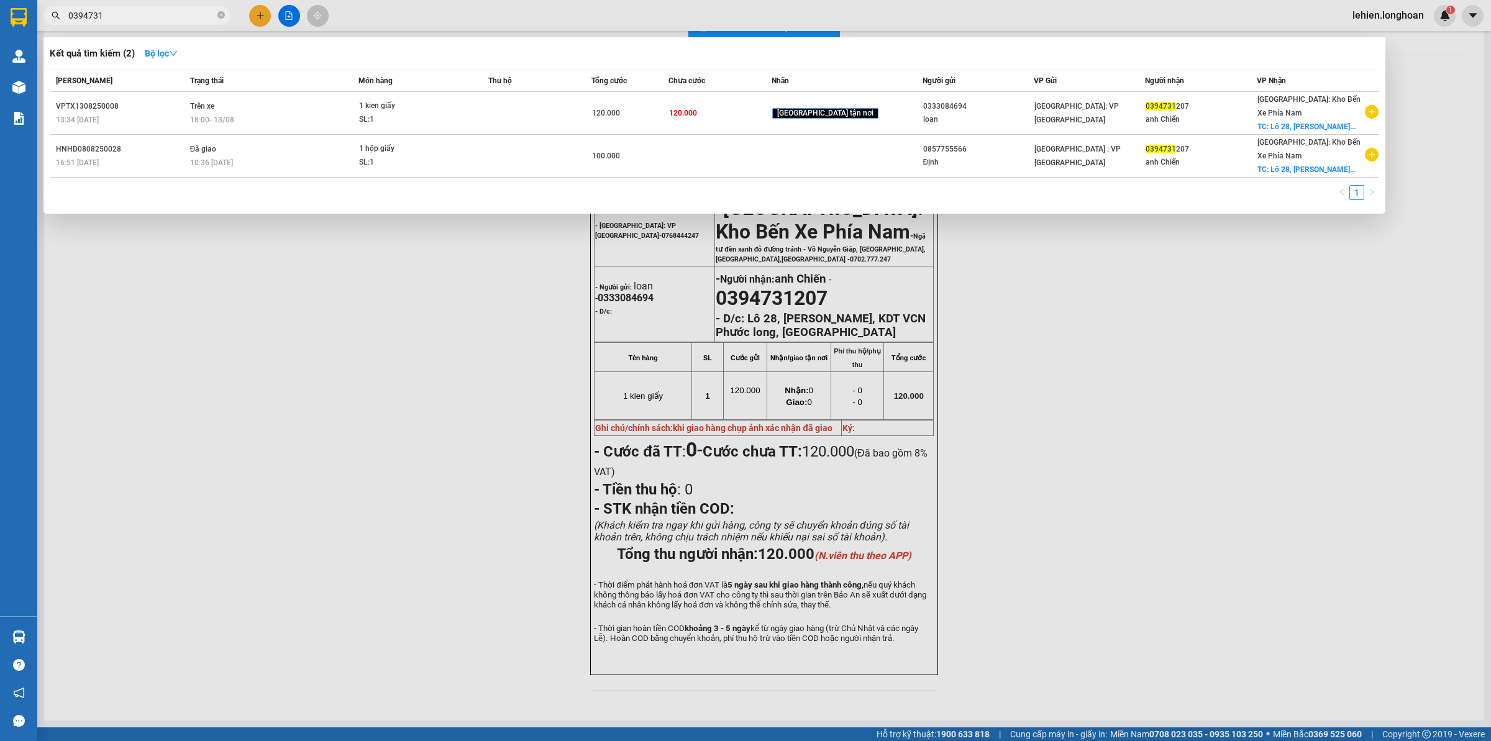
click at [215, 14] on span "0394731" at bounding box center [136, 15] width 186 height 19
click at [219, 14] on icon "close-circle" at bounding box center [220, 14] width 7 height 7
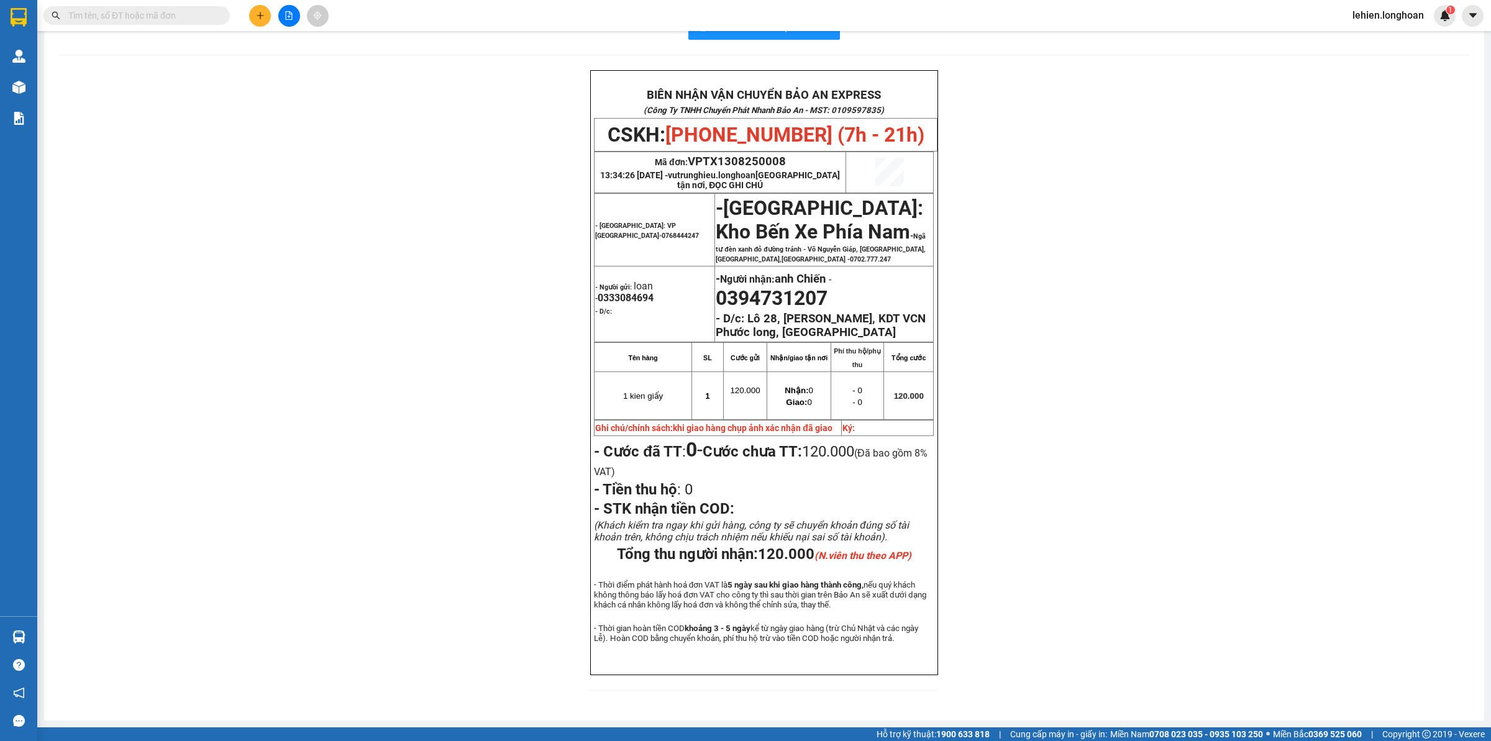
paste input "0369050895"
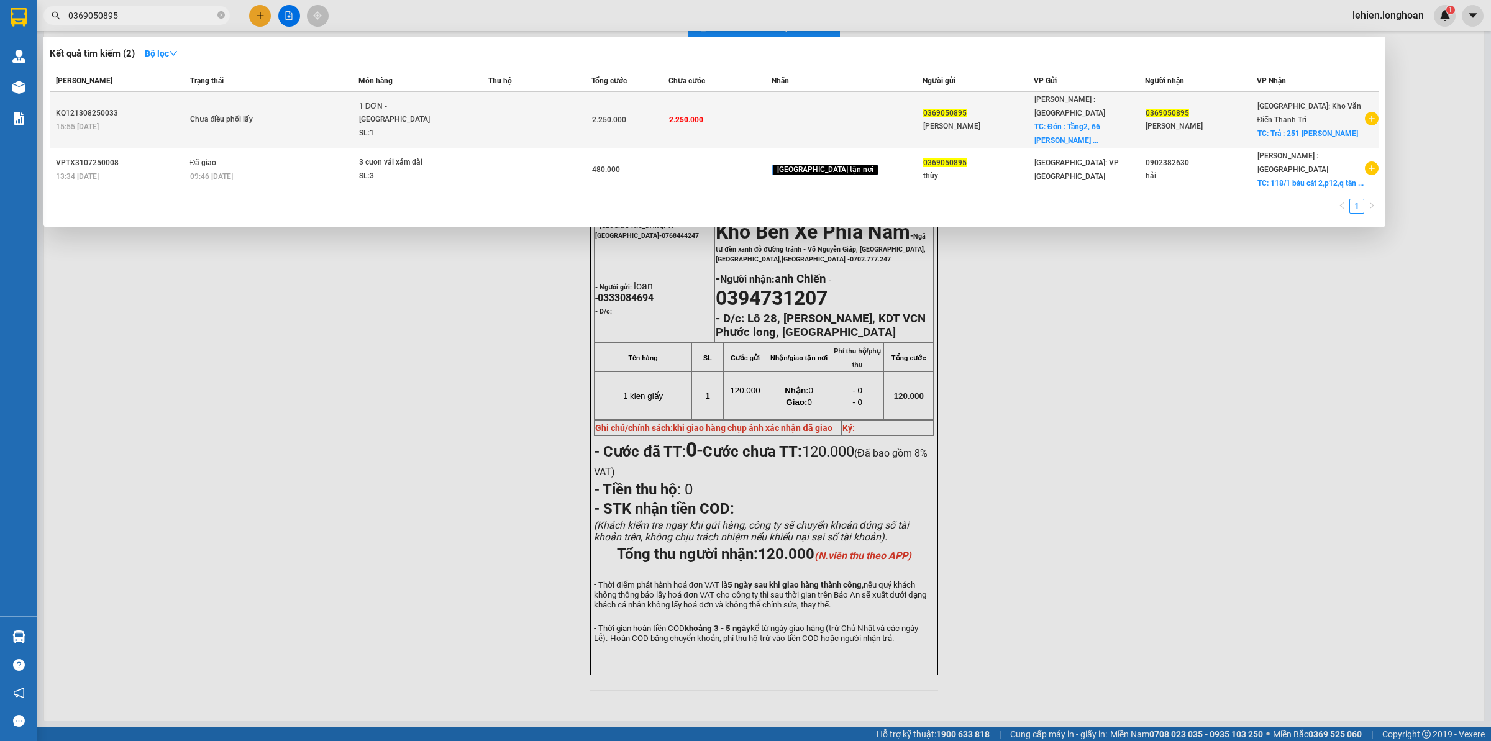
type input "0369050895"
click at [396, 113] on div "1 ĐƠN - [GEOGRAPHIC_DATA]" at bounding box center [405, 113] width 93 height 27
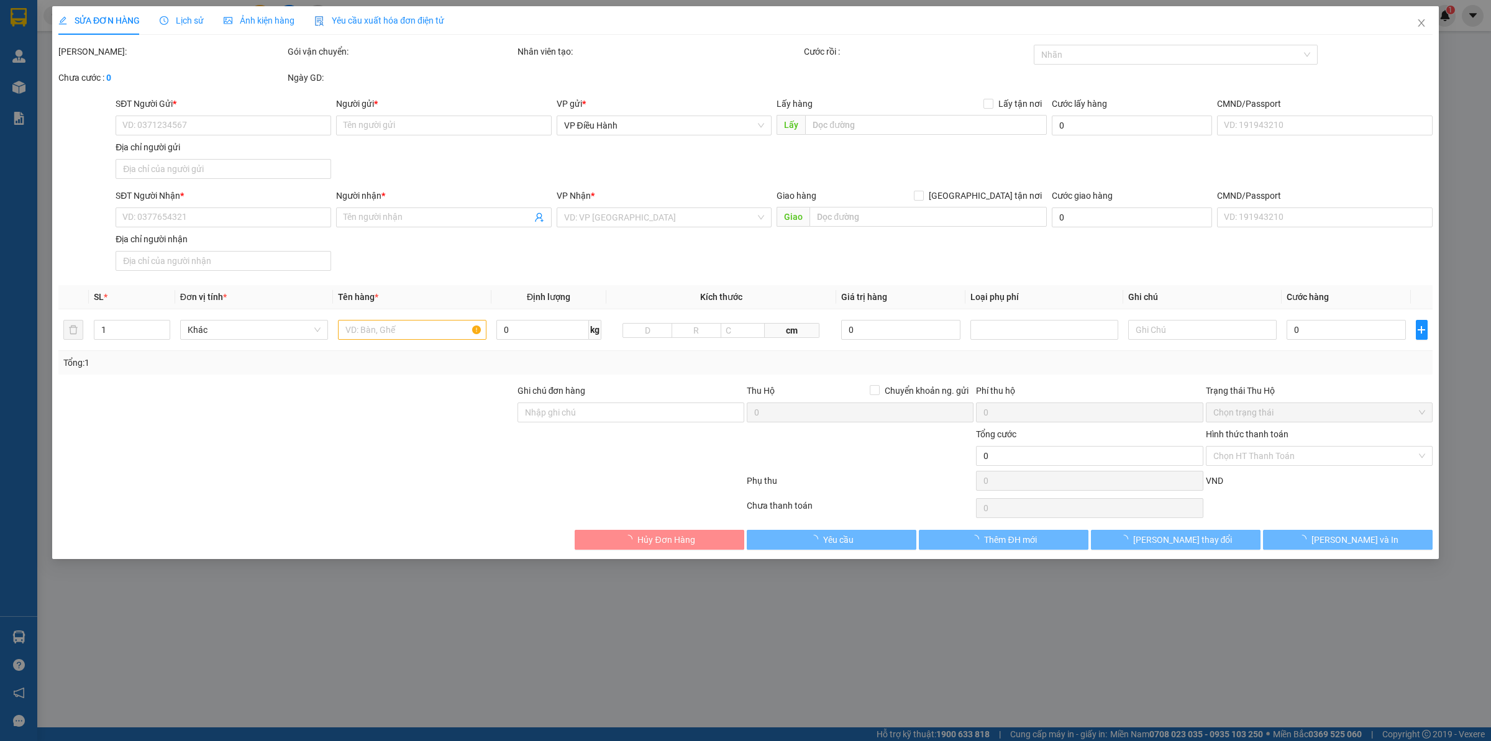
type input "0369050895"
type input "[PERSON_NAME]"
checkbox input "true"
type input "Đón : Tầng2, 66 [PERSON_NAME], p12, tân bình, hcm"
type input "0369050895"
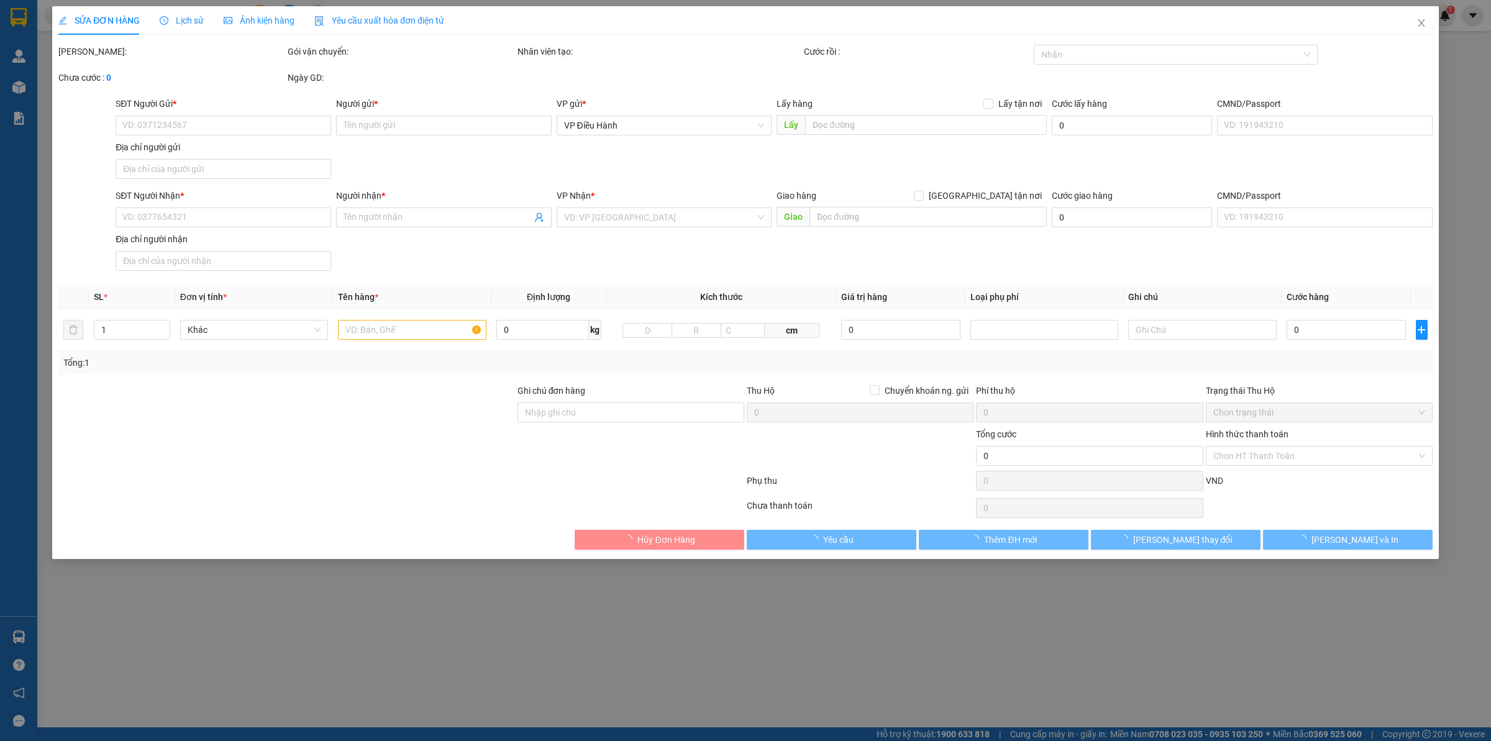
type input "[PERSON_NAME]"
checkbox input "true"
type input "Trả : 251 [PERSON_NAME] , [GEOGRAPHIC_DATA] , [GEOGRAPHIC_DATA]"
type input "2.250.000"
type input "200.000"
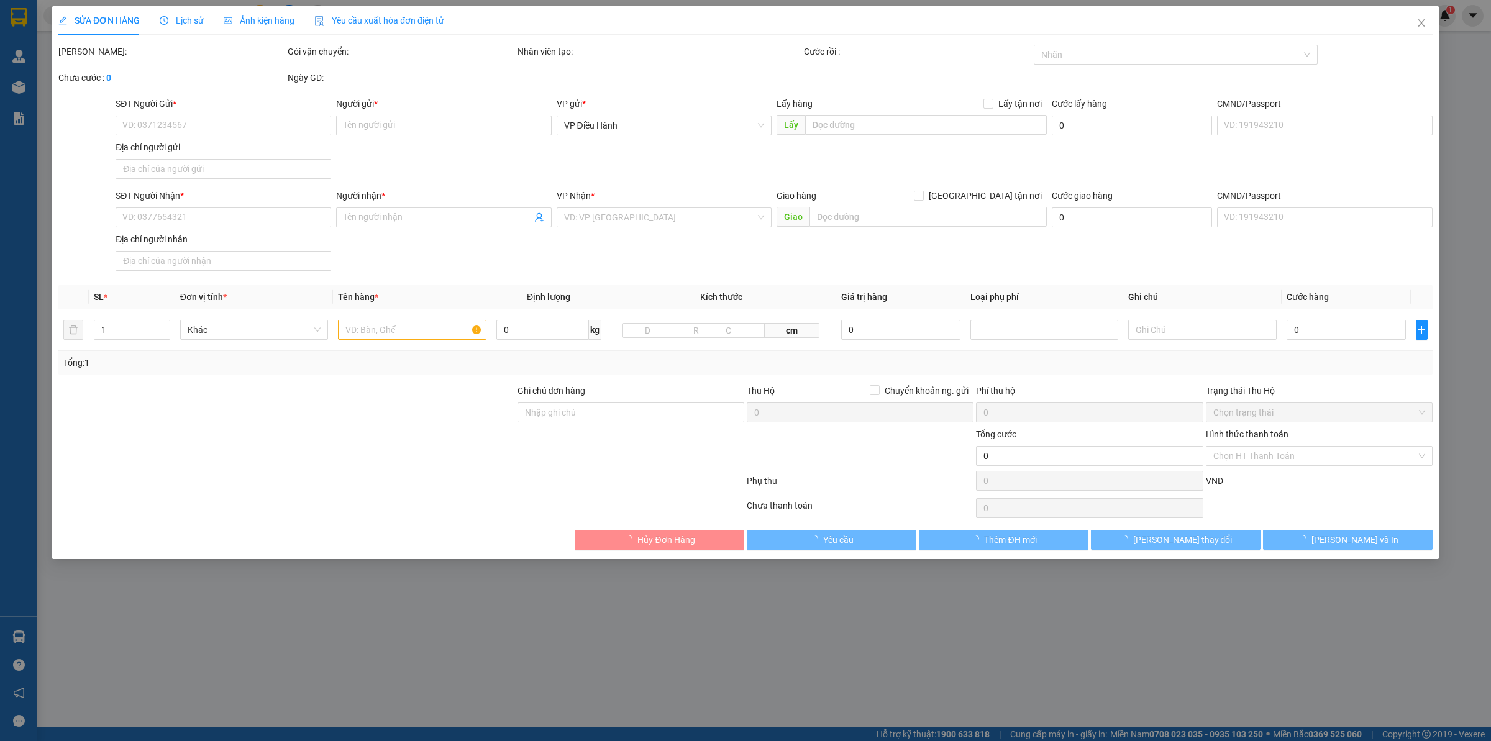
type input "2.250.000"
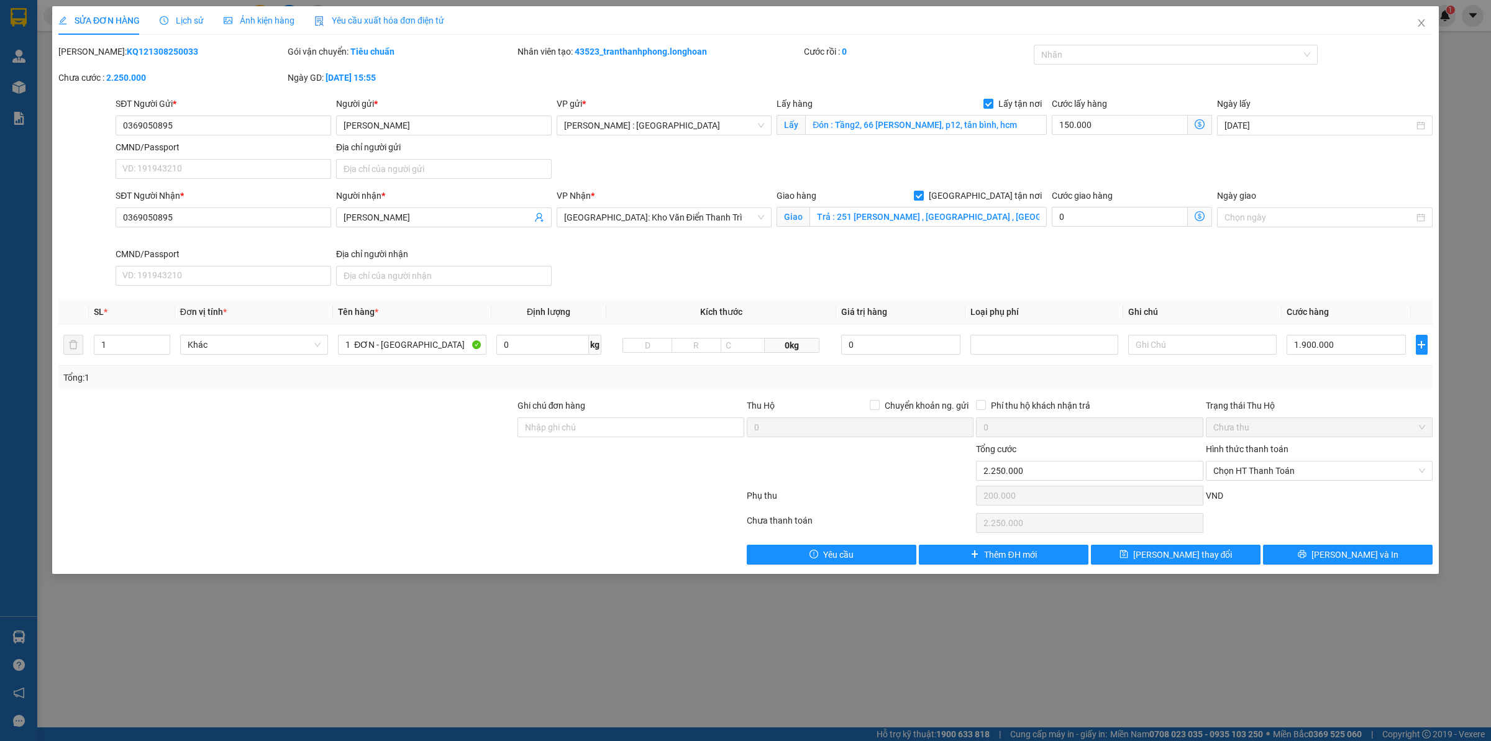
click at [188, 16] on span "Lịch sử" at bounding box center [182, 21] width 44 height 10
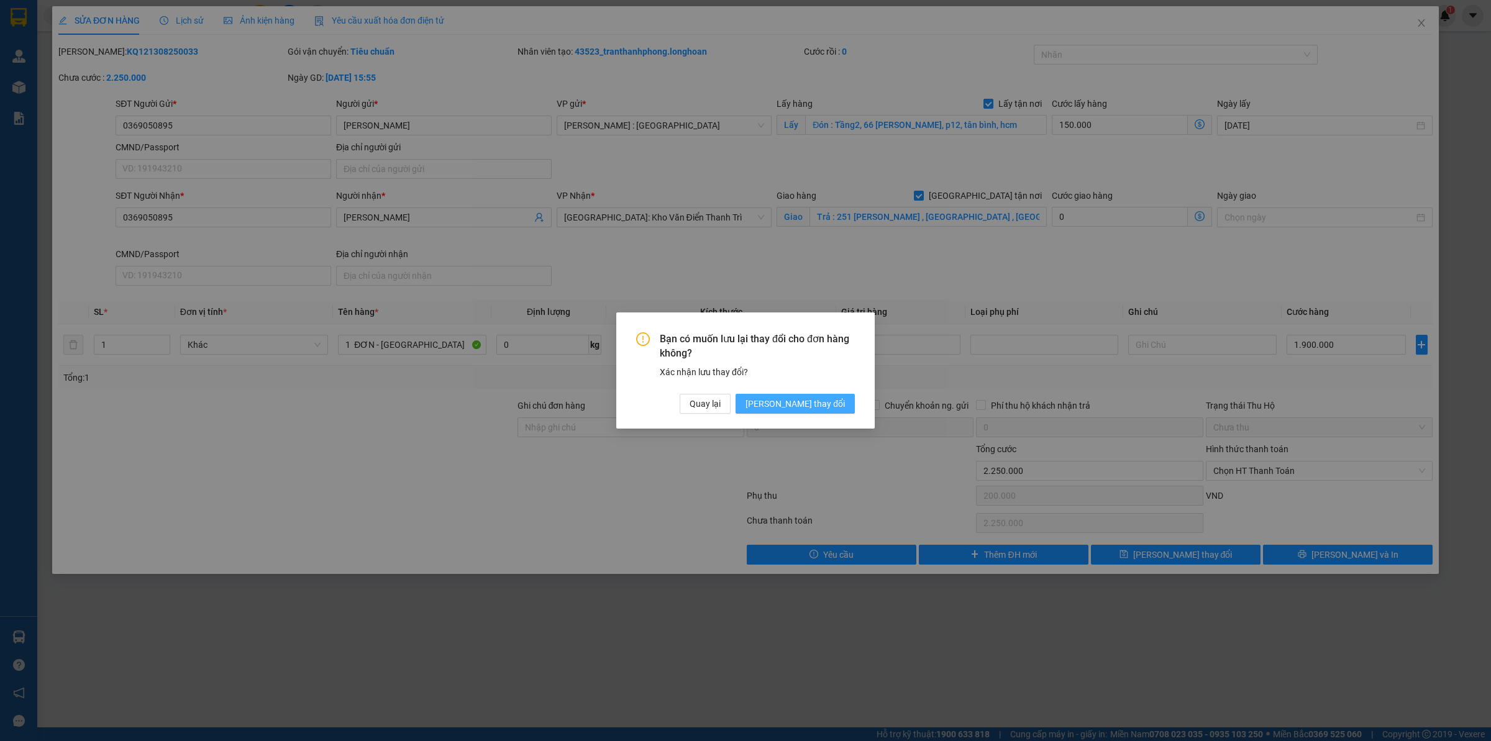
click at [845, 406] on button "[PERSON_NAME] thay đổi" at bounding box center [794, 404] width 119 height 20
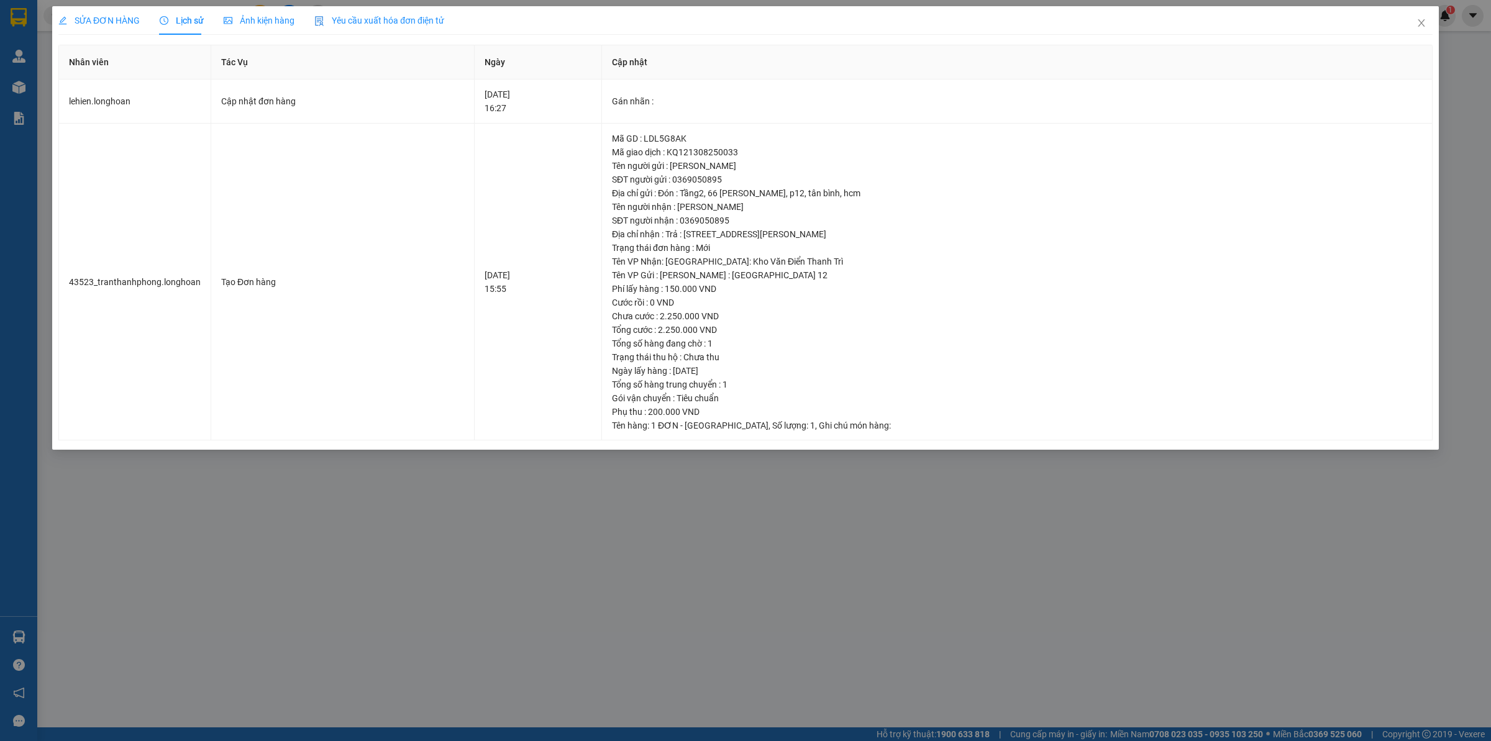
click at [106, 22] on span "SỬA ĐƠN HÀNG" at bounding box center [98, 21] width 81 height 10
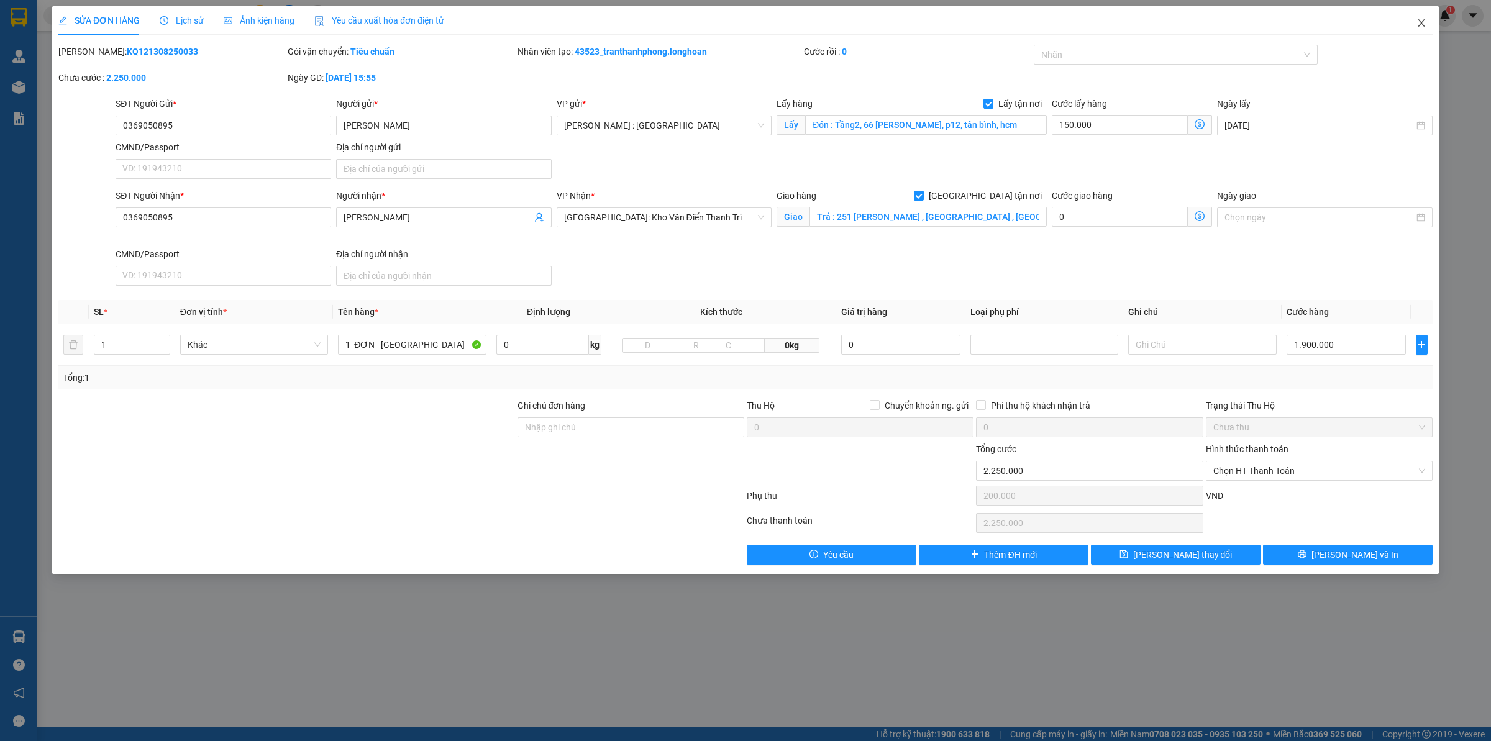
click at [1416, 18] on icon "close" at bounding box center [1421, 23] width 10 height 10
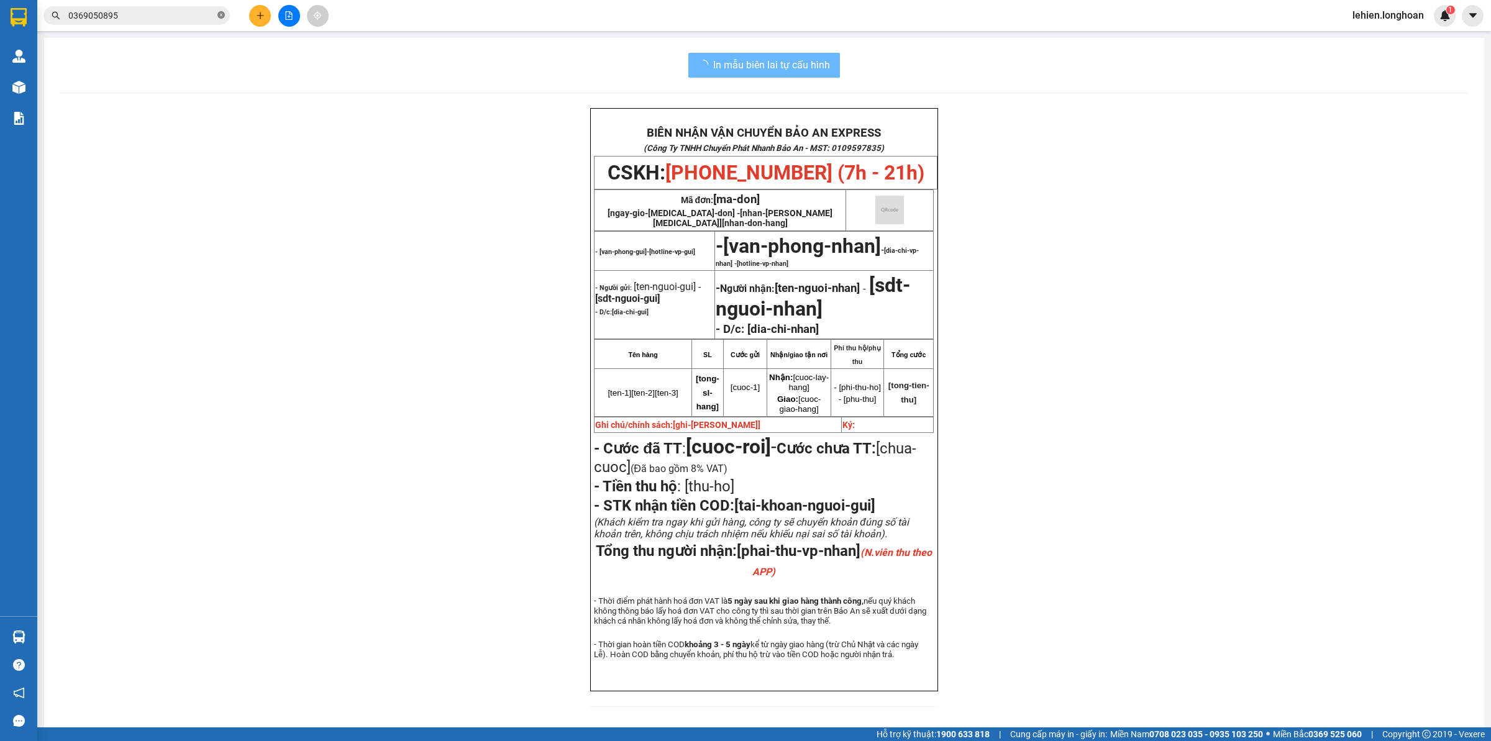
click at [221, 14] on icon "close-circle" at bounding box center [220, 14] width 7 height 7
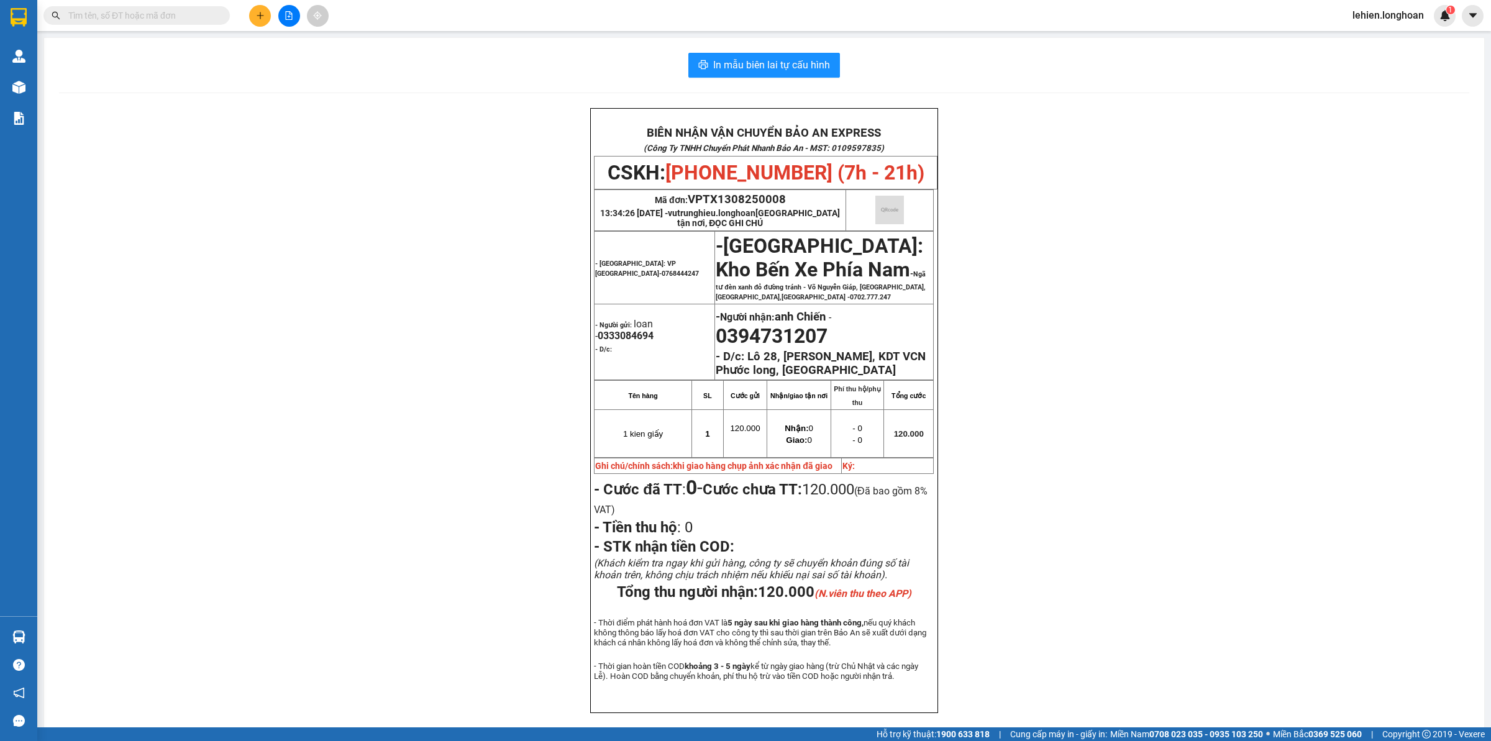
paste input "0397123698"
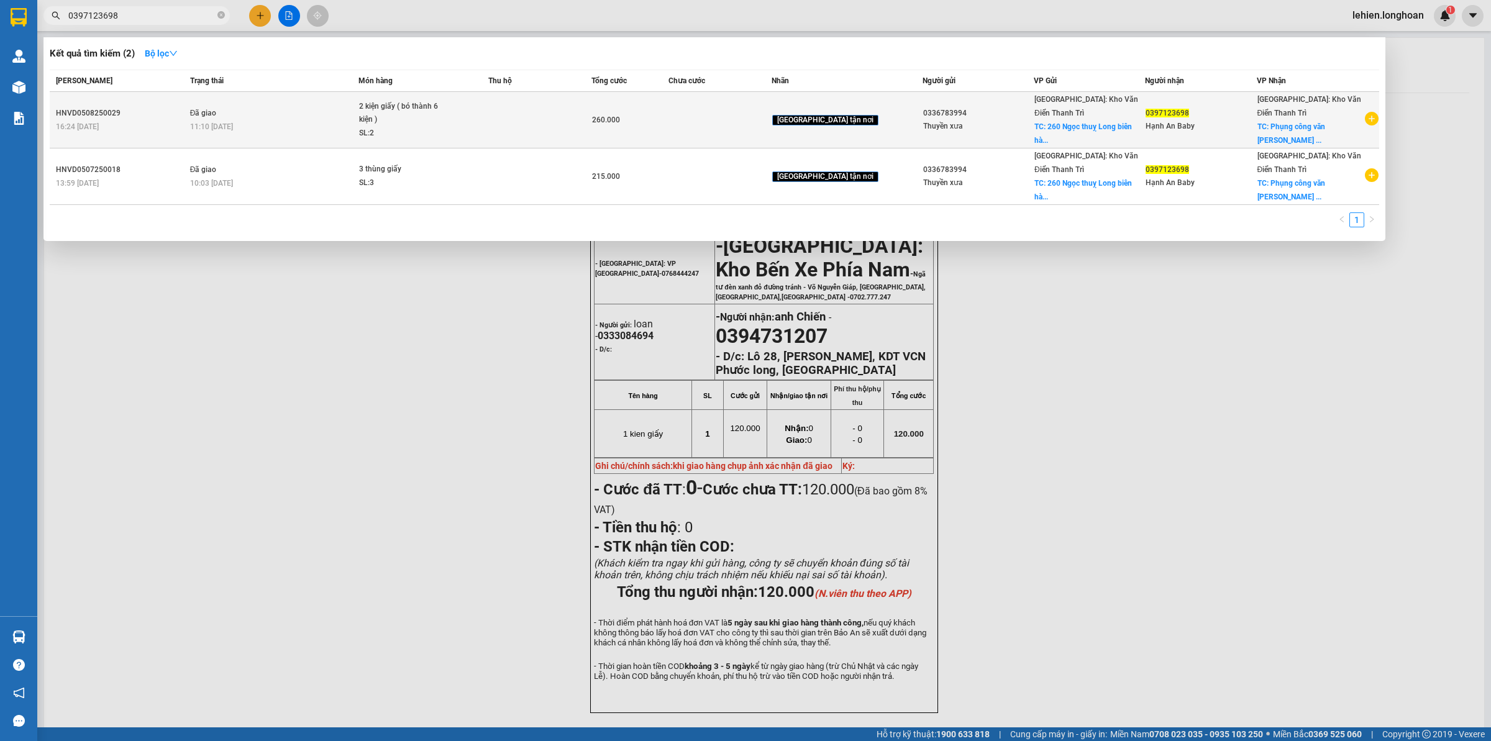
type input "0397123698"
click at [257, 122] on div "11:10 [DATE]" at bounding box center [274, 127] width 168 height 14
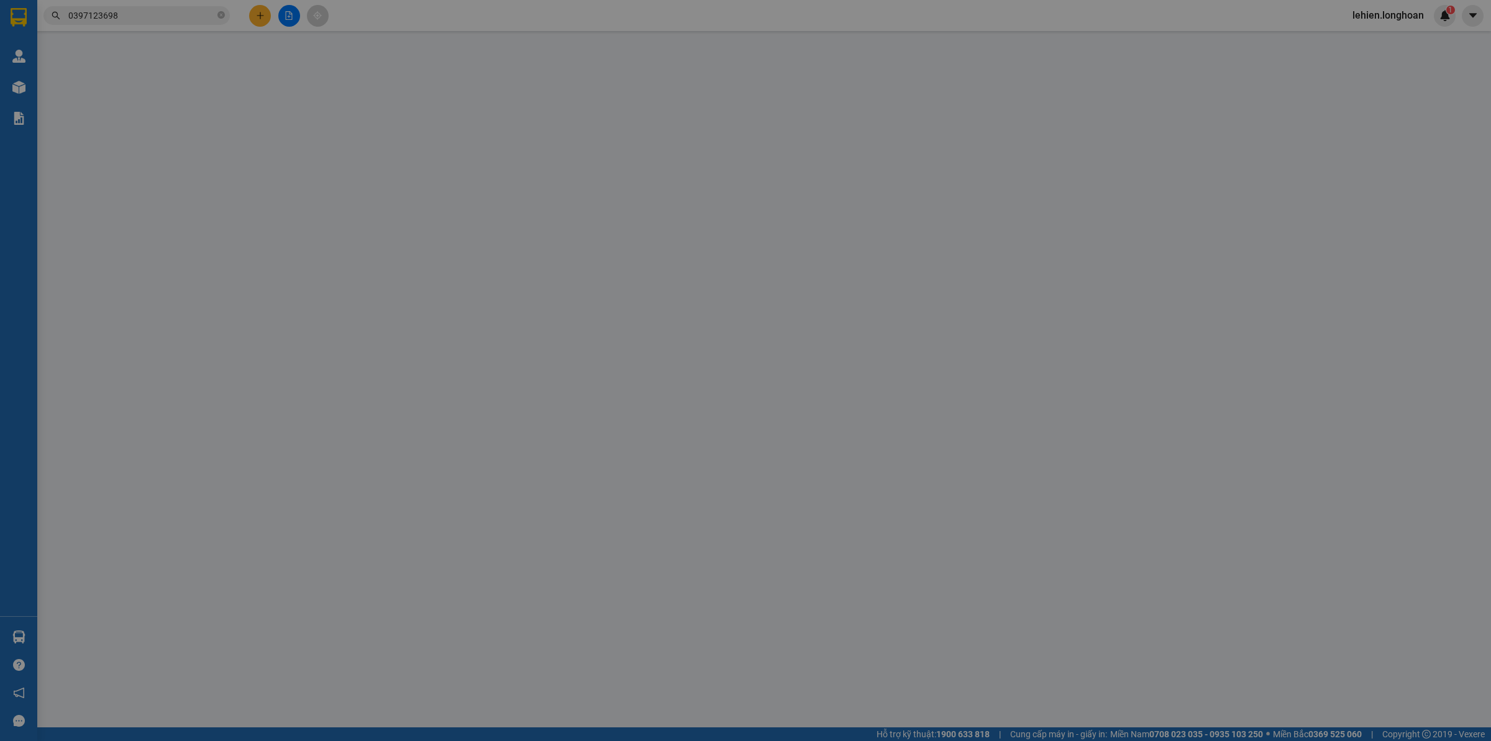
type input "0336783994"
type input "Thuyền xưa"
checkbox input "true"
type input "260 Ngọc thuỵ [GEOGRAPHIC_DATA]"
type input "65.000"
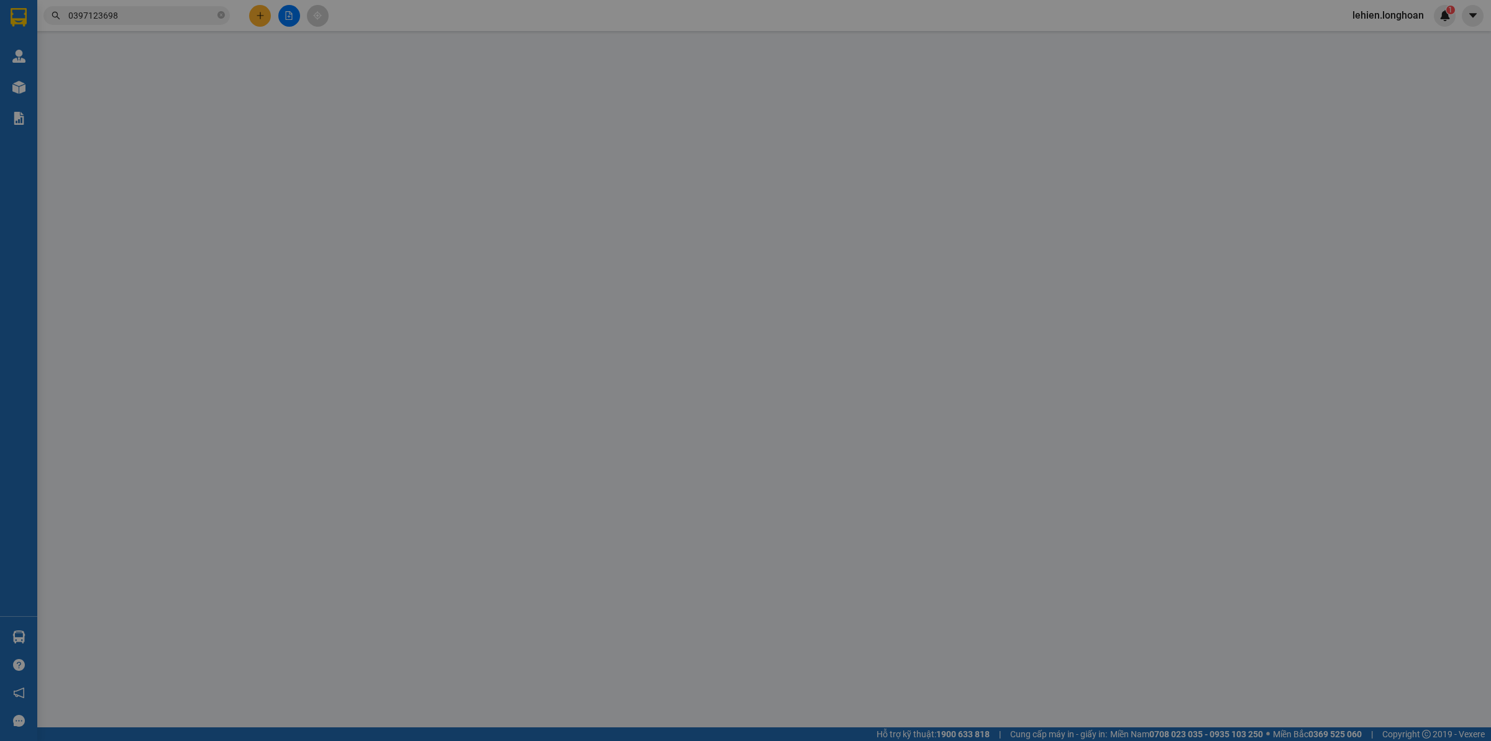
type input "0397123698"
type input "Hạnh An Baby"
checkbox input "true"
type input "Phụng công văn Giang [GEOGRAPHIC_DATA]"
type input "260.000"
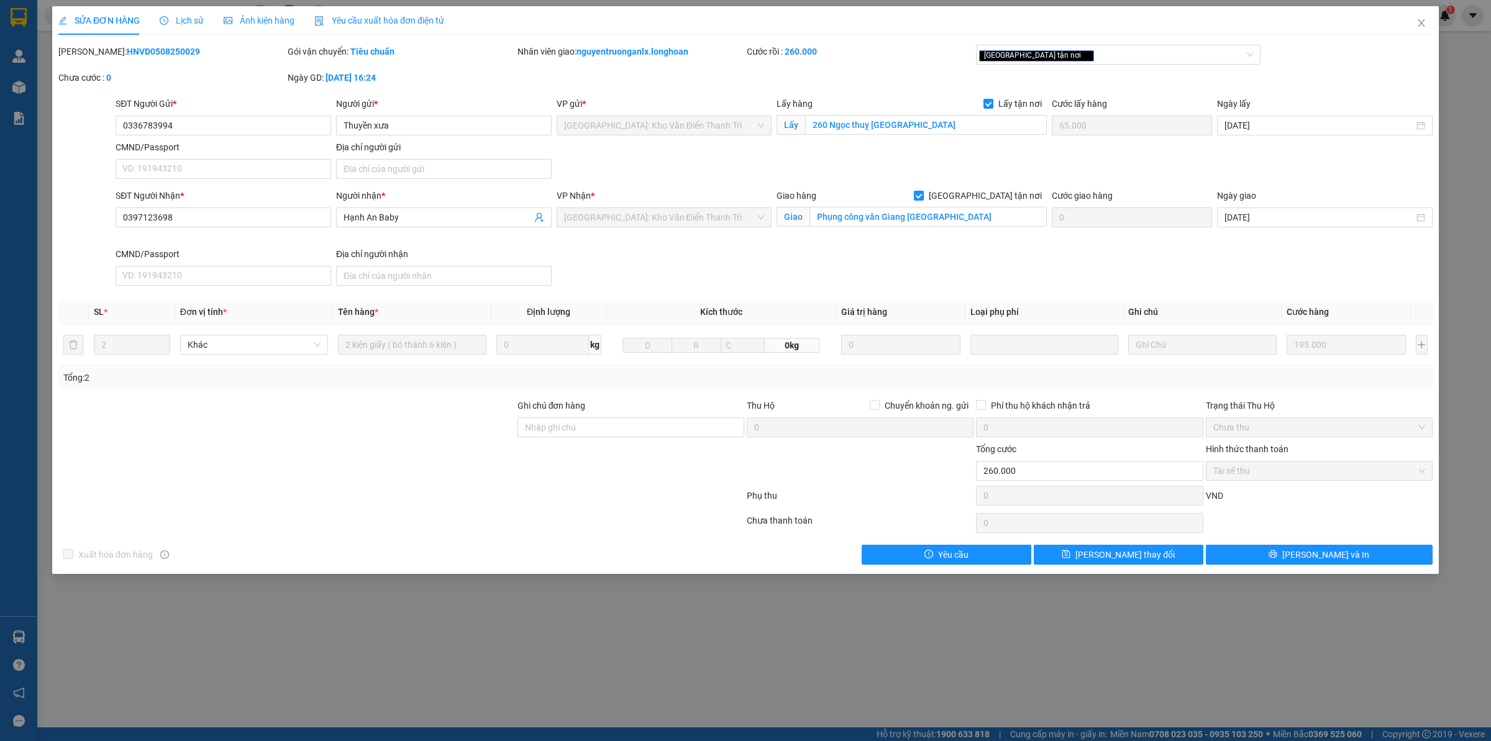
click at [180, 28] on div "Lịch sử" at bounding box center [182, 20] width 44 height 29
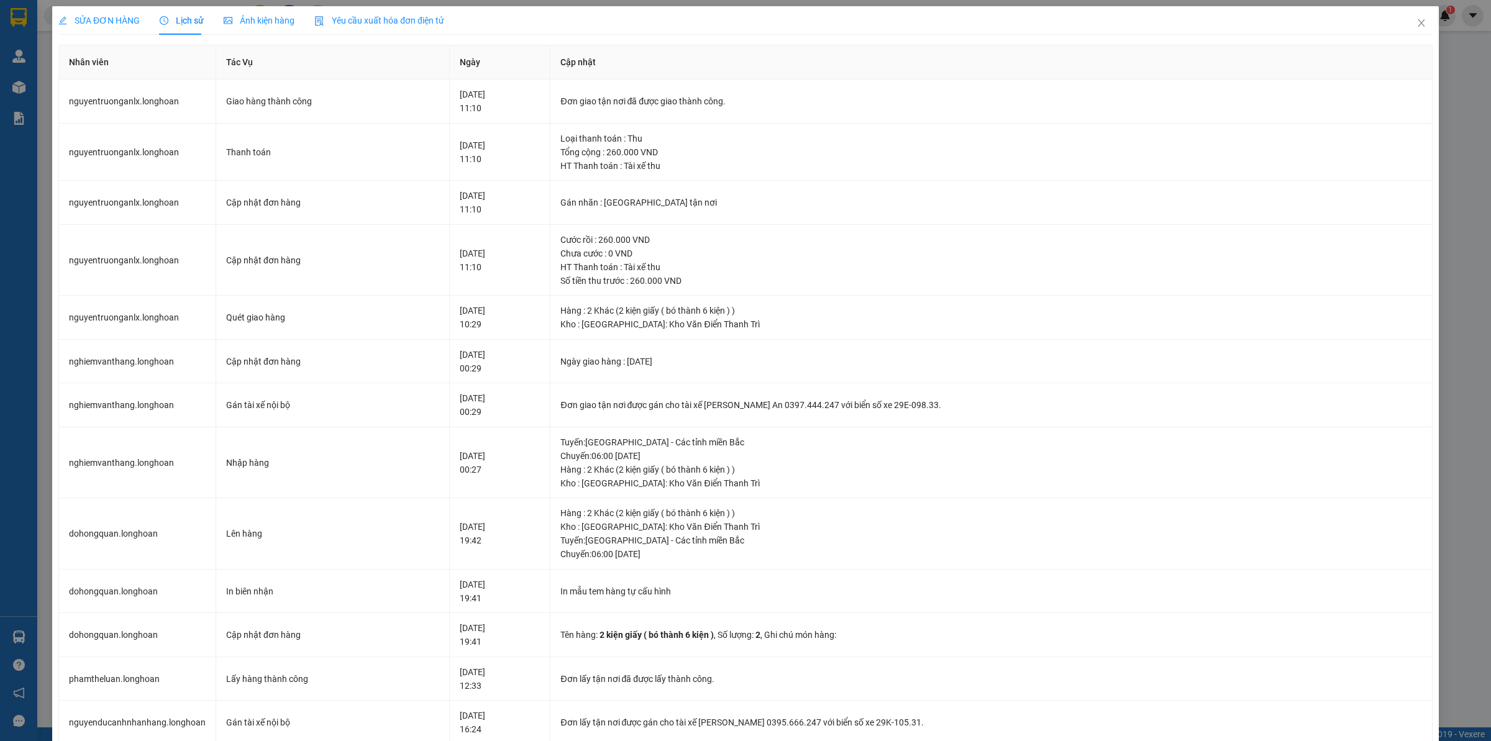
click at [122, 16] on span "SỬA ĐƠN HÀNG" at bounding box center [98, 21] width 81 height 10
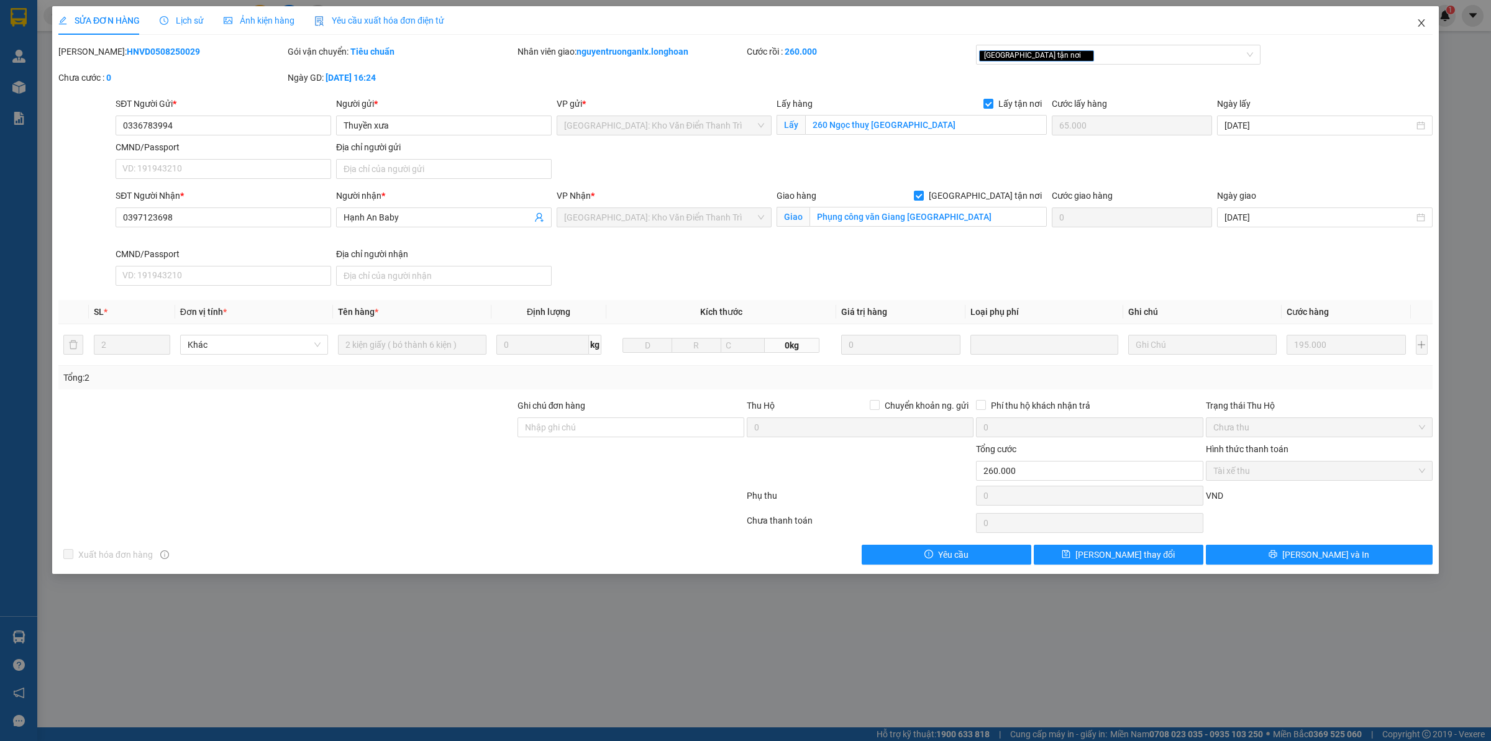
click at [1426, 19] on span "Close" at bounding box center [1421, 23] width 35 height 35
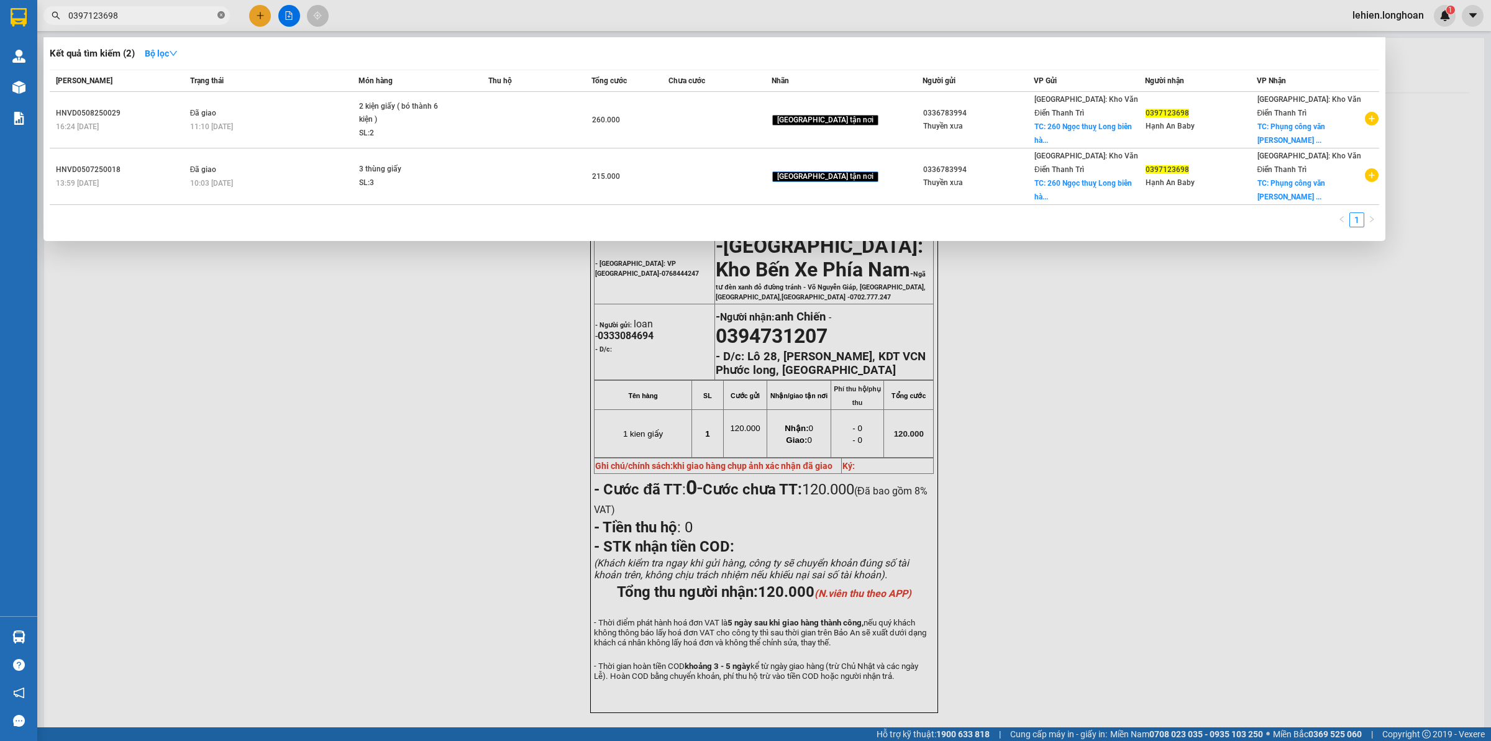
click at [222, 16] on icon "close-circle" at bounding box center [220, 14] width 7 height 7
paste input "0936628079"
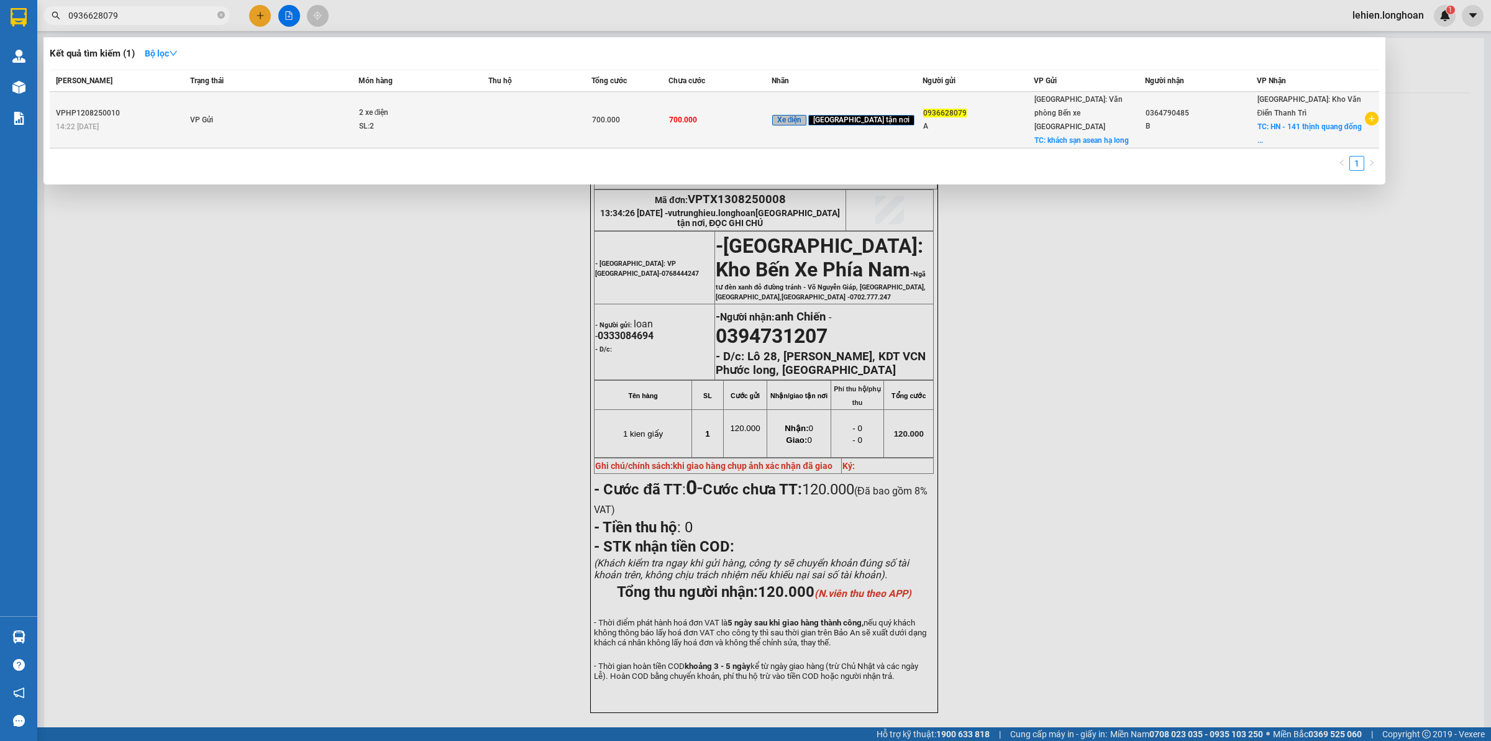
type input "0936628079"
click at [268, 111] on td "VP Gửi" at bounding box center [272, 120] width 171 height 57
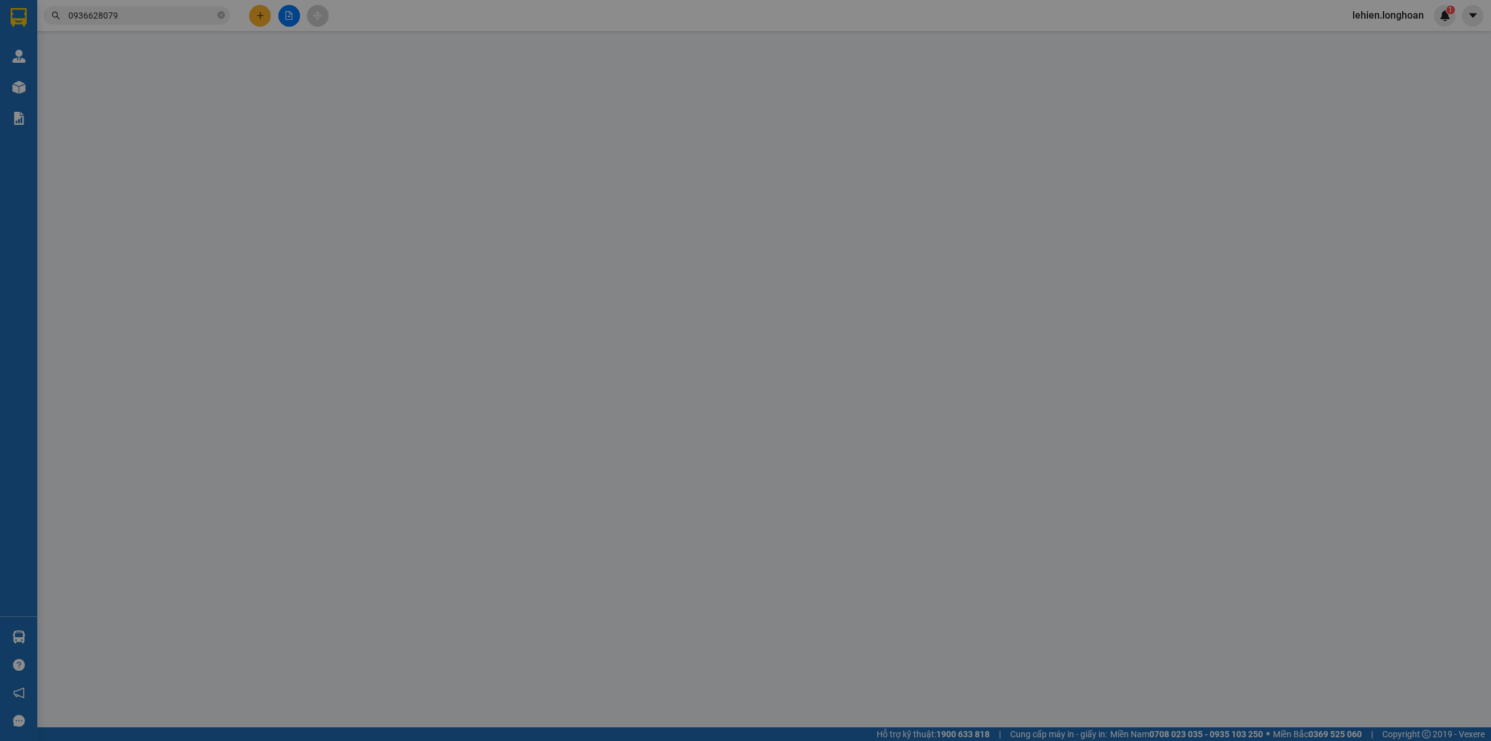
type input "0936628079"
type input "A"
checkbox input "true"
type input "khách sạn asean hạ long"
type input "0364790485"
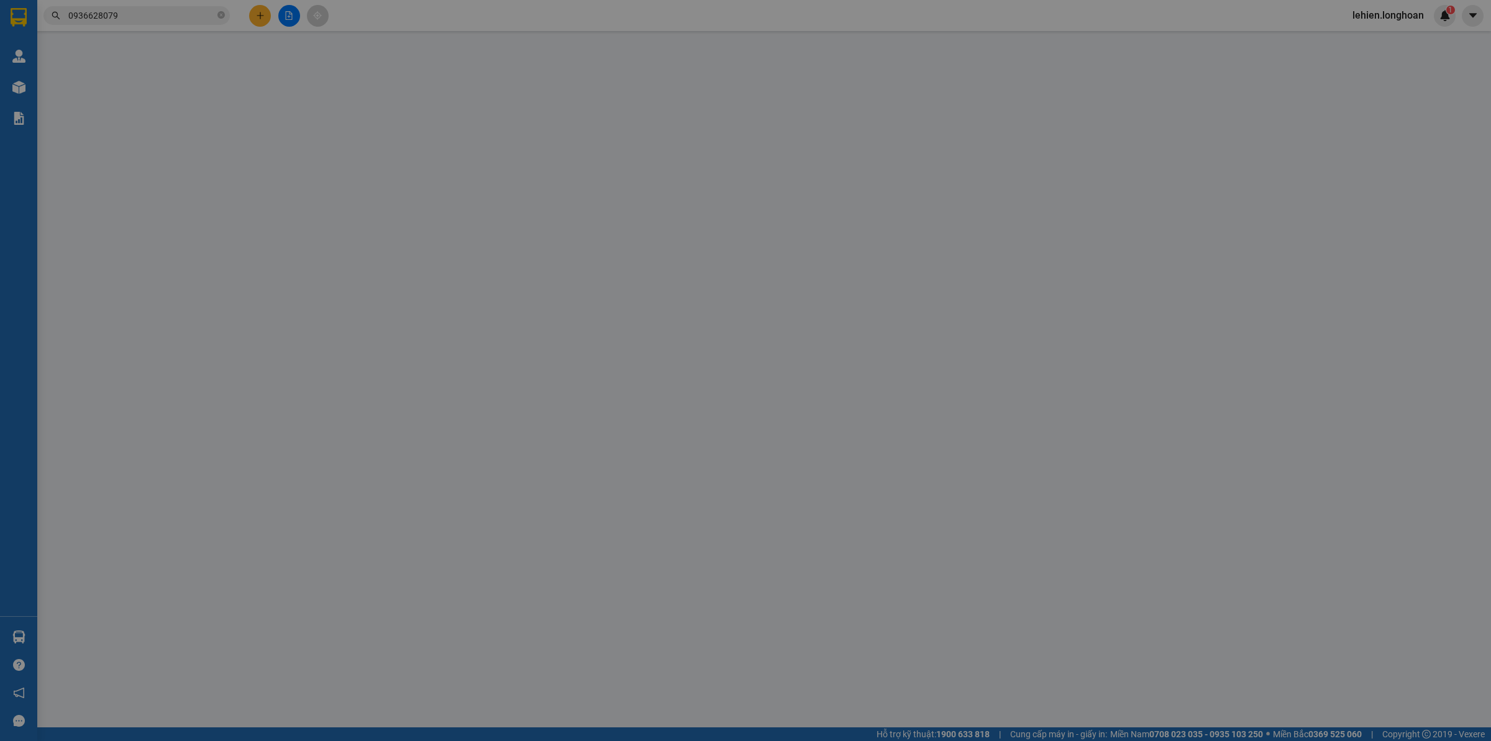
type input "B"
checkbox input "true"
type input "HN - 141 thịnh quang đống đa hn"
type input "700.000"
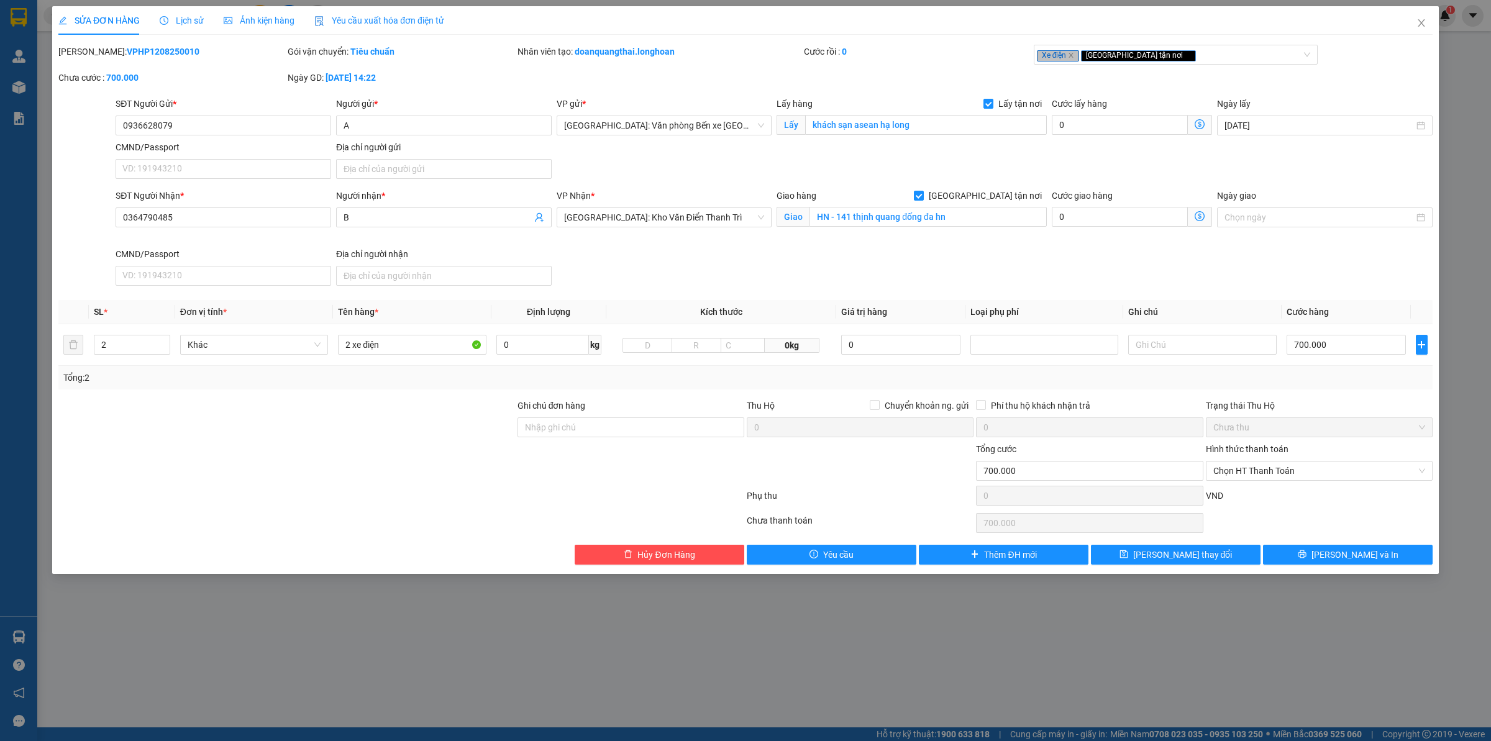
click at [174, 22] on span "Lịch sử" at bounding box center [182, 21] width 44 height 10
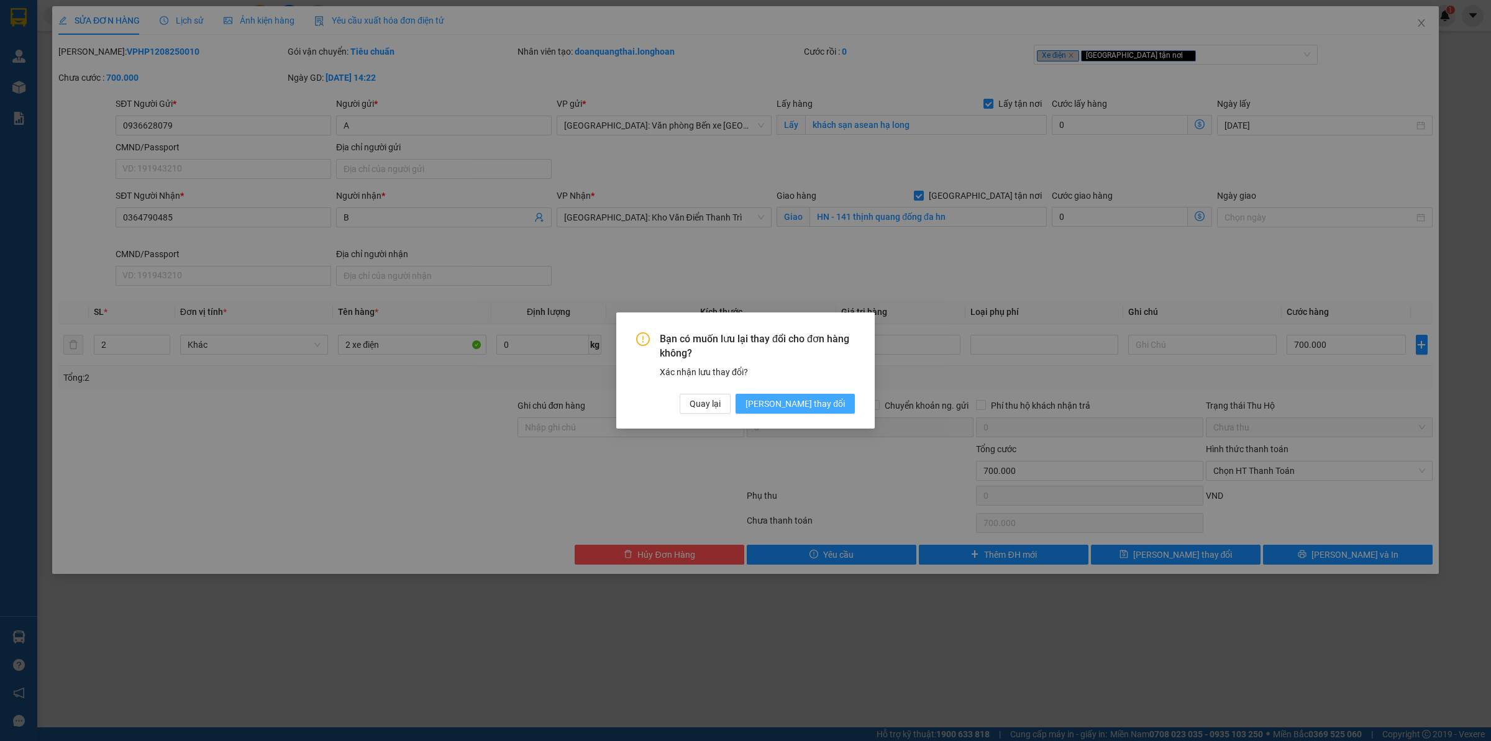
click at [802, 402] on span "[PERSON_NAME] thay đổi" at bounding box center [794, 404] width 99 height 14
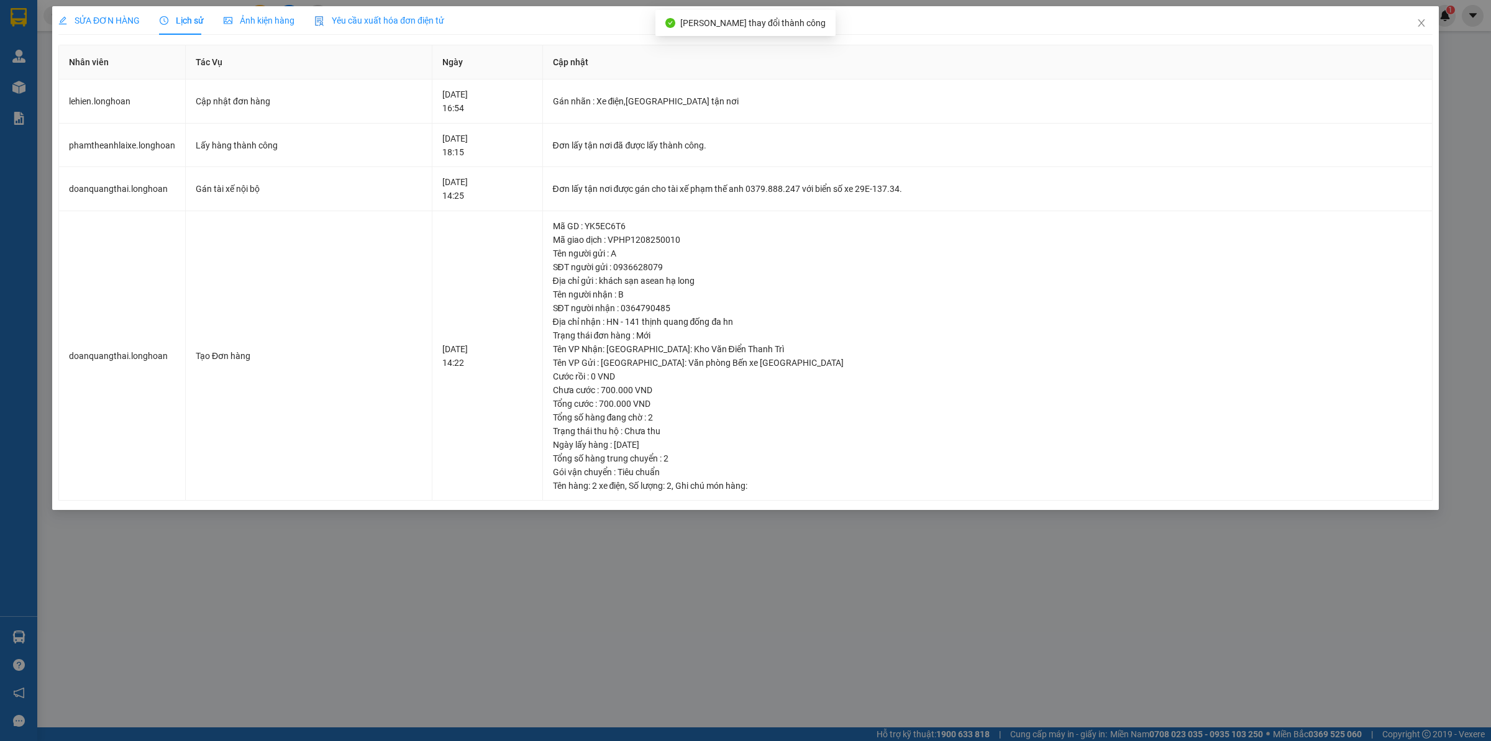
click at [121, 17] on span "SỬA ĐƠN HÀNG" at bounding box center [98, 21] width 81 height 10
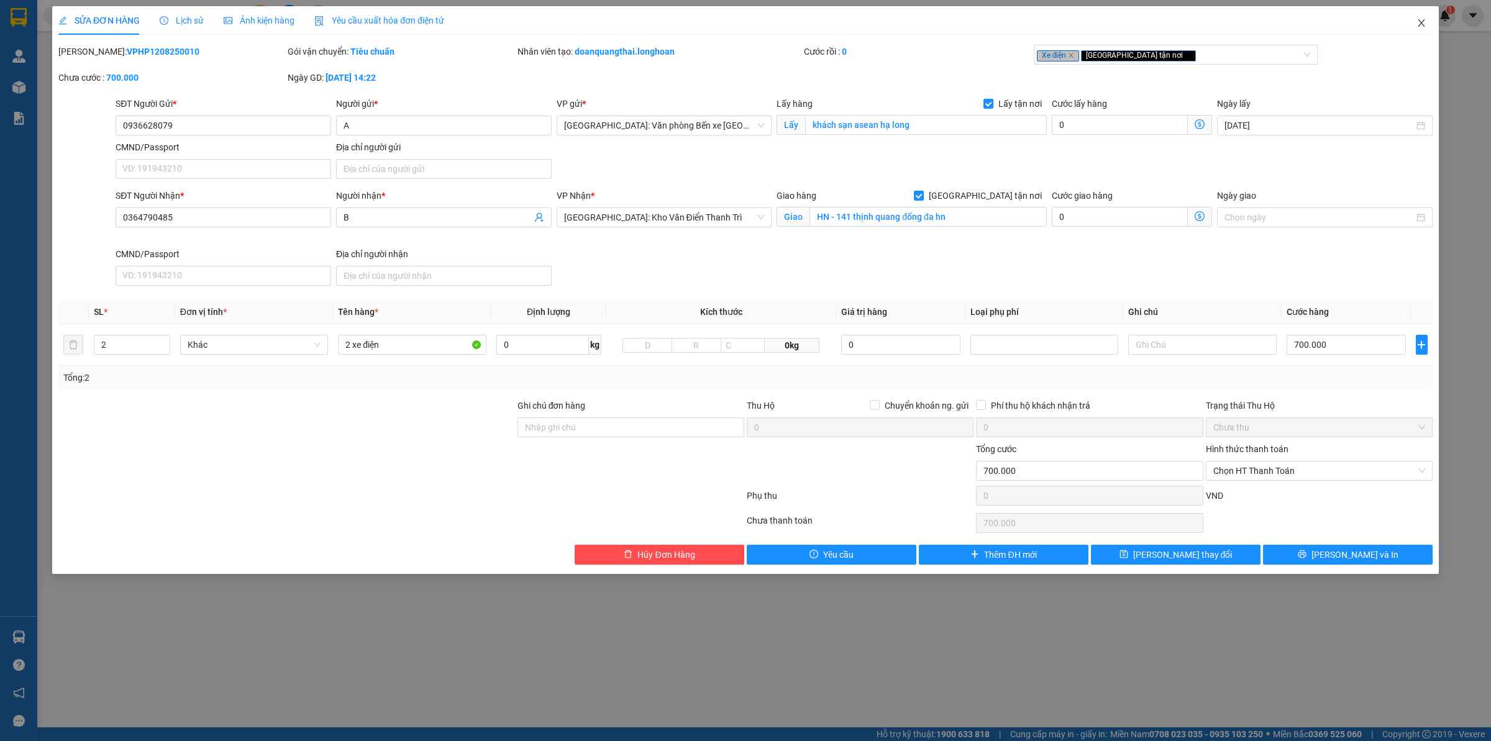
drag, startPoint x: 1415, startPoint y: 14, endPoint x: 1218, endPoint y: 17, distance: 197.6
click at [1414, 14] on span "Close" at bounding box center [1421, 23] width 35 height 35
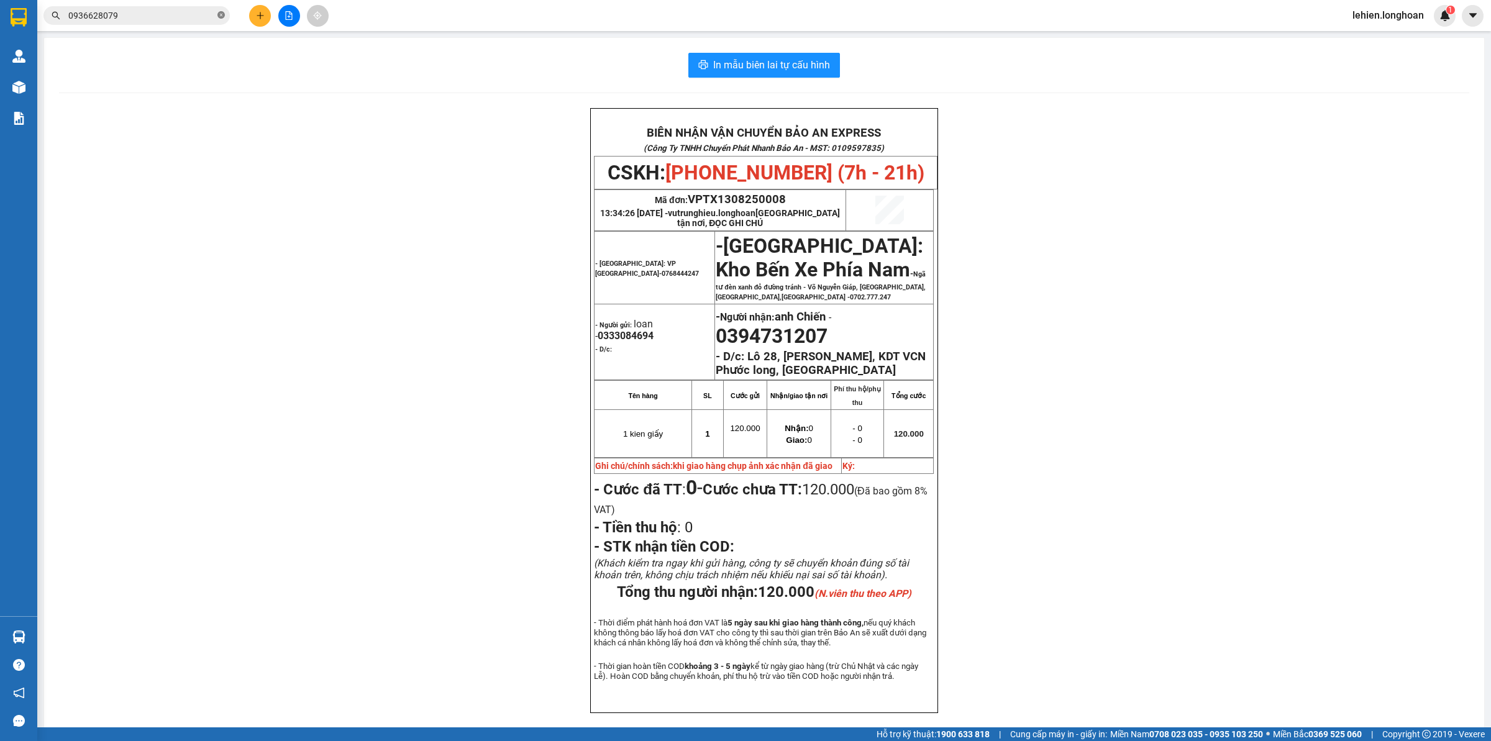
click at [224, 17] on icon "close-circle" at bounding box center [220, 14] width 7 height 7
paste input "0964670366"
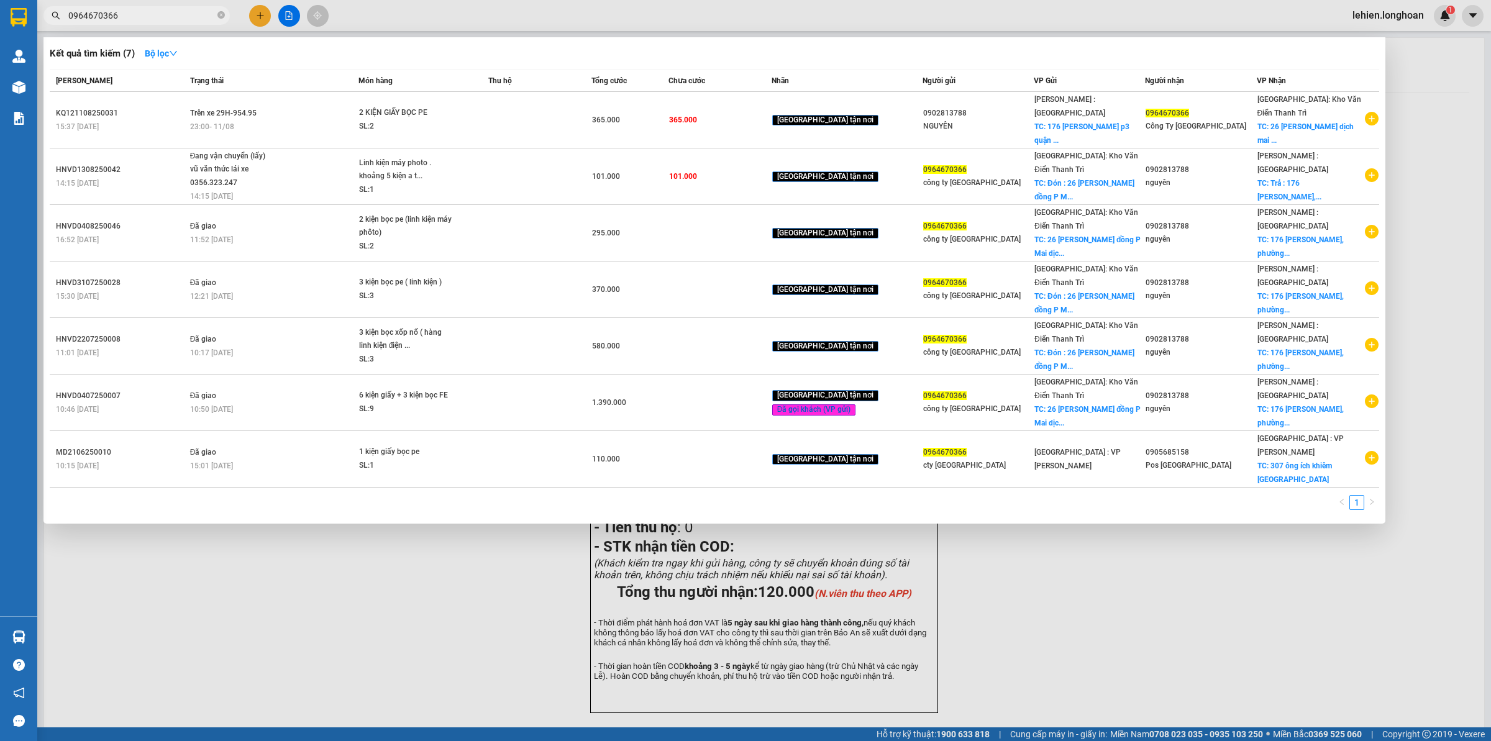
type input "0964670366"
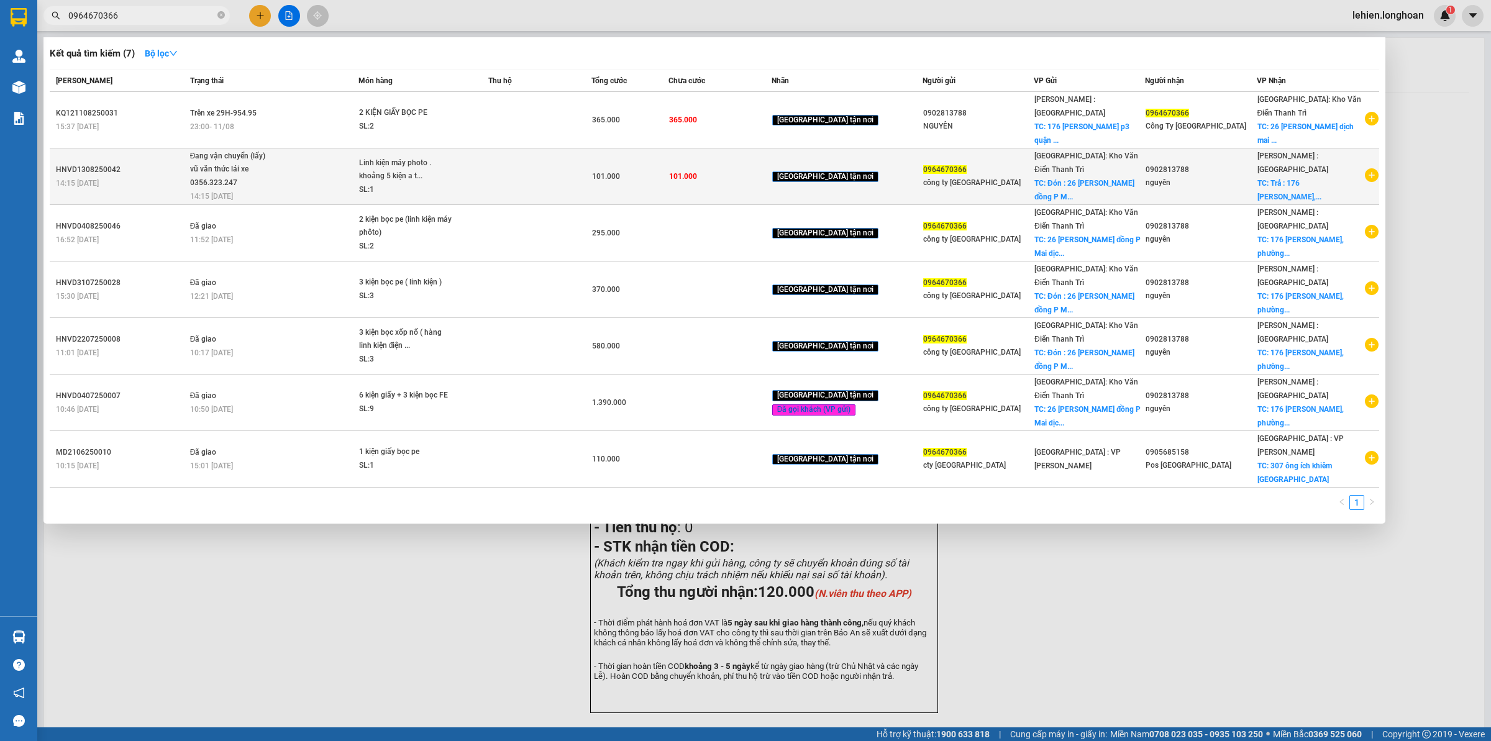
click at [305, 168] on span "Đang vận chuyển (lấy) vũ văn thức lái xe 0356.323.247 14:15 [DATE]" at bounding box center [274, 176] width 168 height 52
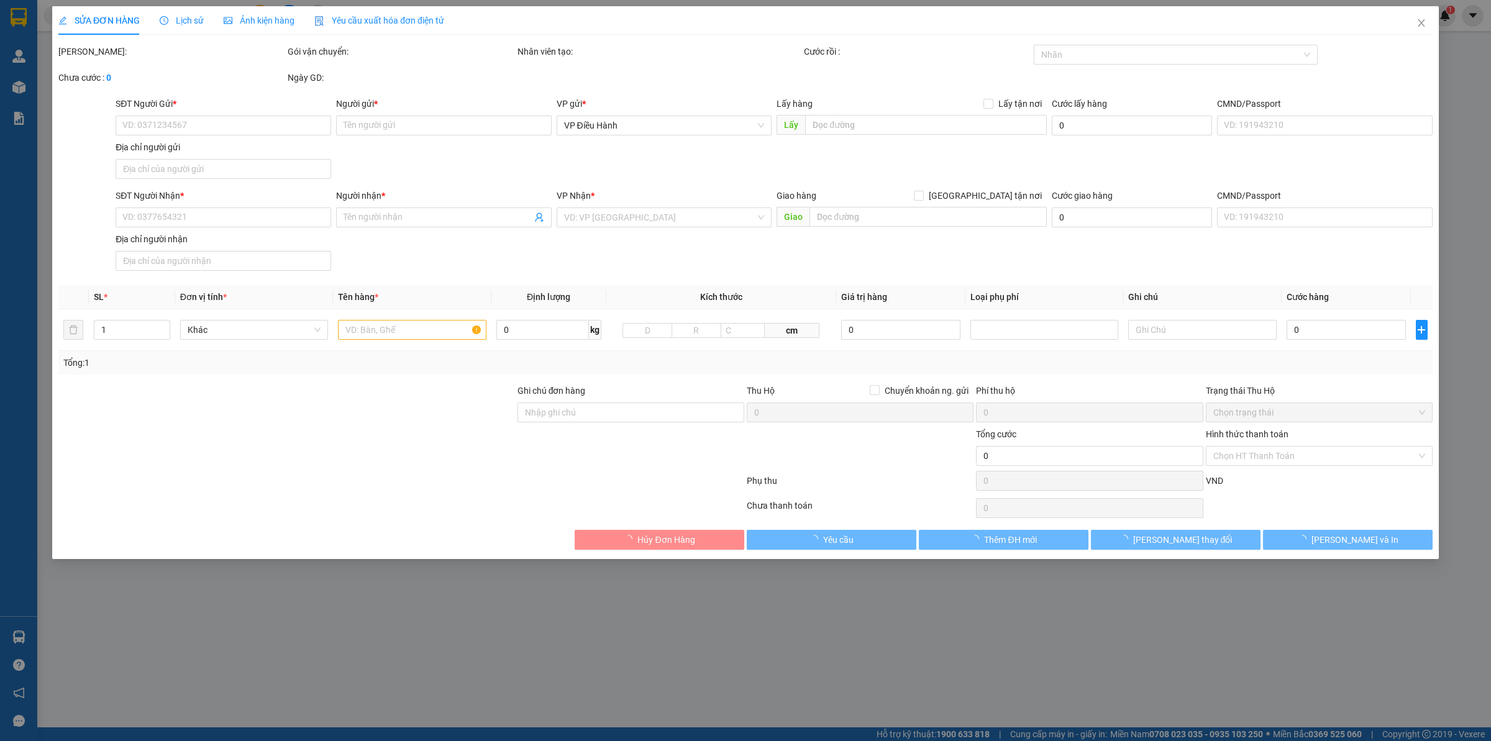
type input "0964670366"
type input "công ty [GEOGRAPHIC_DATA]"
checkbox input "true"
type input "Đón : 26 [PERSON_NAME] đồng P Mai dịch quận [GEOGRAPHIC_DATA]"
type input "0902813788"
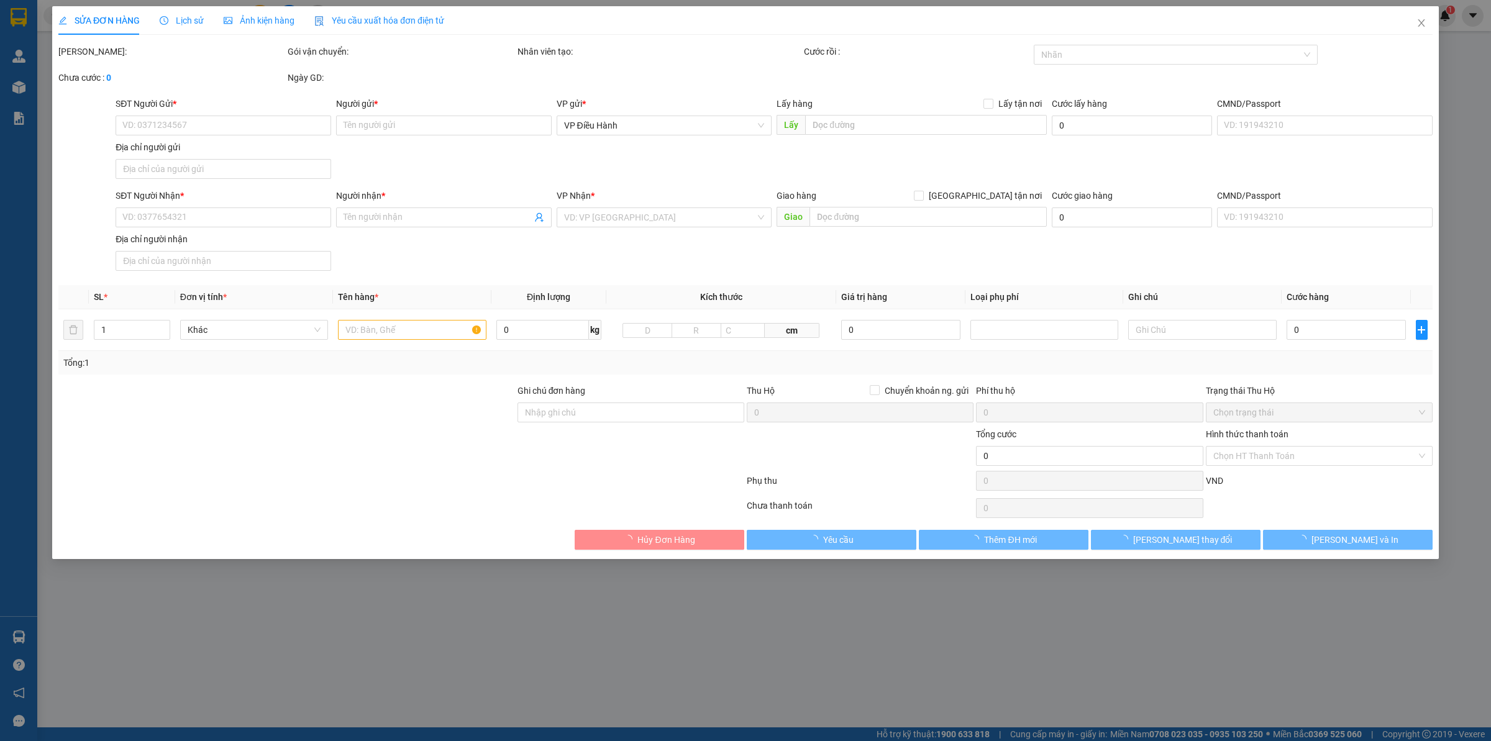
type input "nguyên"
checkbox input "true"
type input "Trả : [STREET_ADDRESS][PERSON_NAME], [GEOGRAPHIC_DATA]"
type input "101.000"
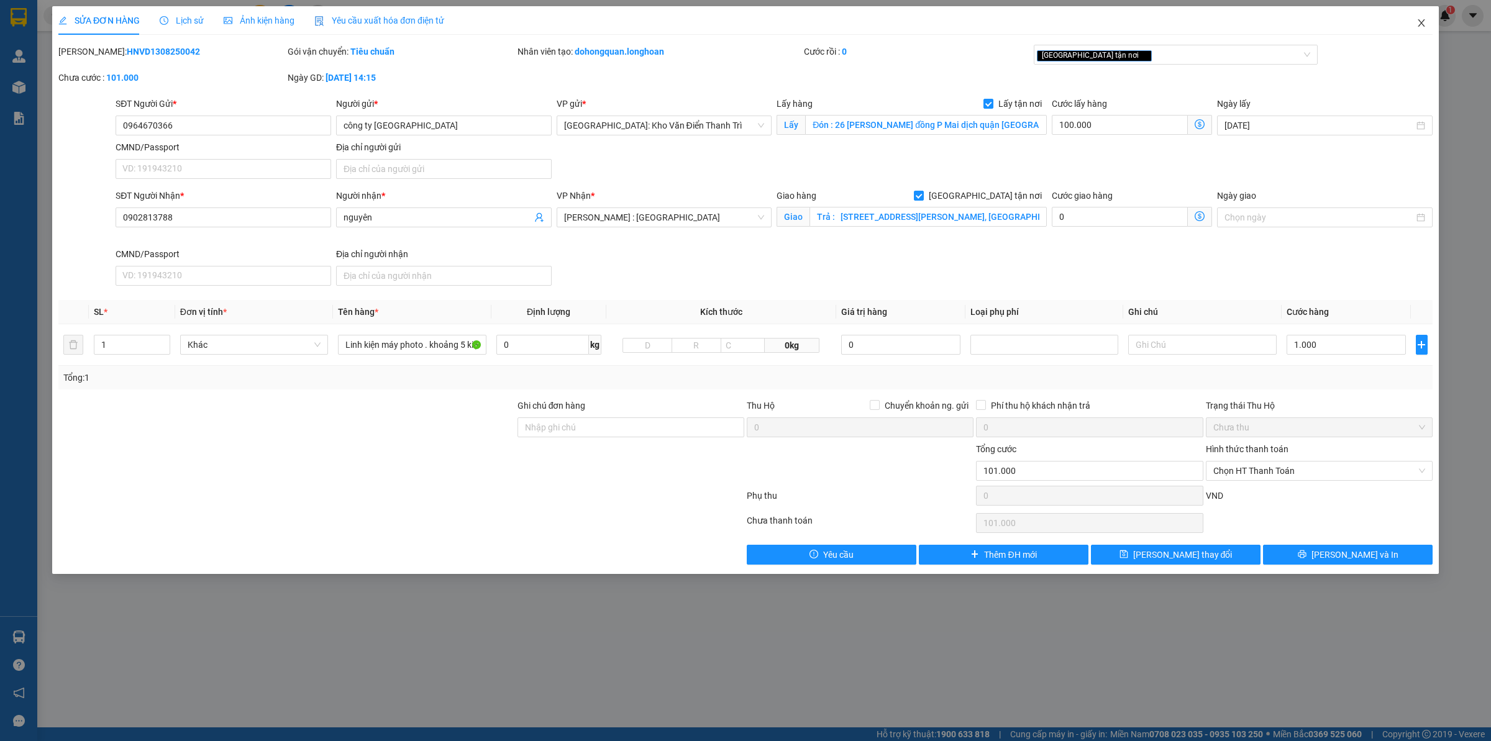
click at [1407, 22] on span "Close" at bounding box center [1421, 23] width 35 height 35
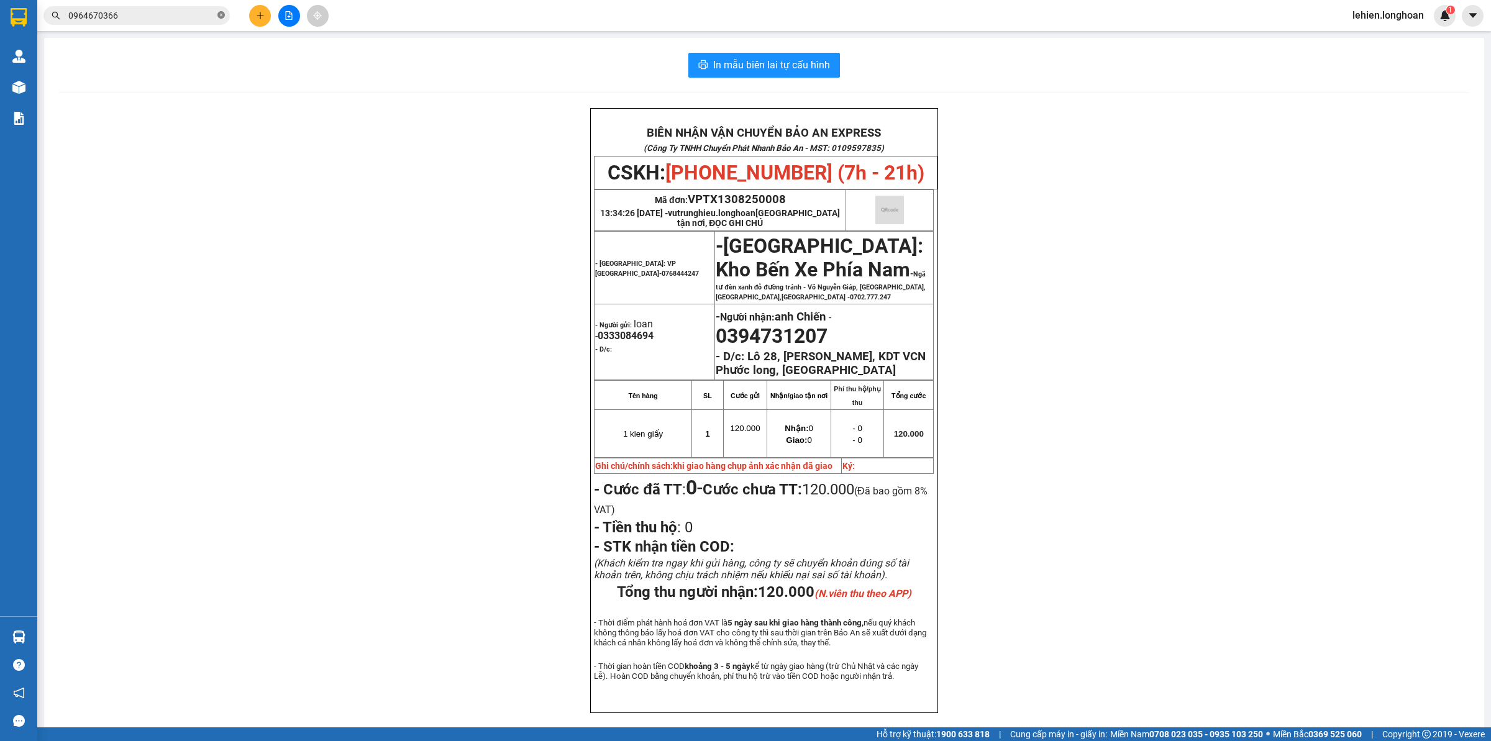
click at [221, 16] on icon "close-circle" at bounding box center [220, 14] width 7 height 7
paste input "0904122862"
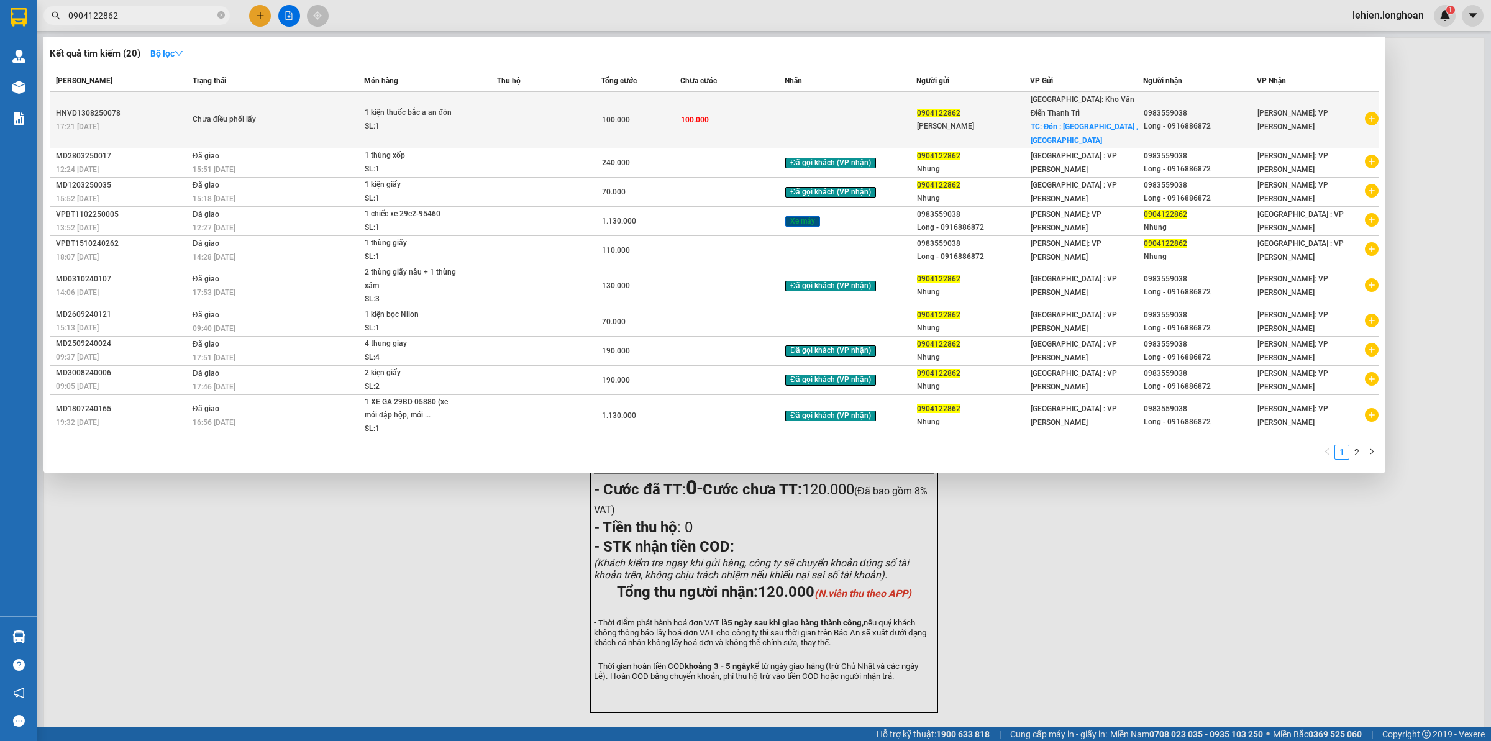
type input "0904122862"
click at [332, 98] on td "Chưa điều phối lấy" at bounding box center [276, 120] width 175 height 57
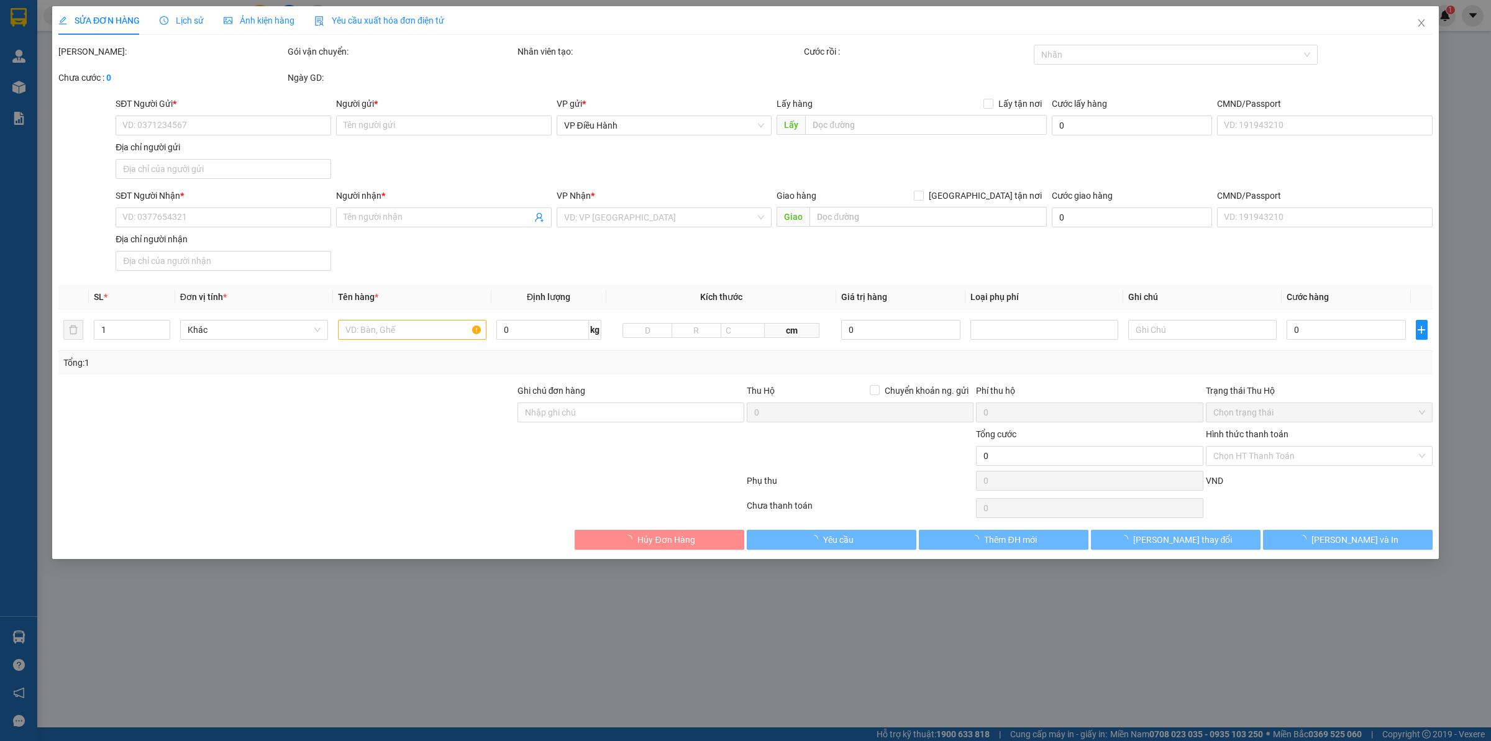
type input "0904122862"
type input "[PERSON_NAME]"
checkbox input "true"
type input "Đón : [GEOGRAPHIC_DATA] , [GEOGRAPHIC_DATA]"
type input "0983559038"
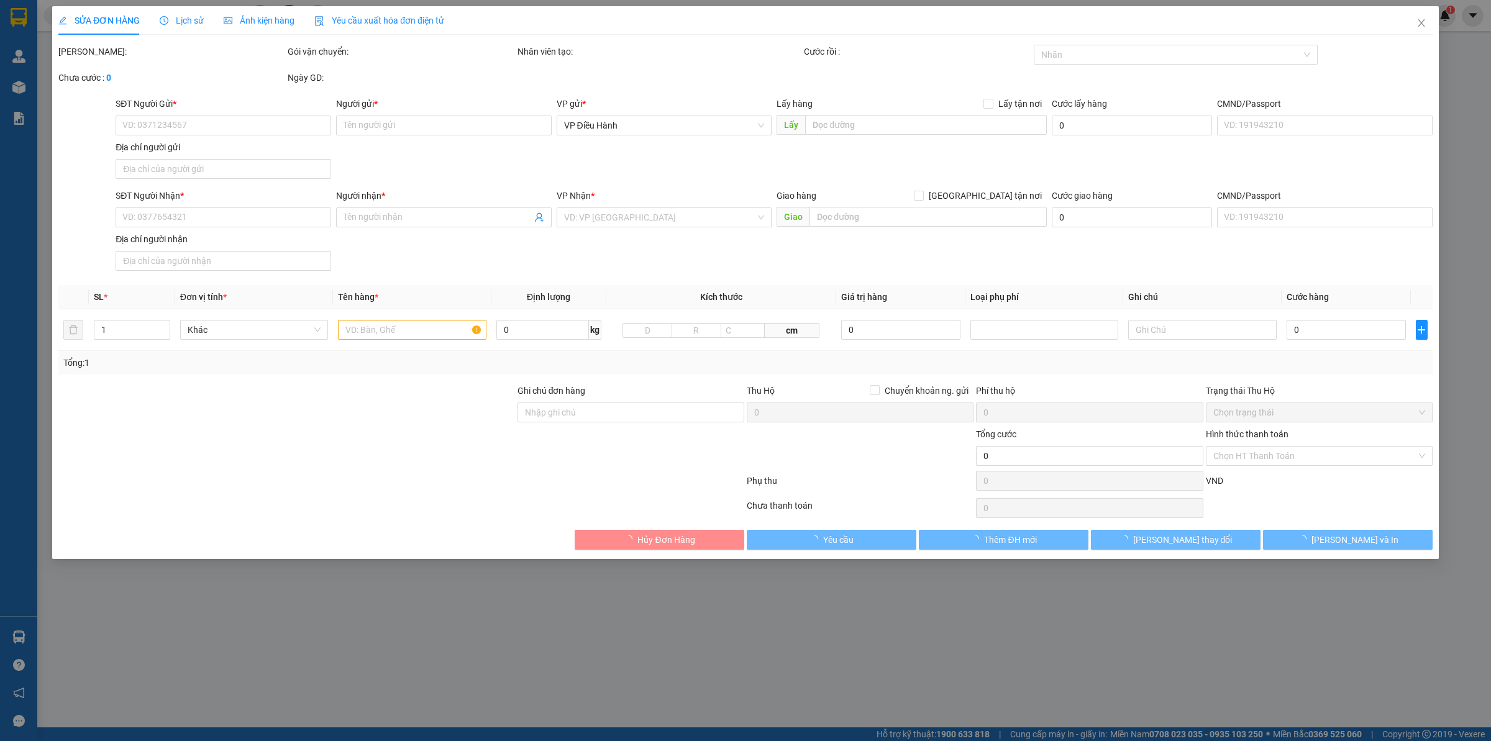
type input "Long - 0916886872"
type input "100.000"
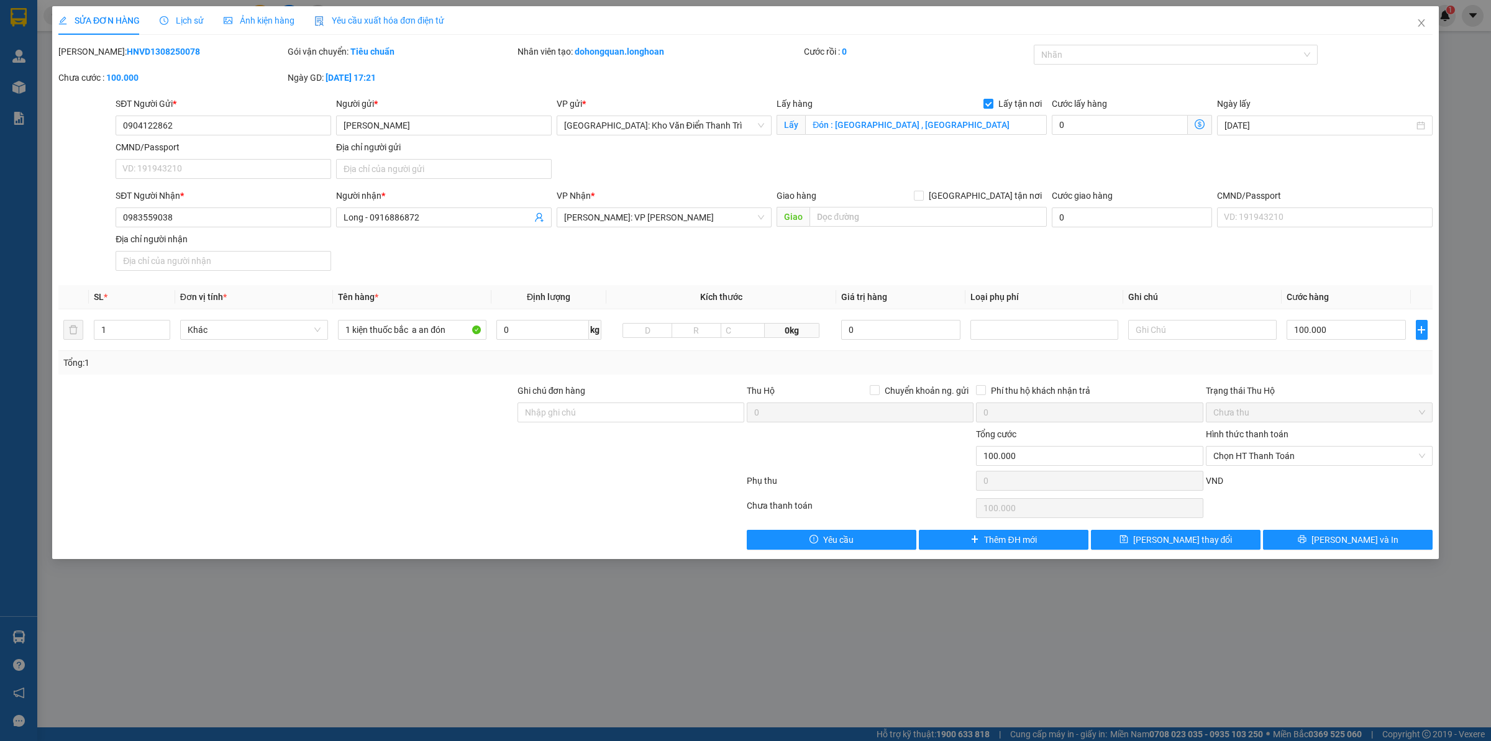
click at [163, 11] on div "Lịch sử" at bounding box center [182, 20] width 44 height 29
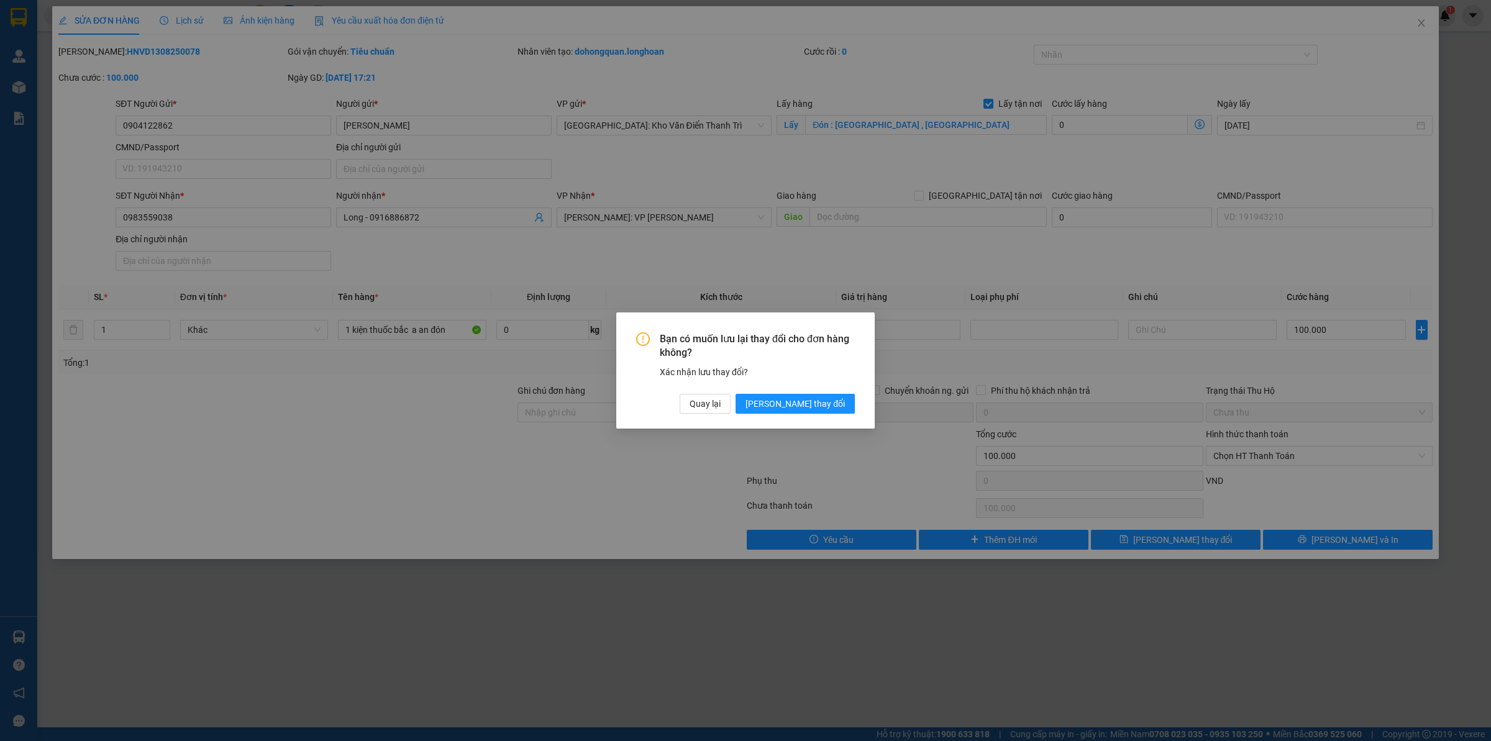
click at [197, 22] on div "Bạn có muốn lưu lại thay đổi cho đơn hàng không? Xác nhận lưu thay đổi? Quay lạ…" at bounding box center [745, 370] width 1491 height 741
click at [811, 394] on button "[PERSON_NAME] thay đổi" at bounding box center [794, 404] width 119 height 20
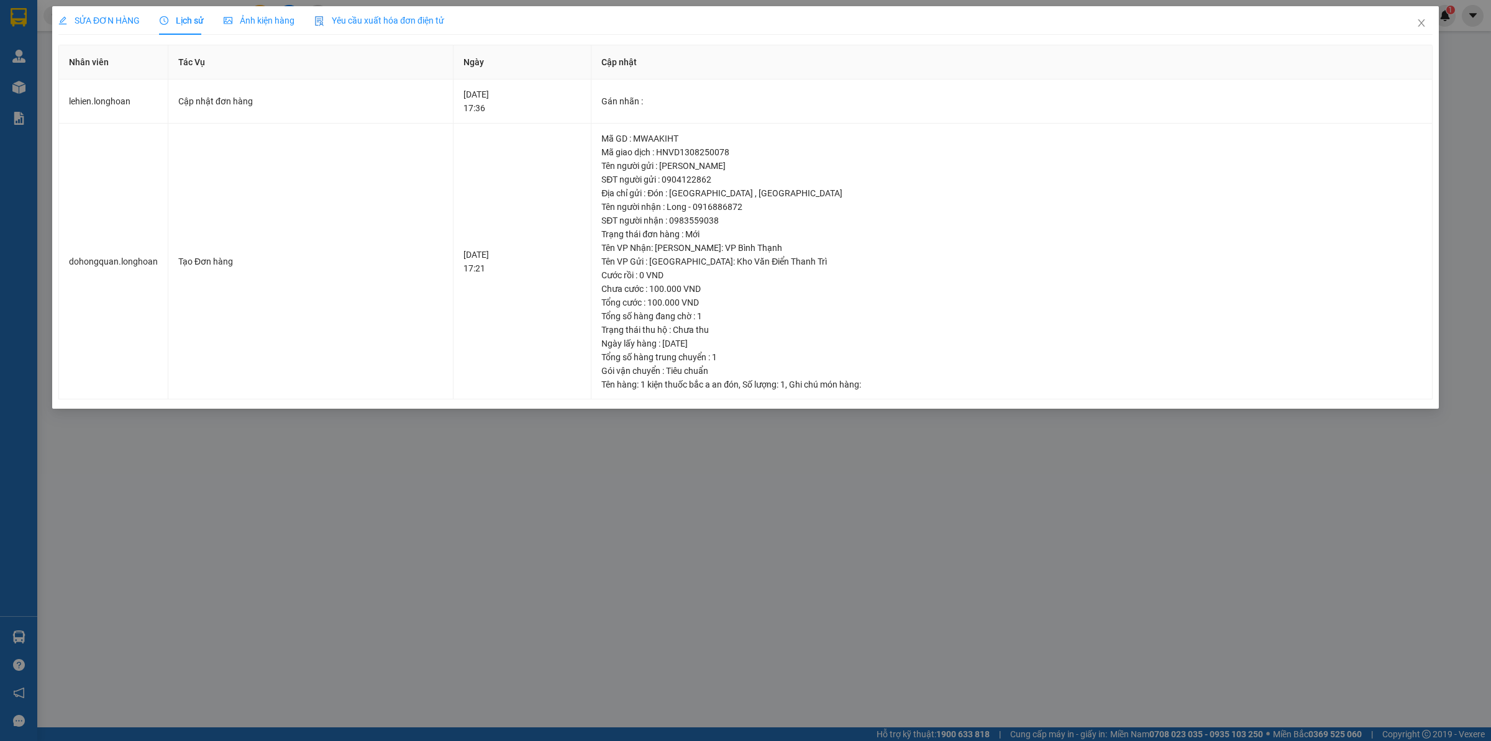
click at [123, 24] on span "SỬA ĐƠN HÀNG" at bounding box center [98, 21] width 81 height 10
